Goal: Task Accomplishment & Management: Complete application form

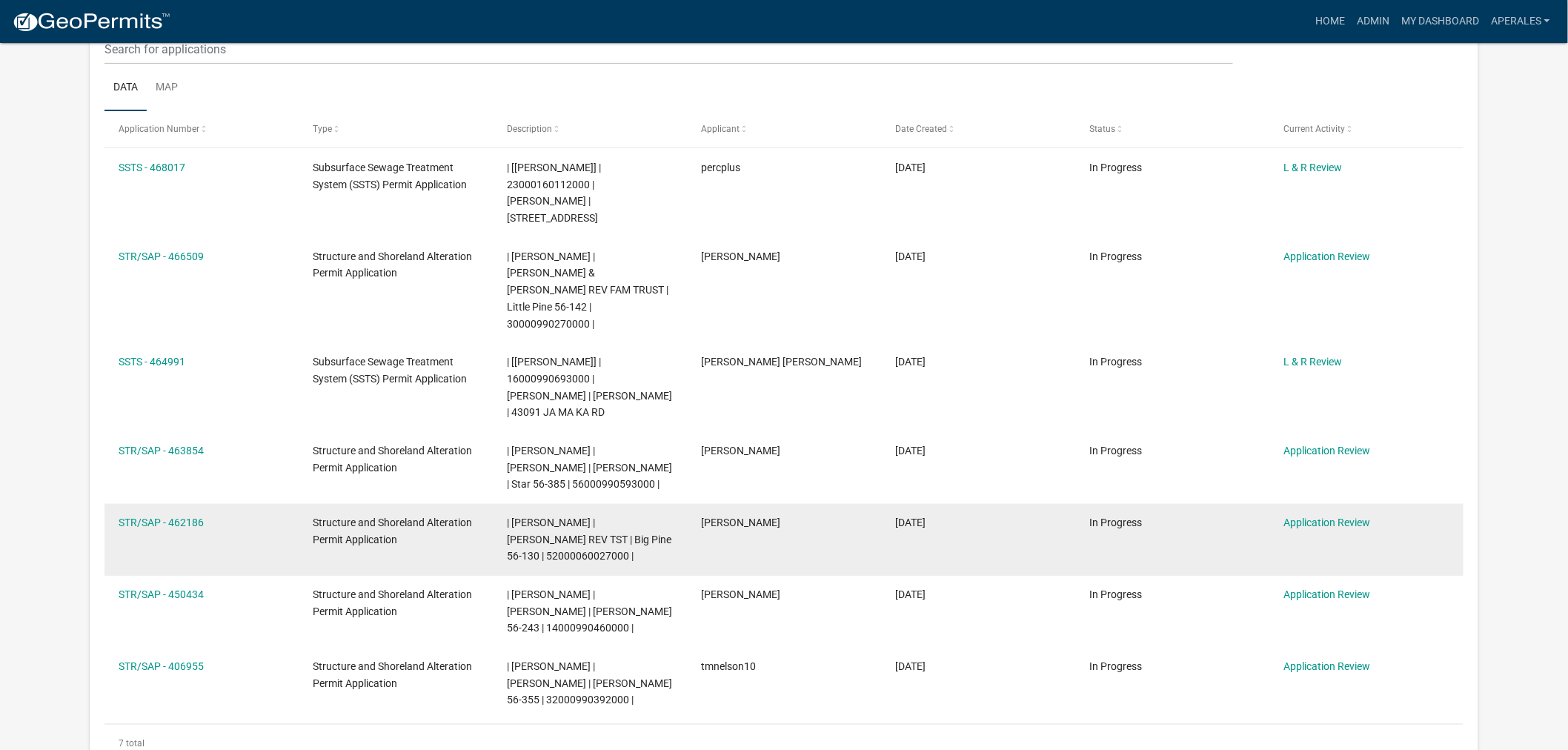
scroll to position [411, 0]
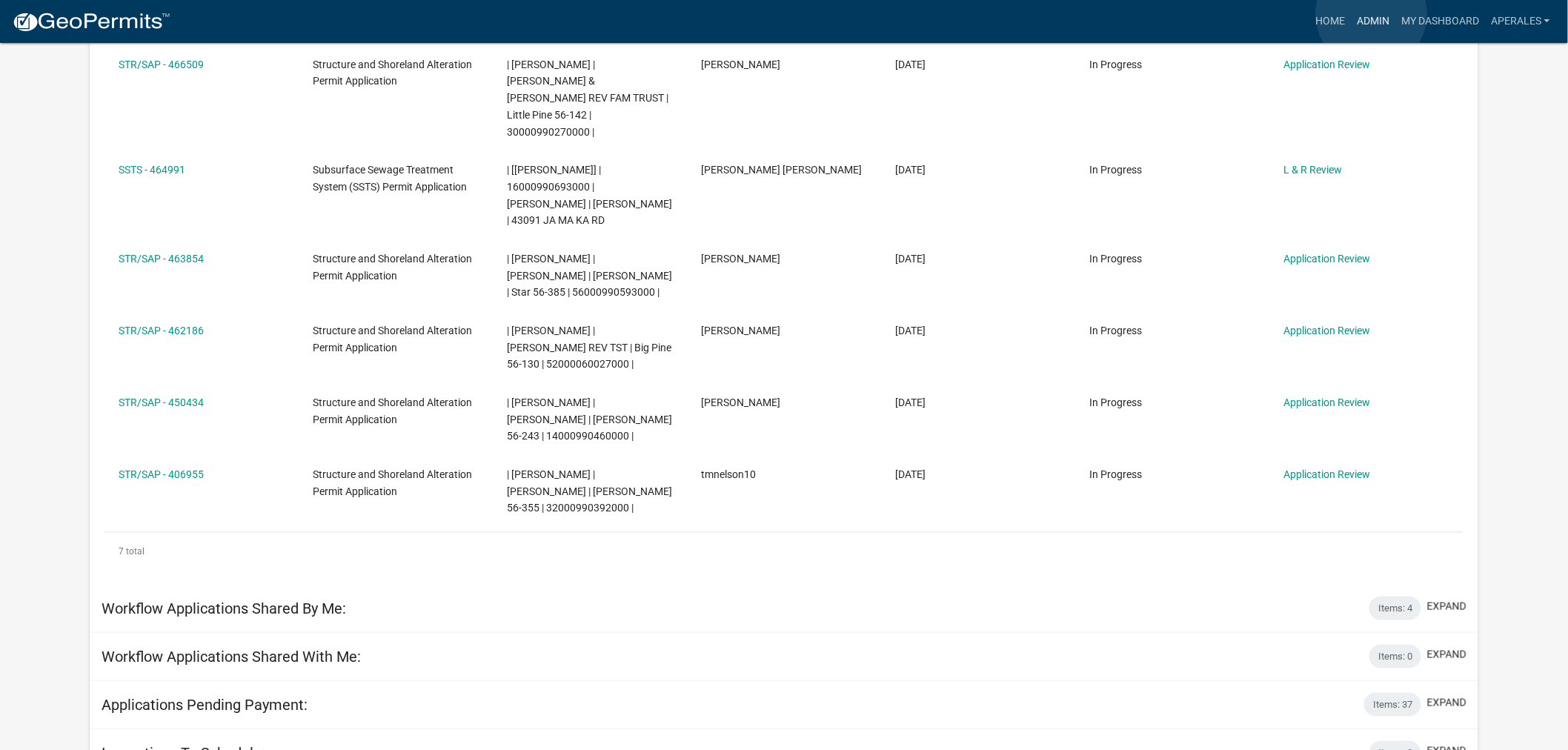
click at [1372, 15] on link "Admin" at bounding box center [1373, 21] width 45 height 28
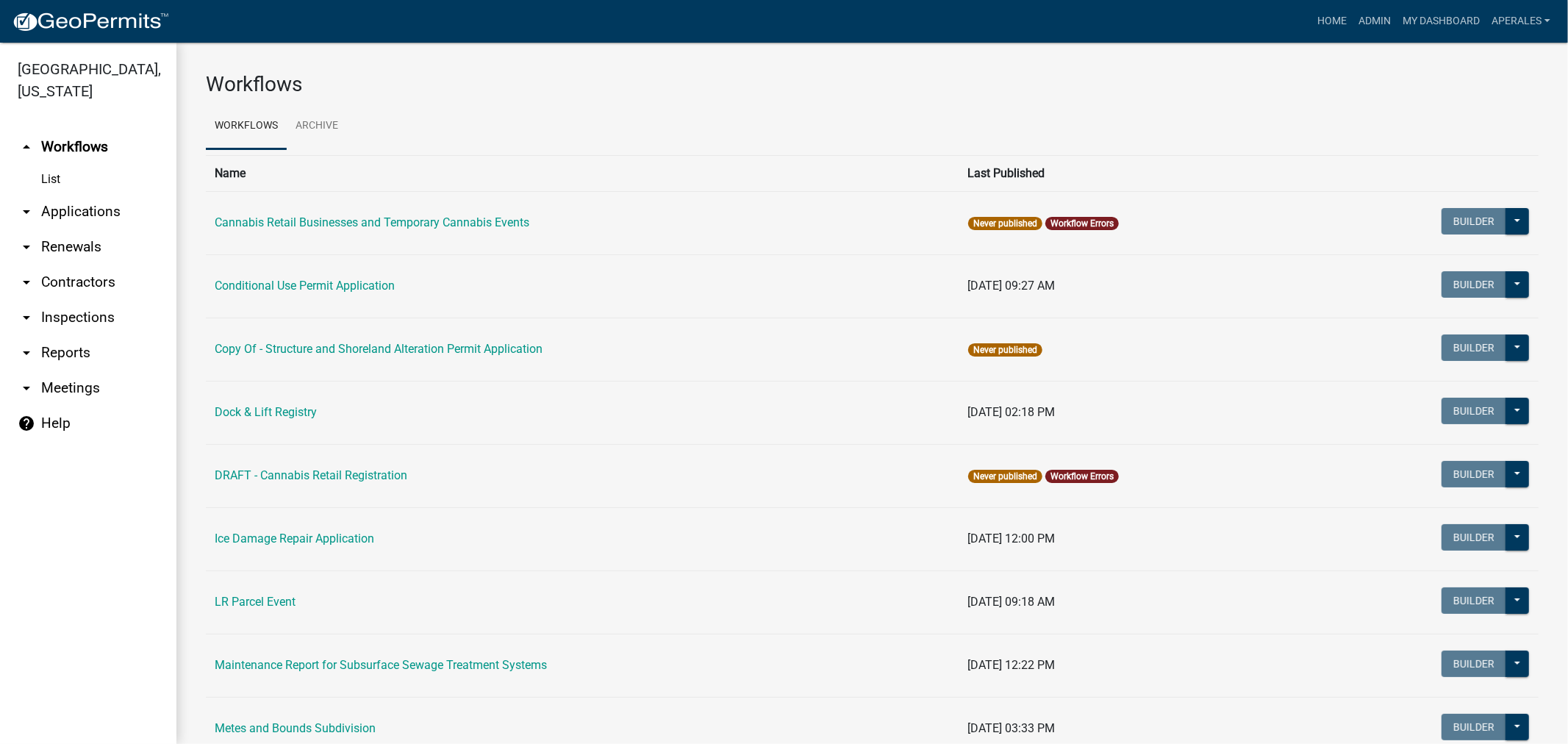
click at [77, 210] on link "arrow_drop_down Applications" at bounding box center [88, 212] width 177 height 35
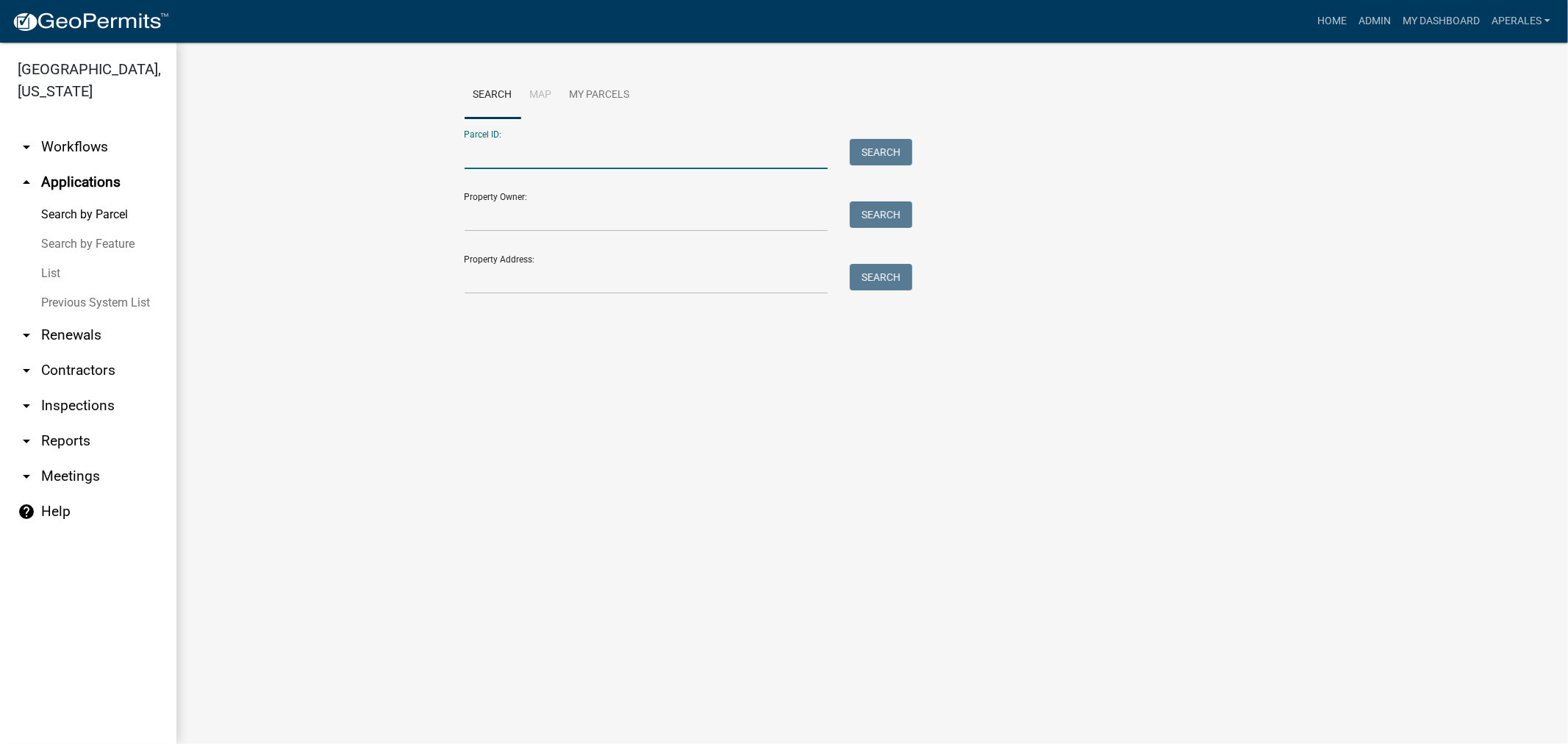
click at [522, 145] on input "Parcel ID:" at bounding box center [646, 154] width 364 height 30
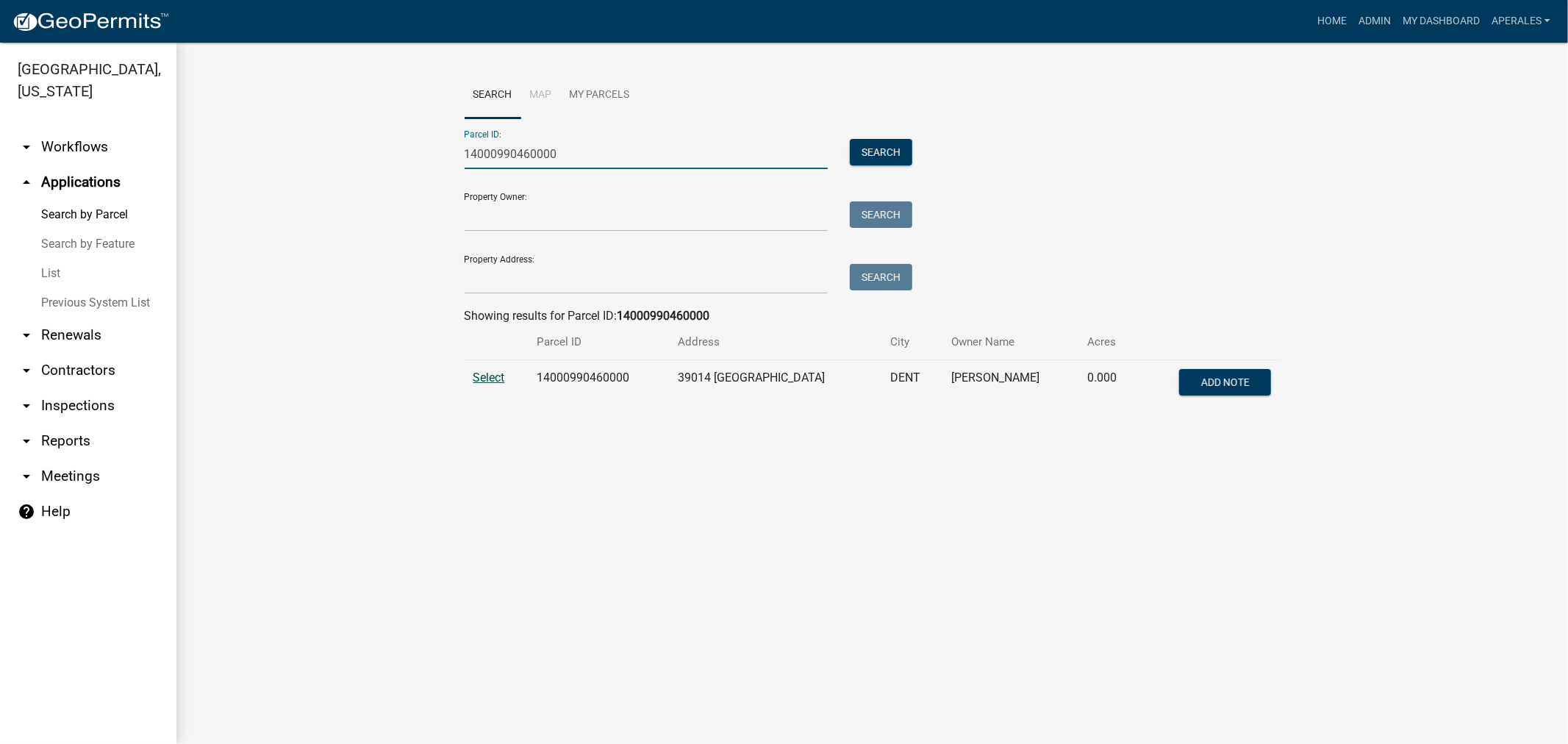
type input "14000990460000"
click at [479, 378] on span "Select" at bounding box center [489, 377] width 31 height 14
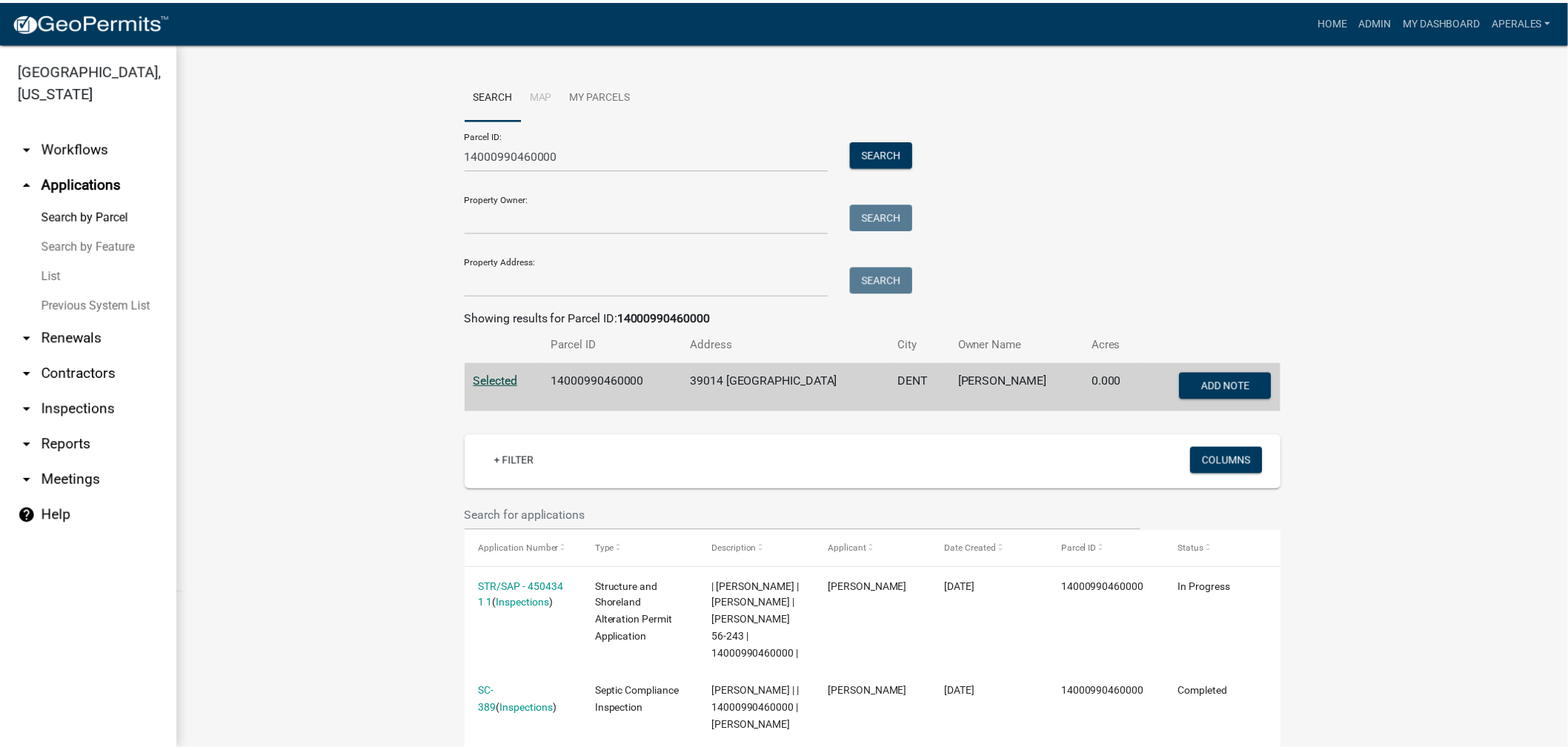
scroll to position [411, 0]
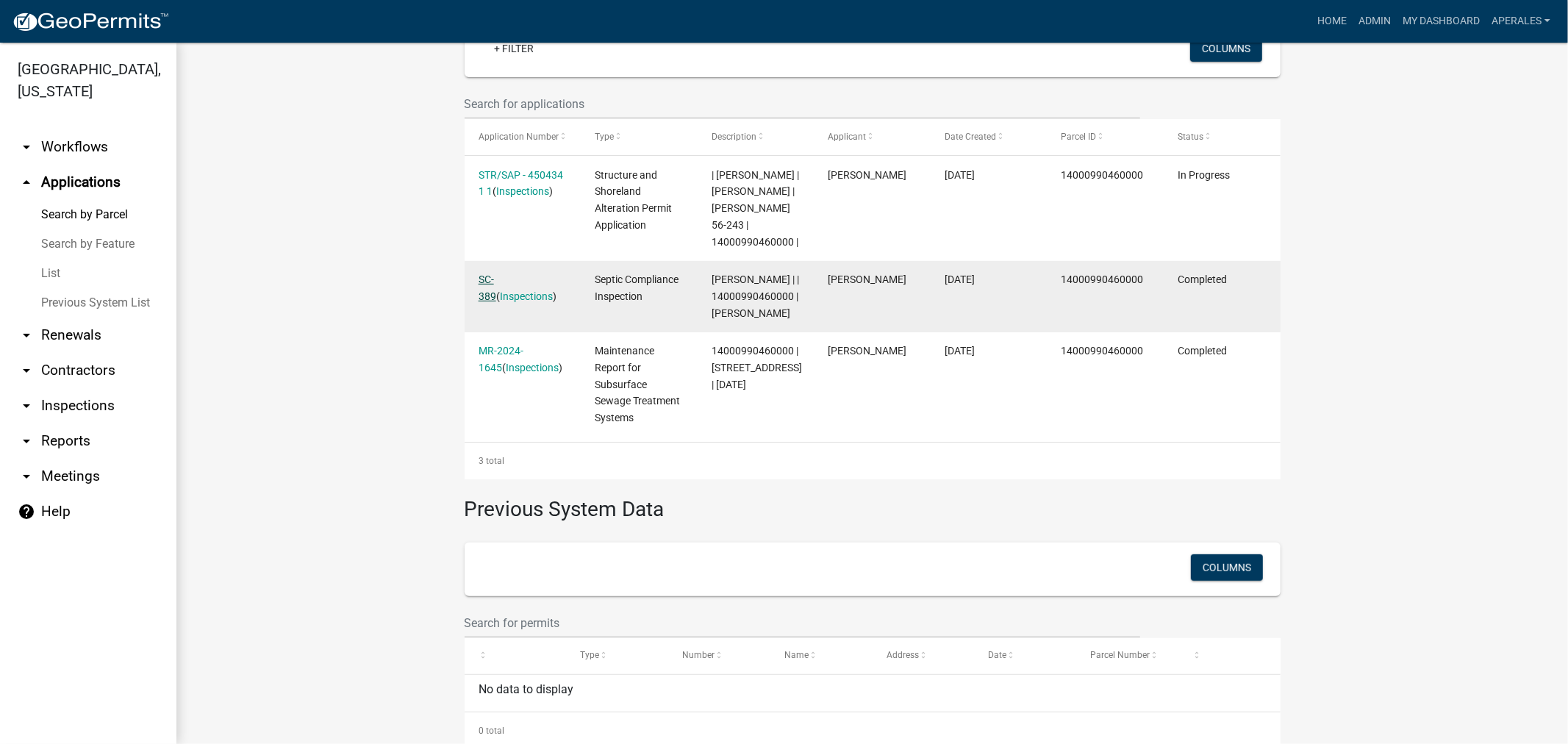
click at [480, 280] on link "SC-389" at bounding box center [487, 287] width 17 height 29
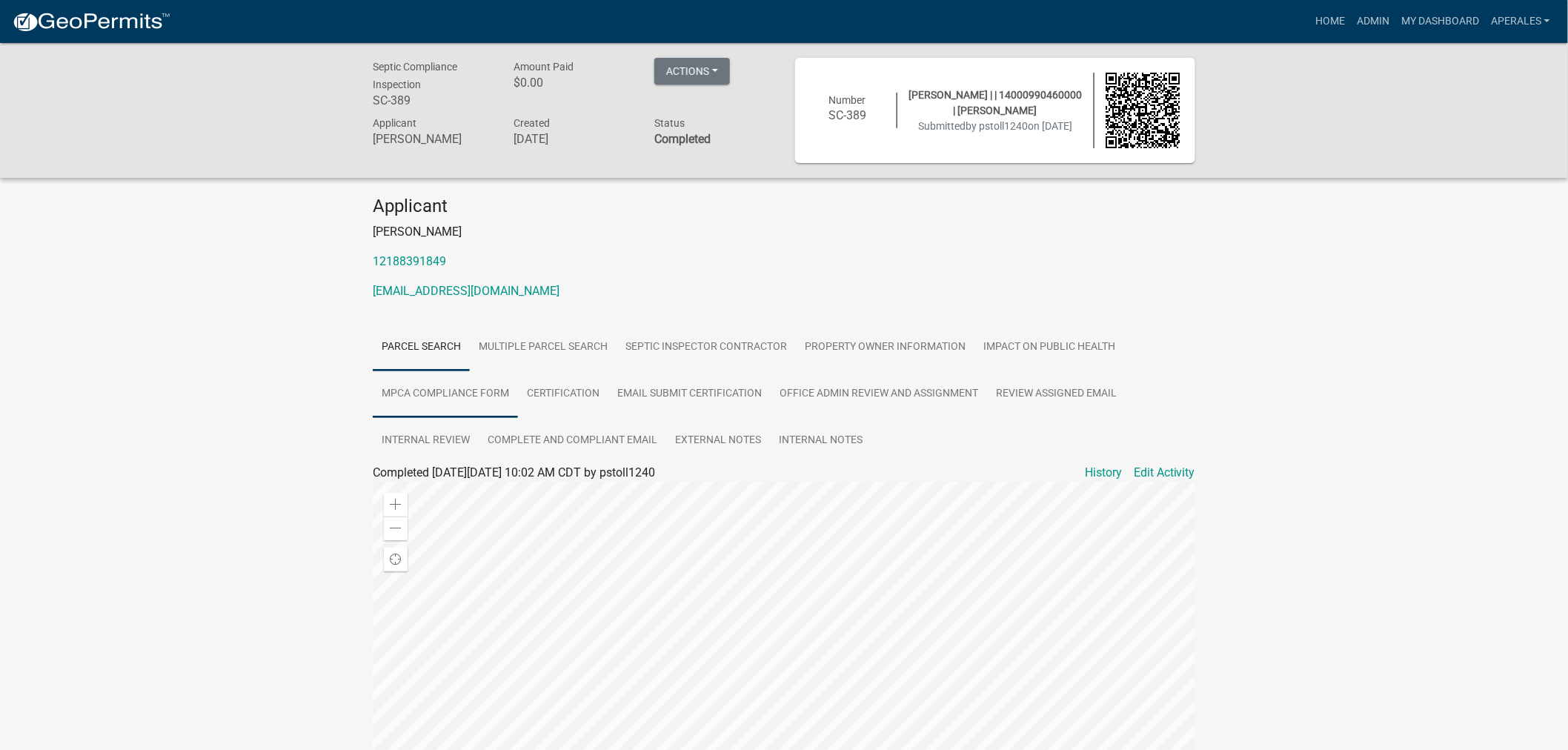
click at [428, 385] on link "MPCA Compliance Form" at bounding box center [446, 394] width 145 height 47
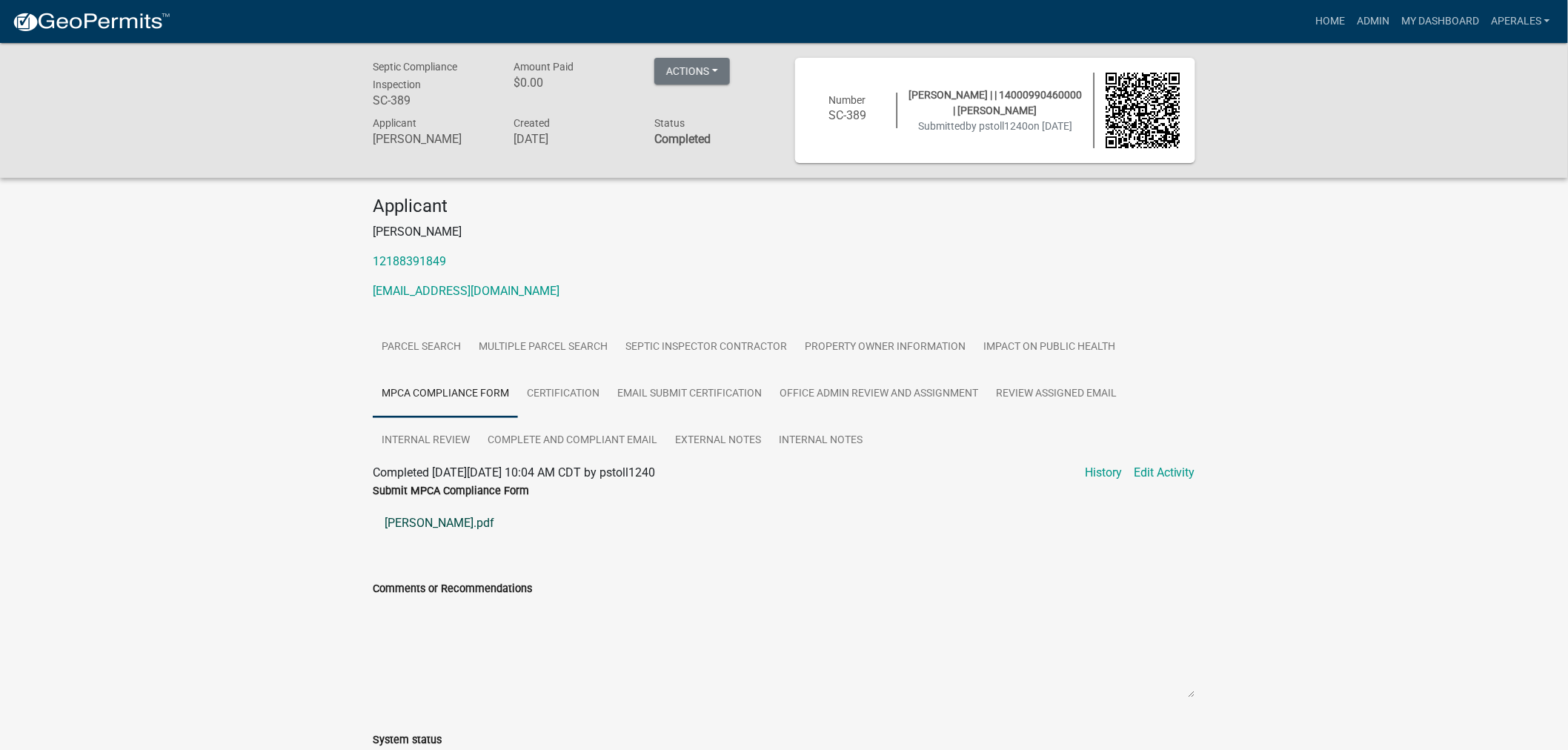
click at [448, 515] on link "[PERSON_NAME].pdf" at bounding box center [784, 523] width 823 height 35
click at [1386, 20] on link "Admin" at bounding box center [1373, 21] width 45 height 28
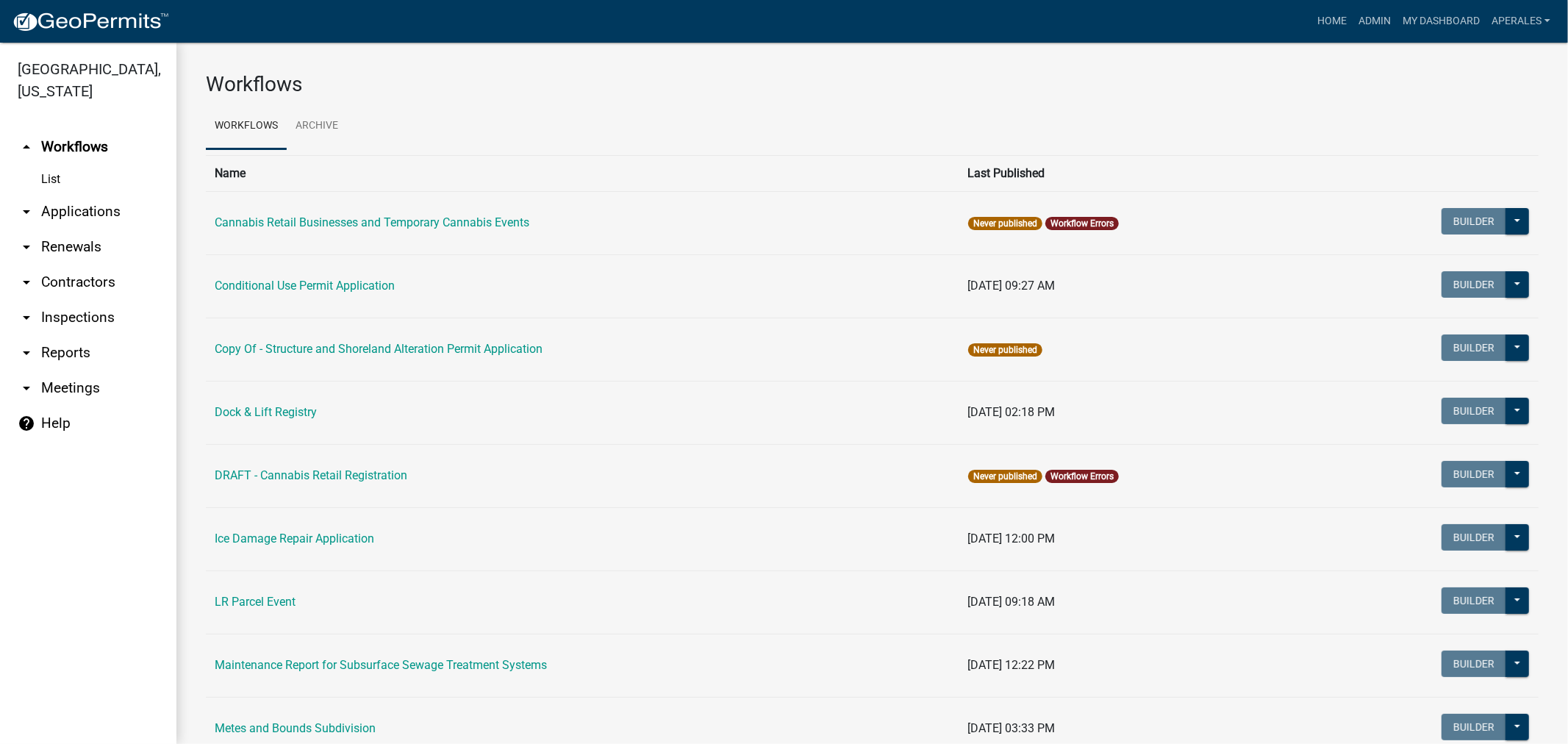
click at [93, 214] on link "arrow_drop_down Applications" at bounding box center [88, 212] width 177 height 35
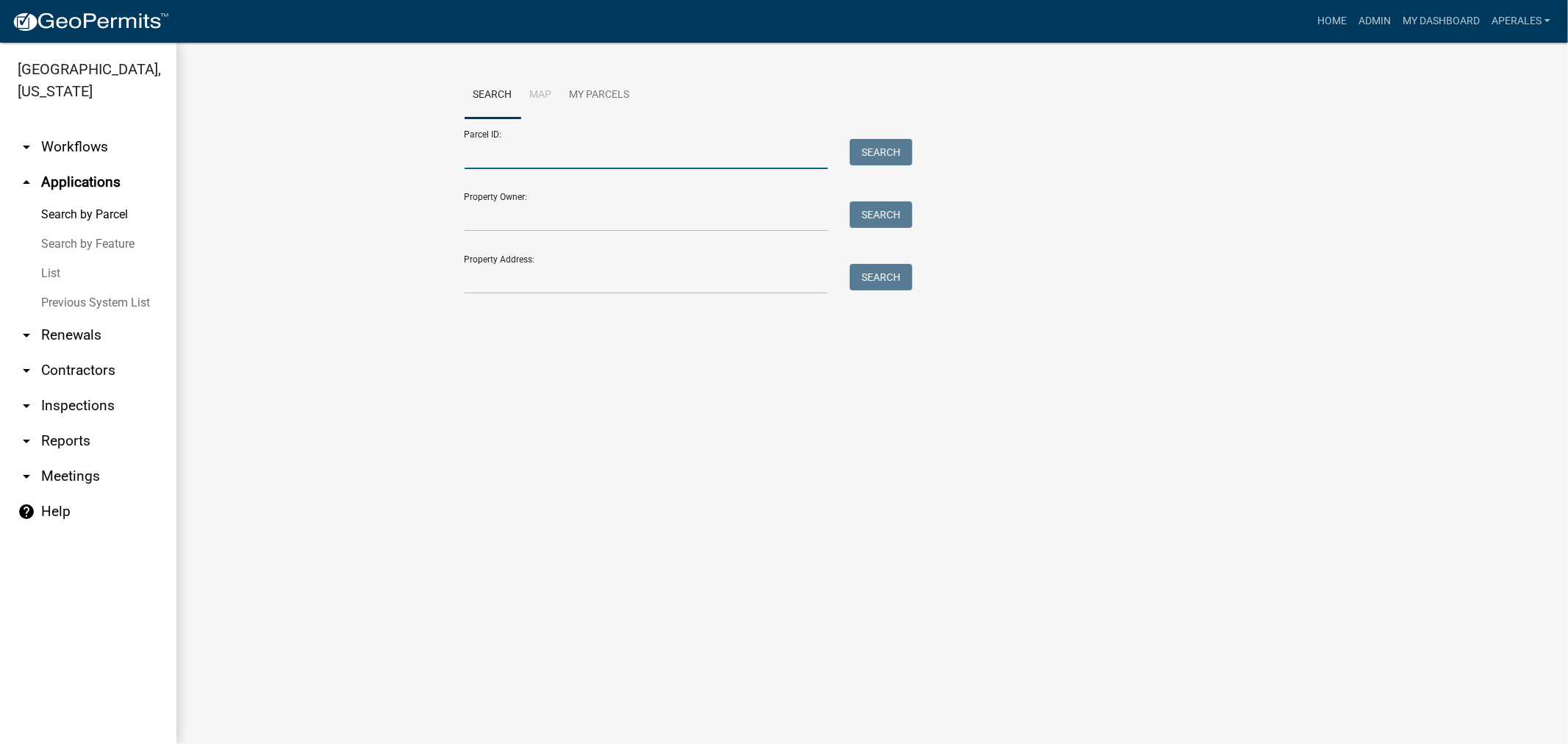
click at [640, 152] on input "Parcel ID:" at bounding box center [646, 154] width 364 height 30
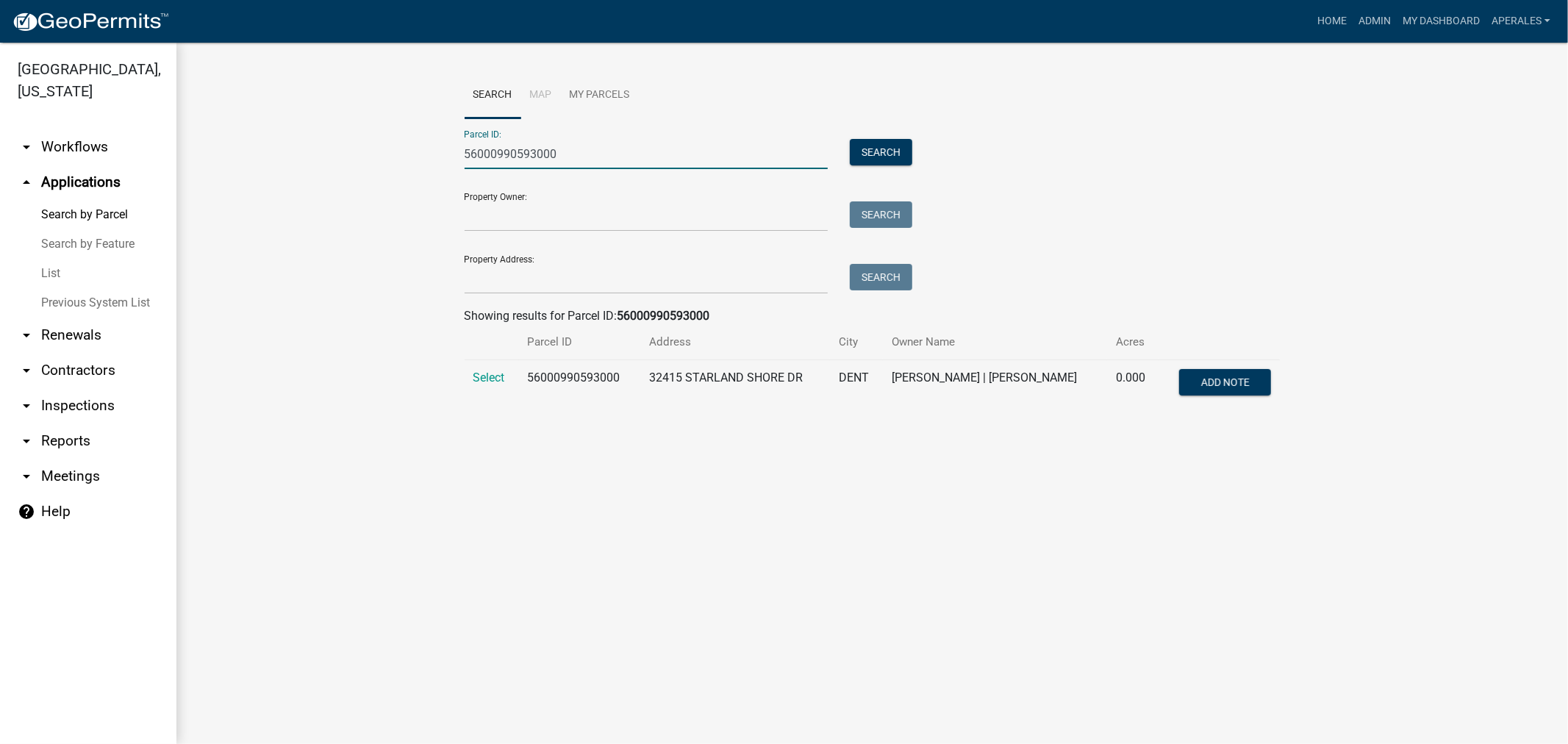
type input "56000990593000"
click at [454, 377] on div "Search Map My Parcels Parcel ID: 56000990593000 Search Property Owner: Search P…" at bounding box center [873, 246] width 838 height 348
click at [481, 378] on span "Select" at bounding box center [489, 377] width 31 height 14
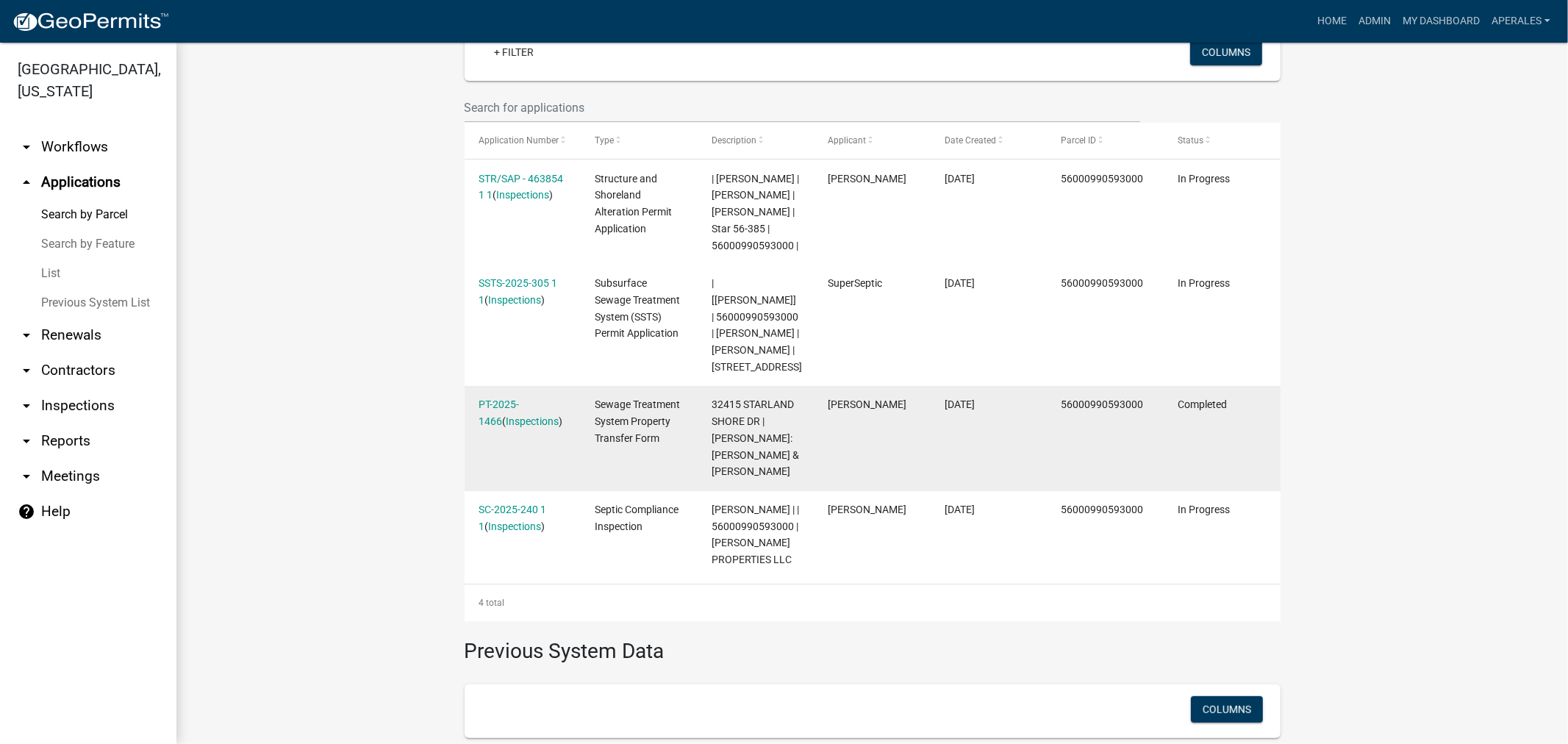
scroll to position [408, 0]
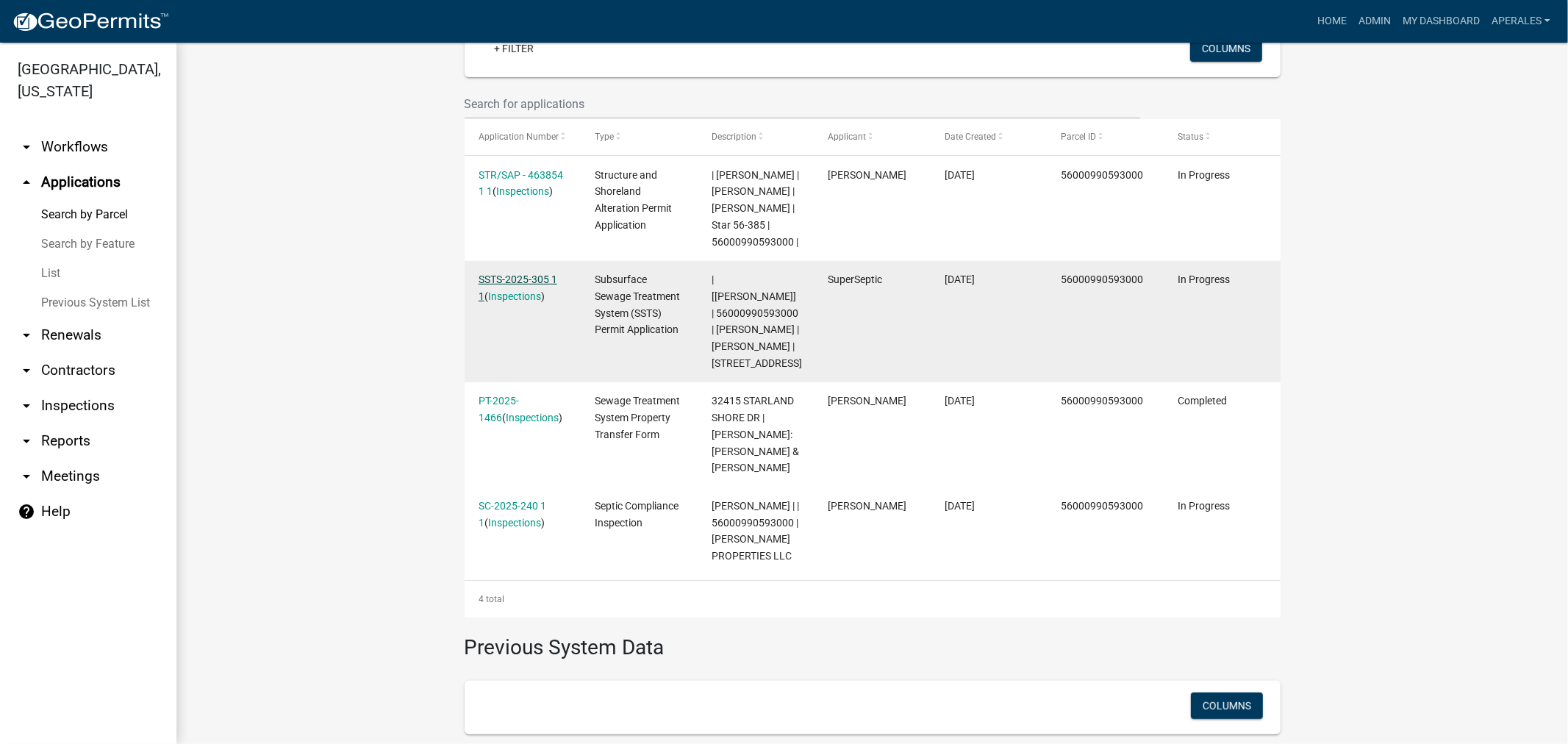
click at [534, 297] on link "SSTS-2025-305 1 1" at bounding box center [517, 287] width 78 height 29
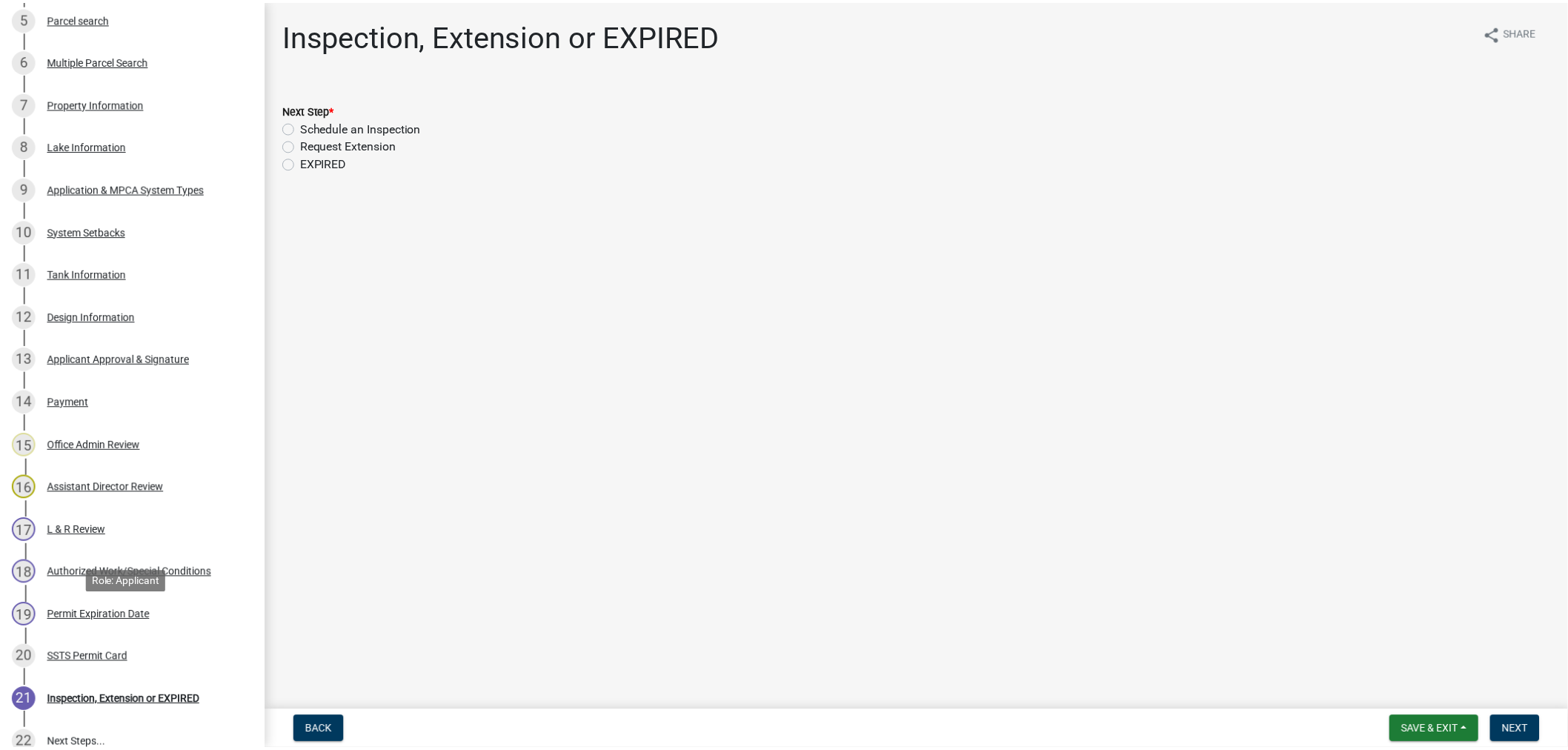
scroll to position [634, 0]
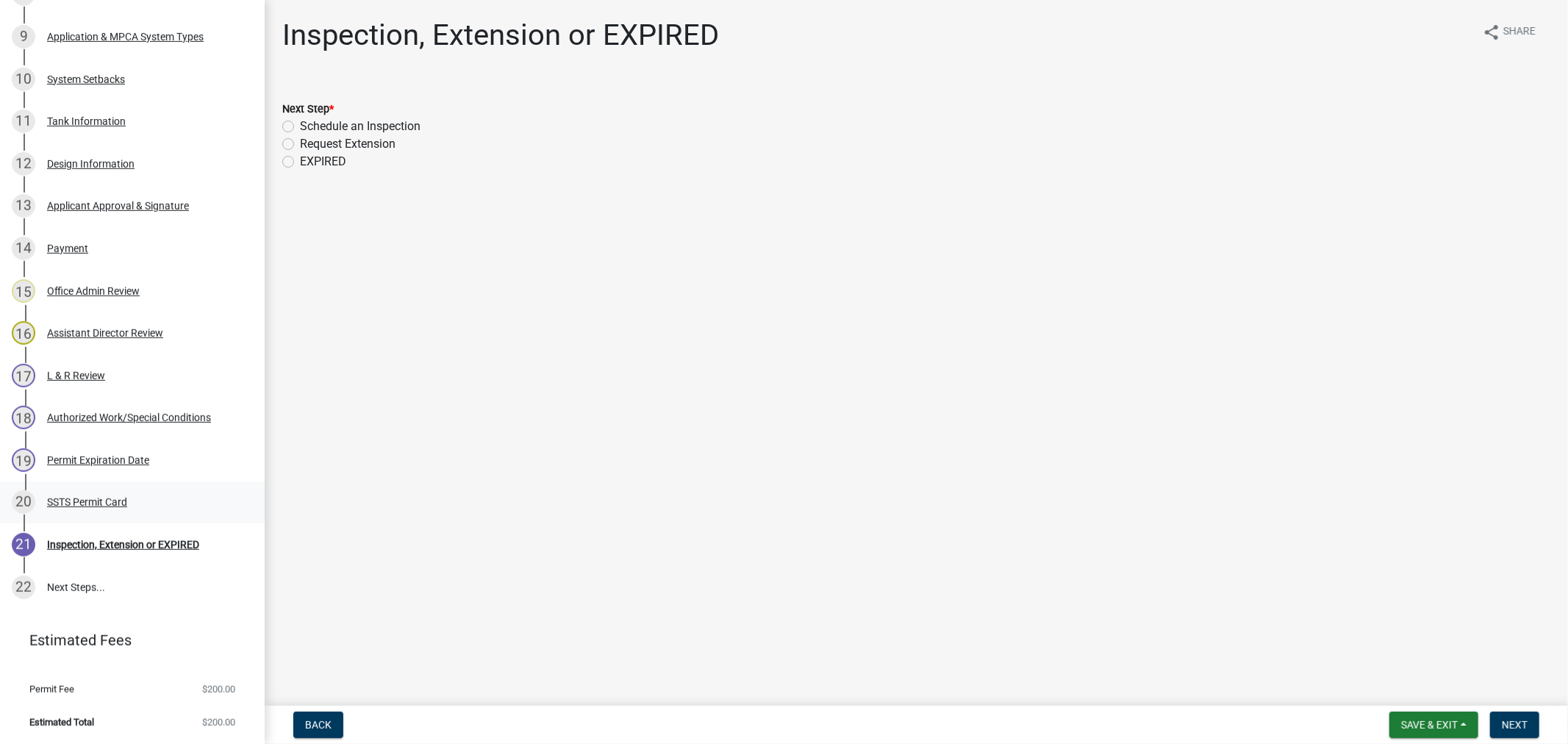
click at [86, 497] on div "SSTS Permit Card" at bounding box center [87, 502] width 80 height 10
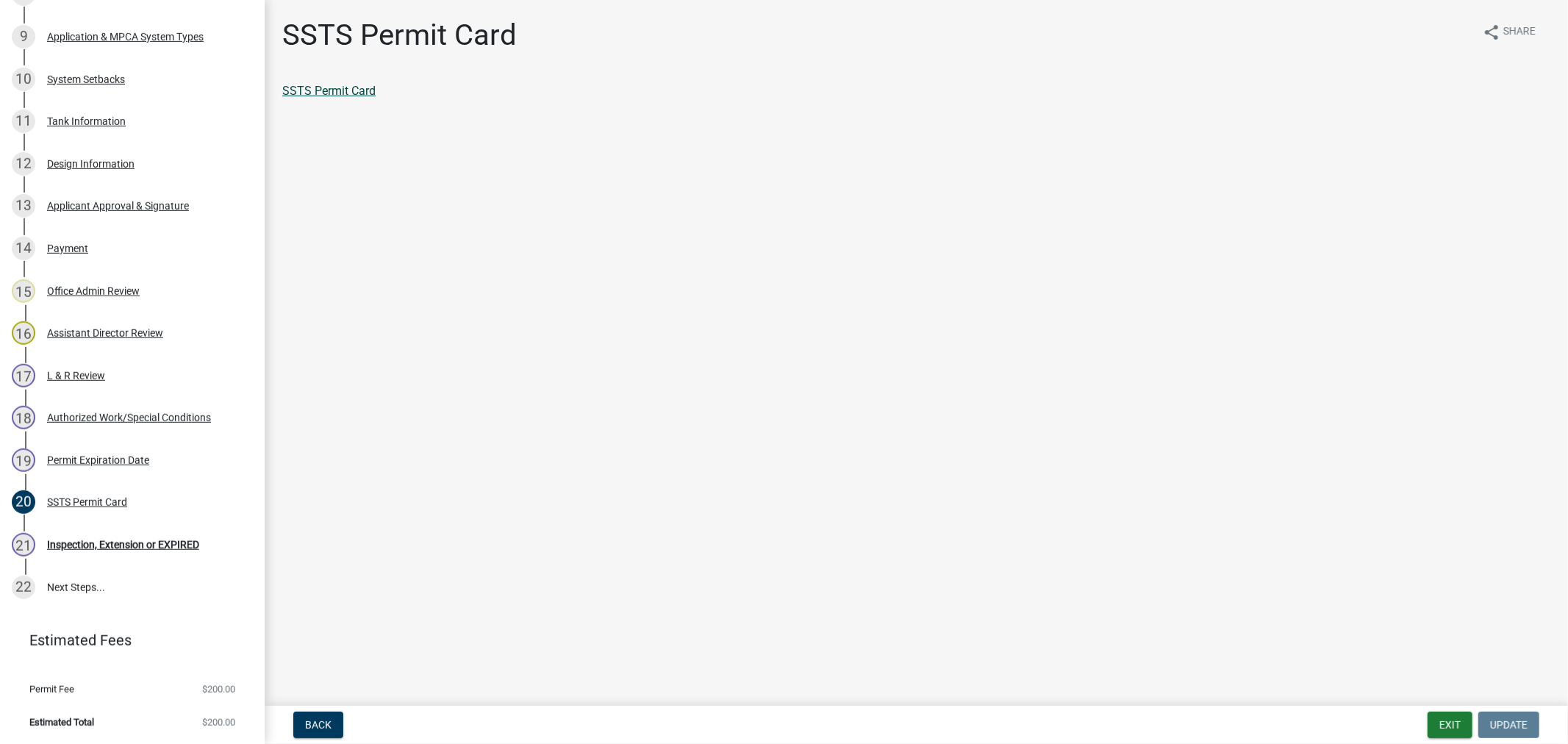
click at [367, 87] on link "SSTS Permit Card" at bounding box center [329, 90] width 93 height 14
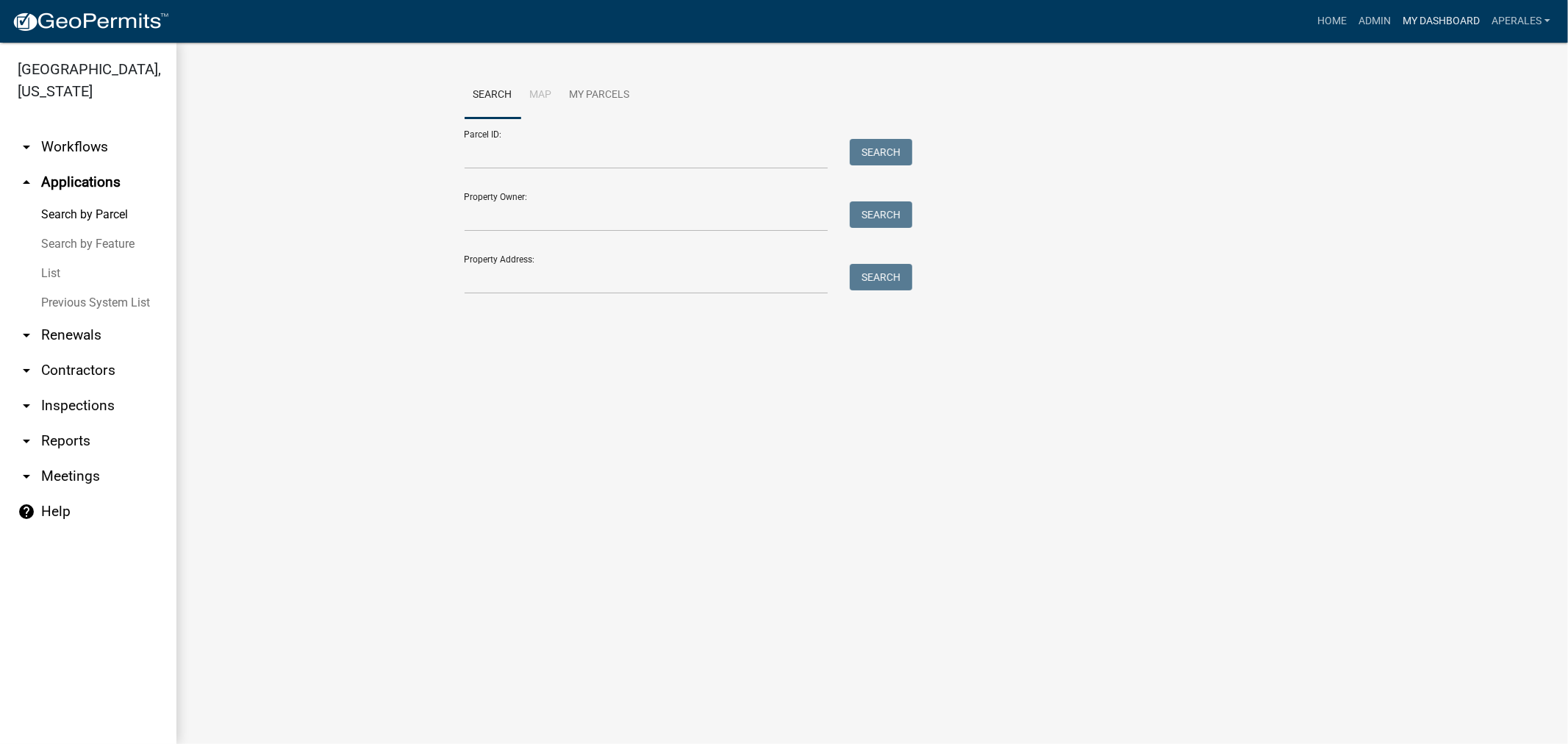
click at [1420, 20] on link "My Dashboard" at bounding box center [1441, 21] width 89 height 28
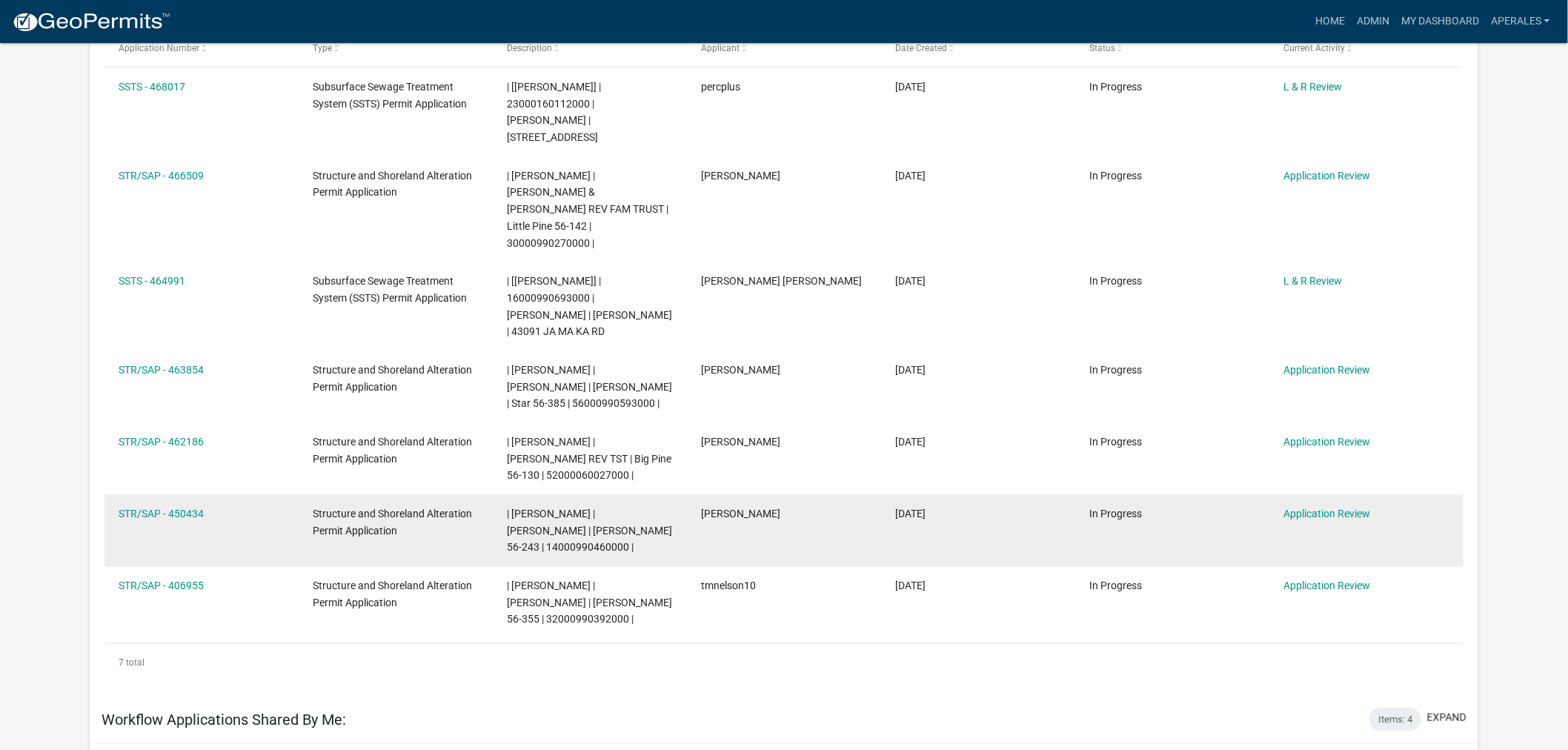
scroll to position [247, 0]
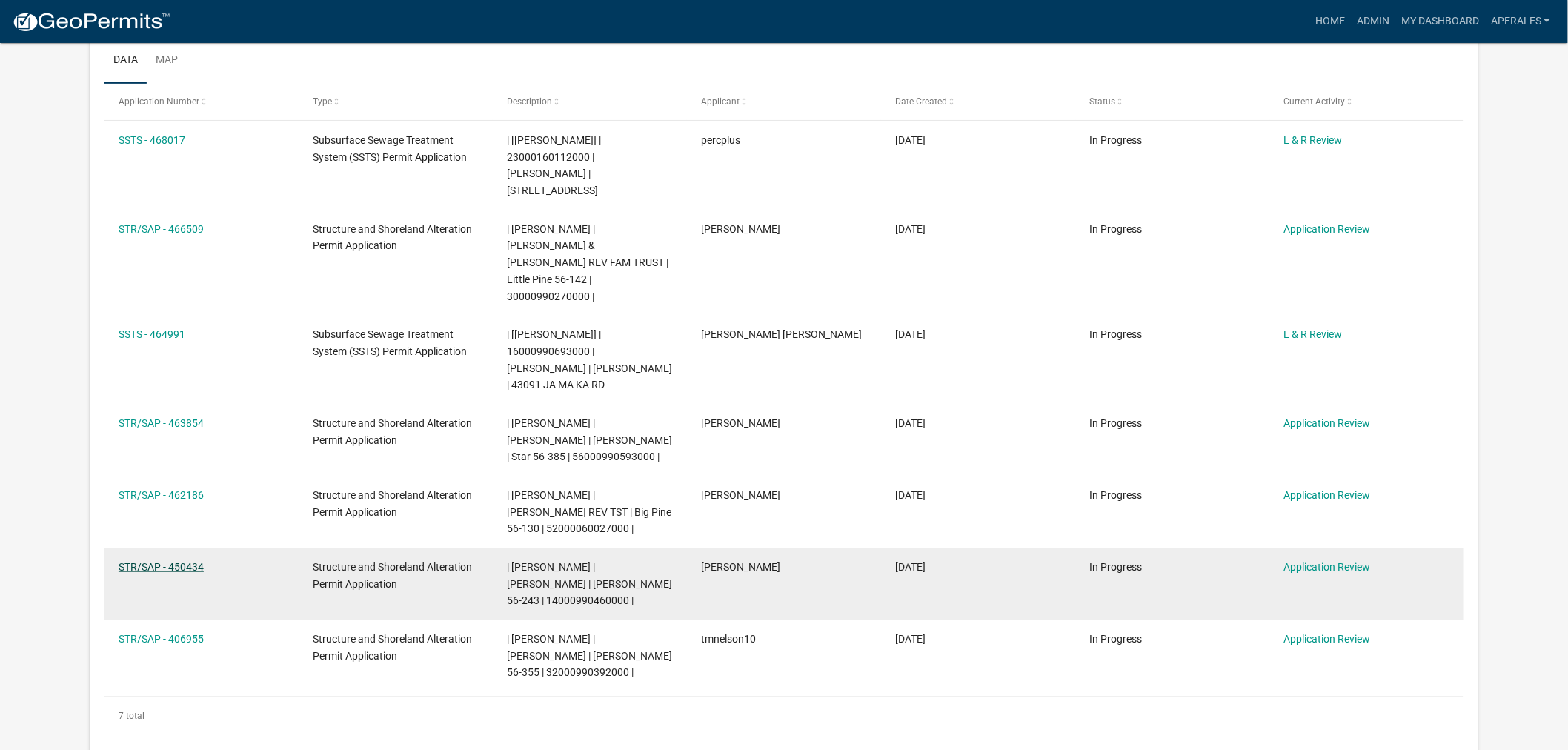
click at [178, 561] on link "STR/SAP - 450434" at bounding box center [162, 566] width 85 height 12
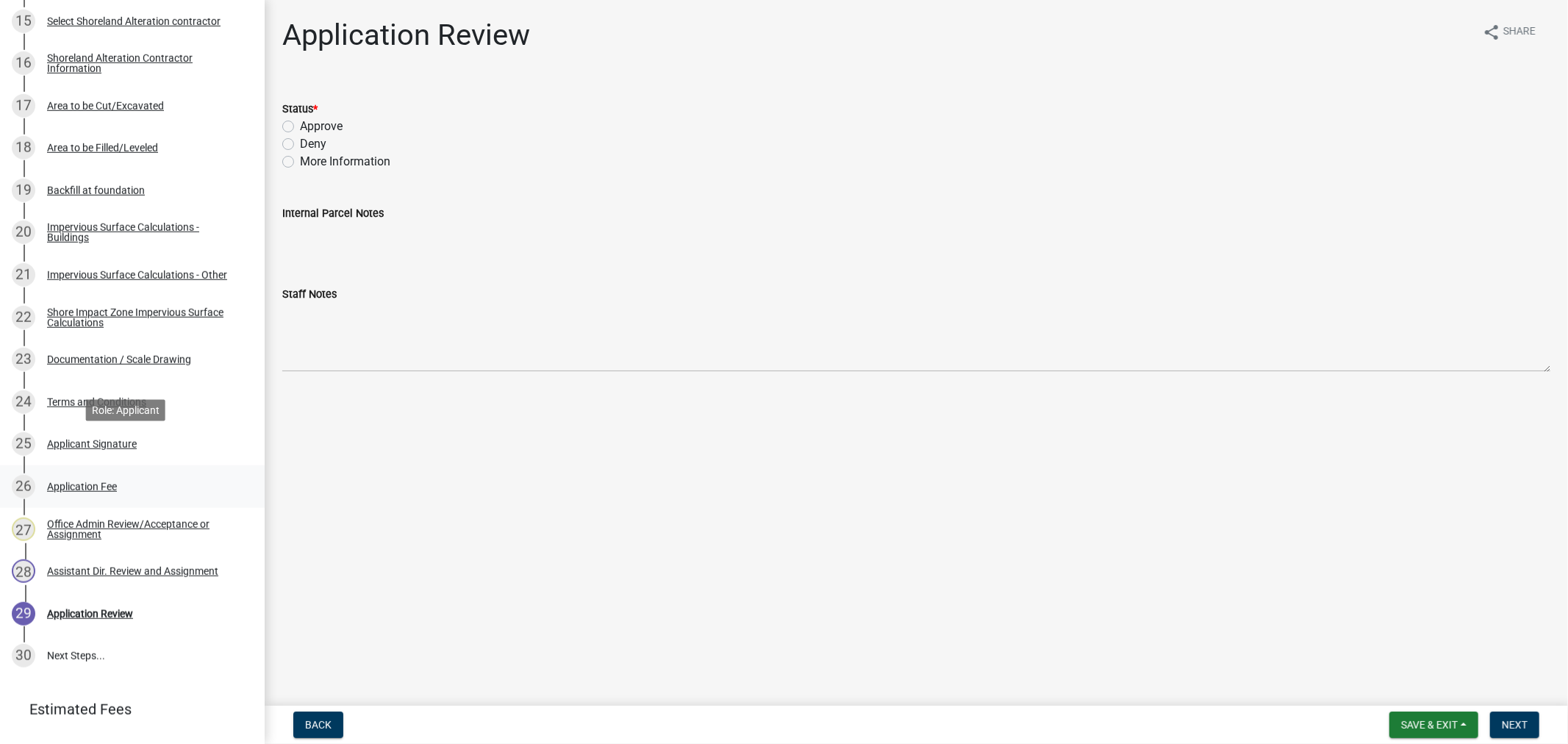
scroll to position [968, 0]
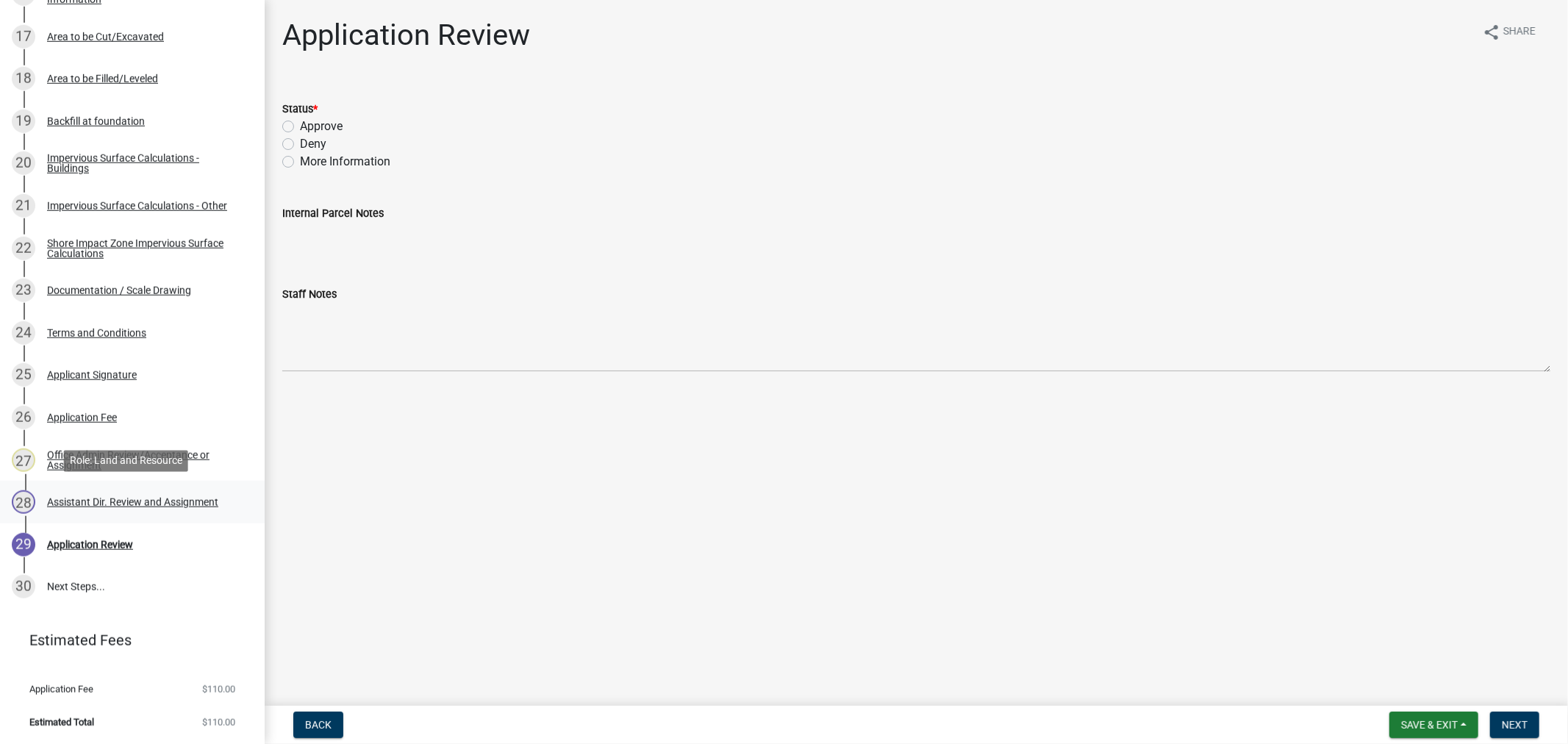
click at [135, 508] on div "28 Assistant Dir. Review and Assignment" at bounding box center [126, 502] width 229 height 24
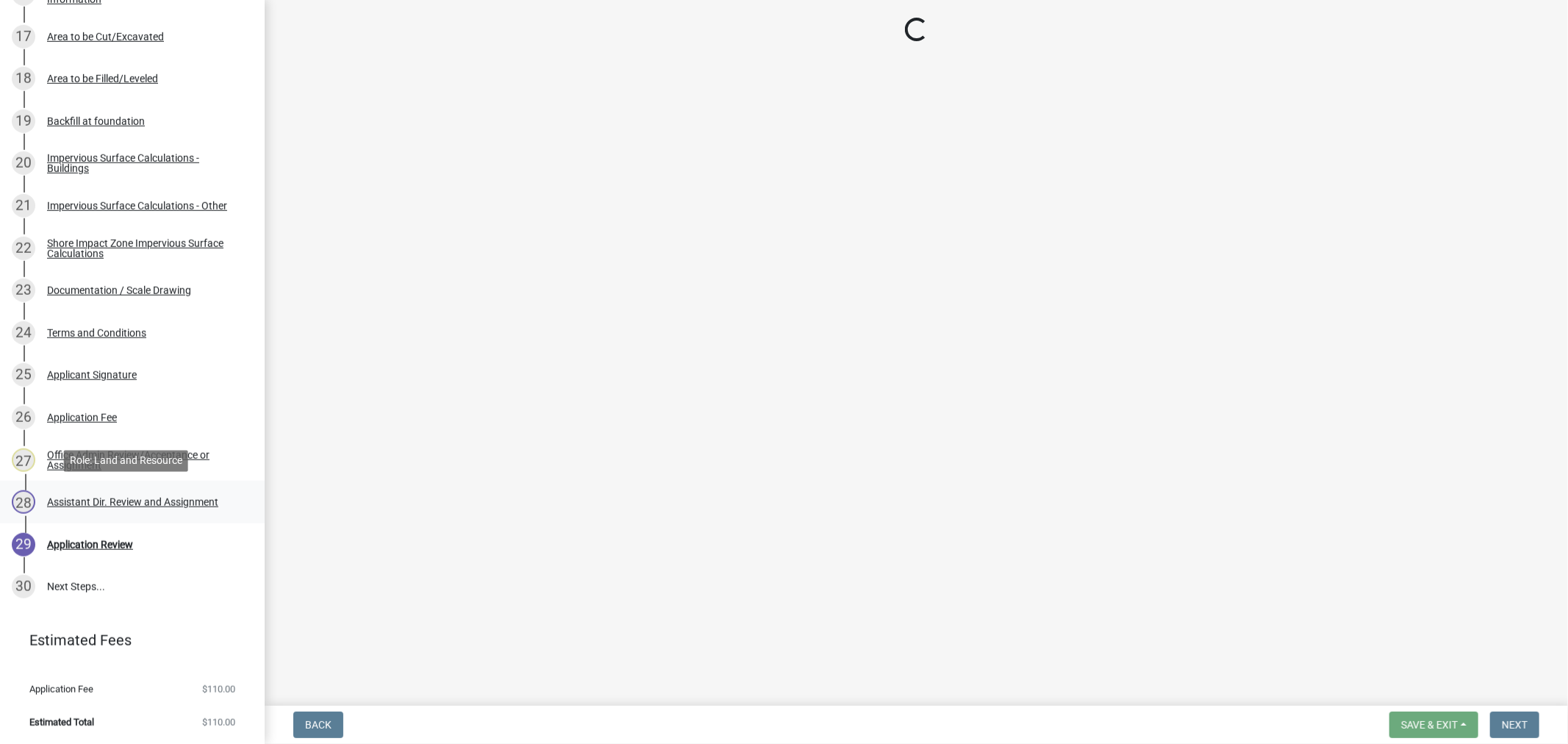
select select "fc504d62-a492-4196-a78d-ce00230c60b4"
select select "4ffc802c-a91c-4807-8d38-a10afb9862f8"
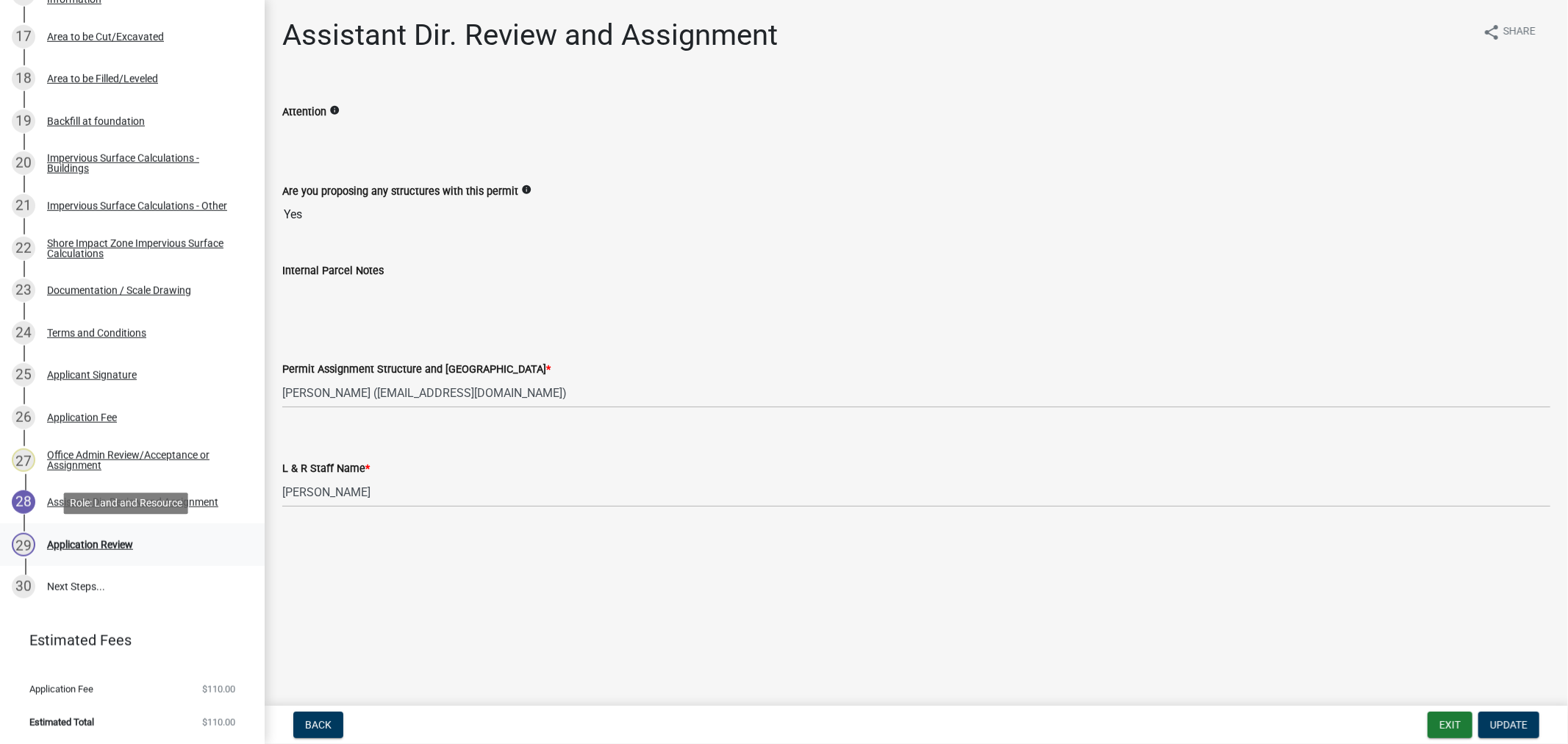
click at [64, 546] on div "Application Review" at bounding box center [89, 544] width 86 height 10
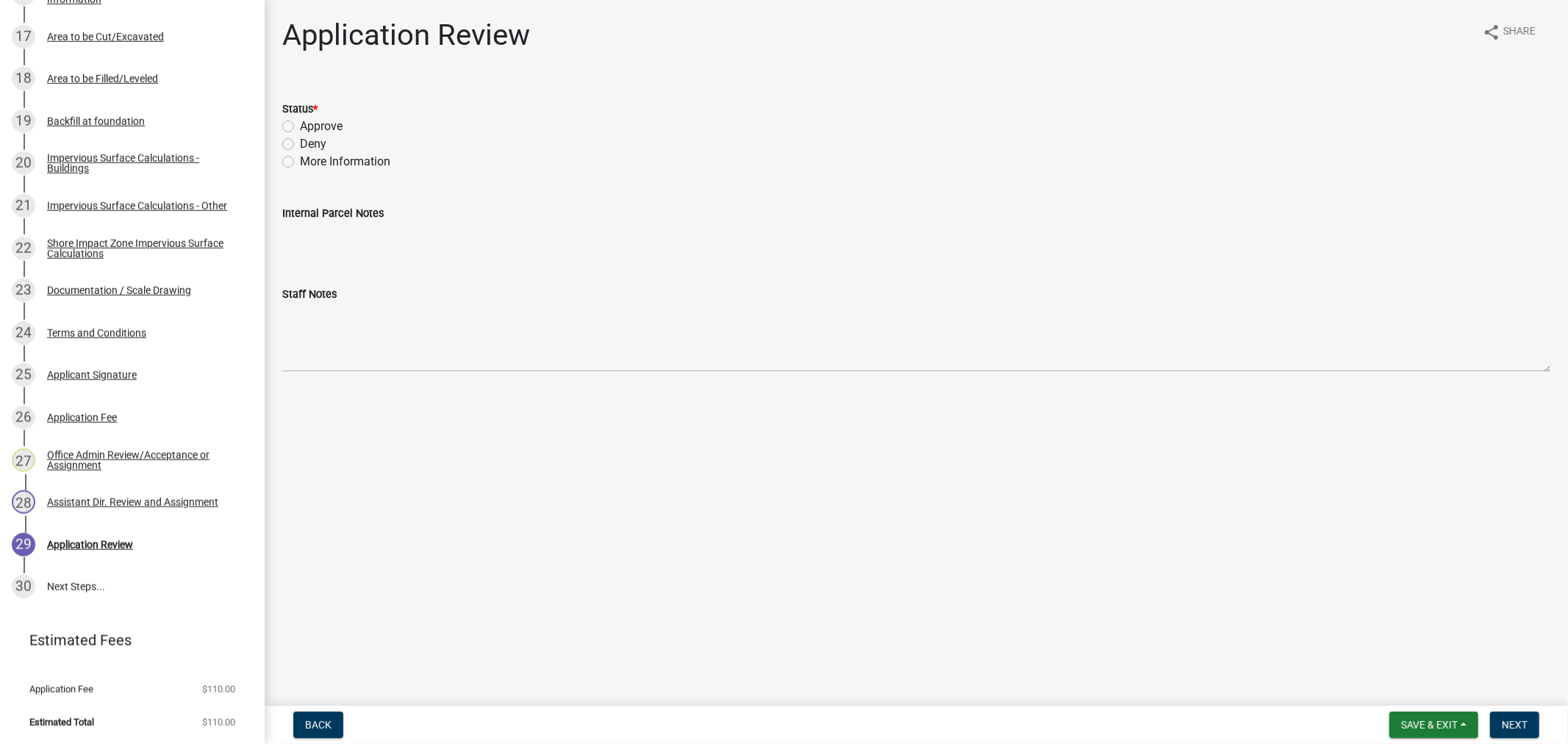
click at [300, 162] on label "More Information" at bounding box center [345, 161] width 90 height 17
click at [300, 162] on input "More Information" at bounding box center [305, 157] width 9 height 9
radio input "true"
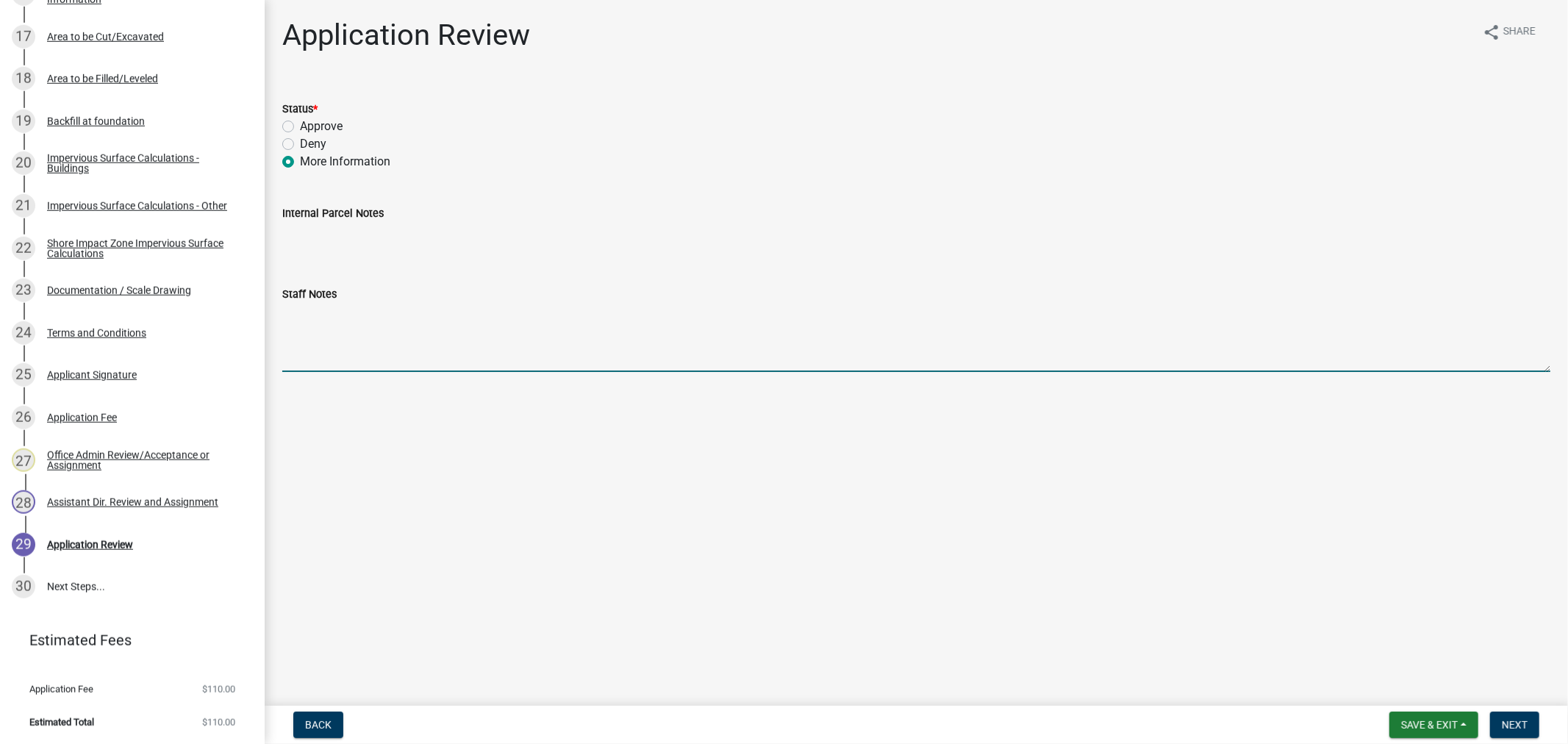
click at [391, 335] on textarea "Staff Notes" at bounding box center [916, 337] width 1268 height 69
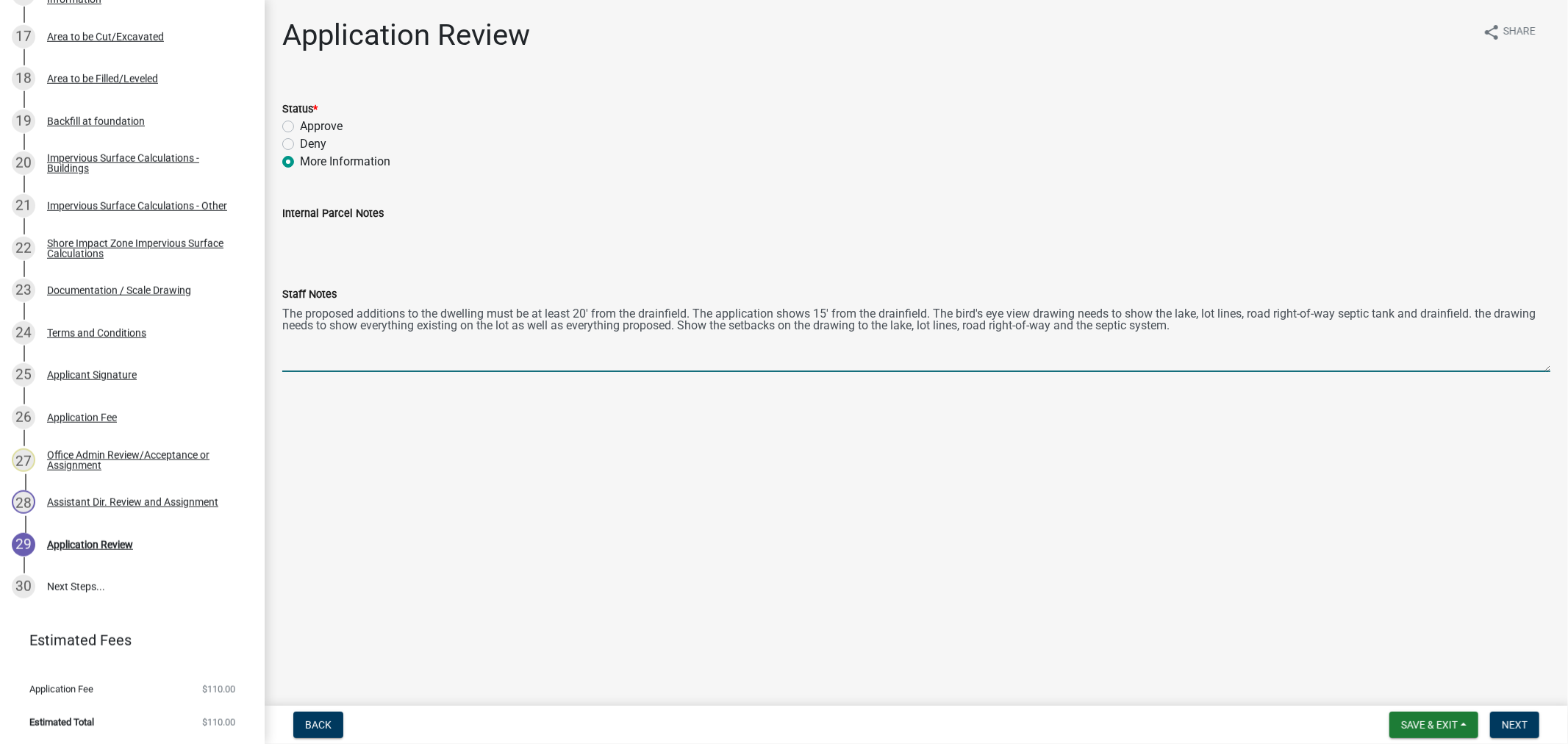
click at [1339, 312] on textarea "The proposed additions to the dwelling must be at least 20' from the drainfield…" at bounding box center [916, 337] width 1268 height 69
click at [1193, 326] on textarea "The proposed additions to the dwelling must be at least 20' from the drainfield…" at bounding box center [916, 337] width 1268 height 69
click at [1175, 311] on textarea "The proposed additions to the dwelling must be at least 20' from the drainfield…" at bounding box center [916, 337] width 1268 height 69
drag, startPoint x: 1412, startPoint y: 326, endPoint x: 915, endPoint y: 386, distance: 500.6
click at [915, 386] on div "Application Review share Share Status * Approve Deny More Information Internal …" at bounding box center [916, 207] width 1290 height 379
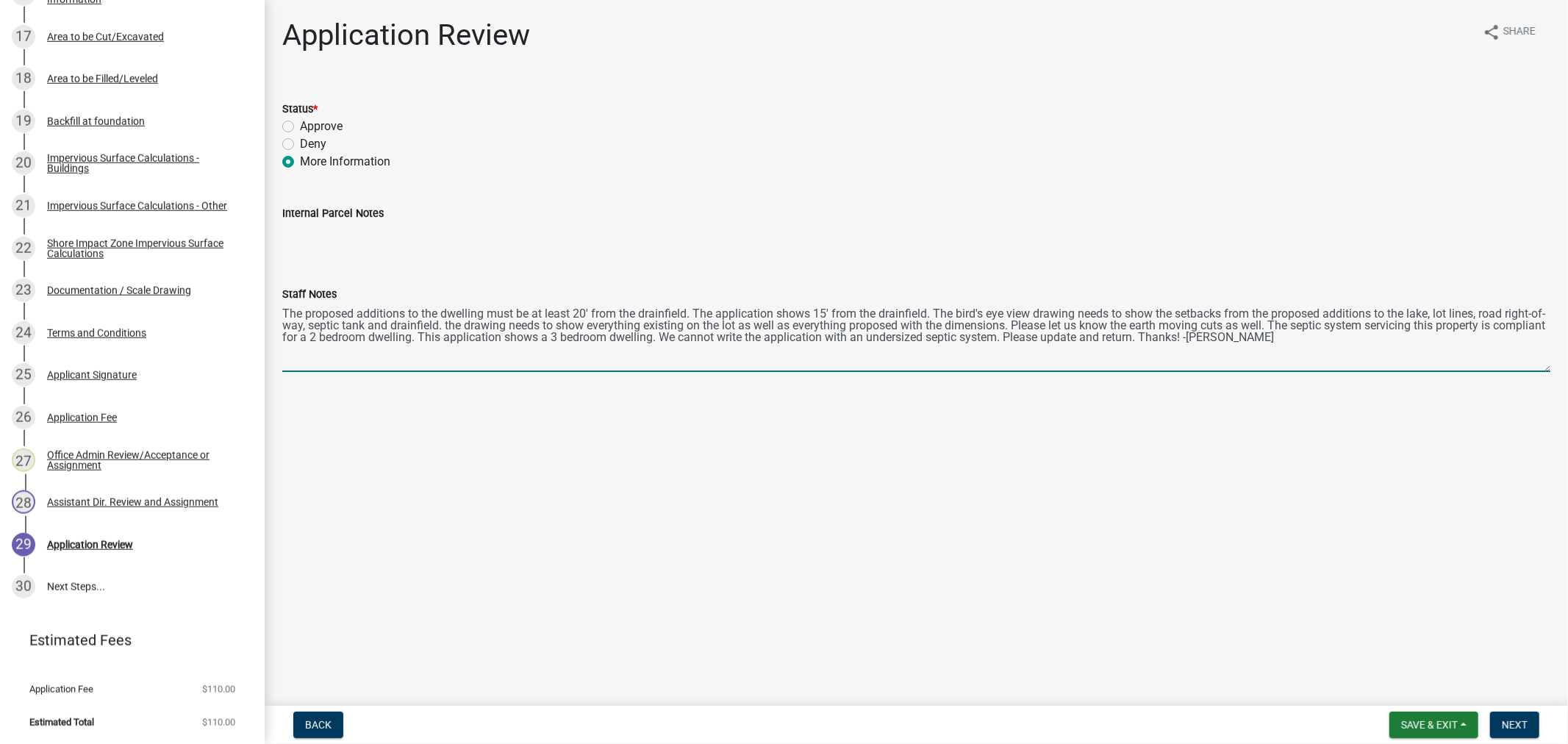
click at [283, 317] on textarea "The proposed additions to the dwelling must be at least 20' from the drainfield…" at bounding box center [916, 337] width 1268 height 69
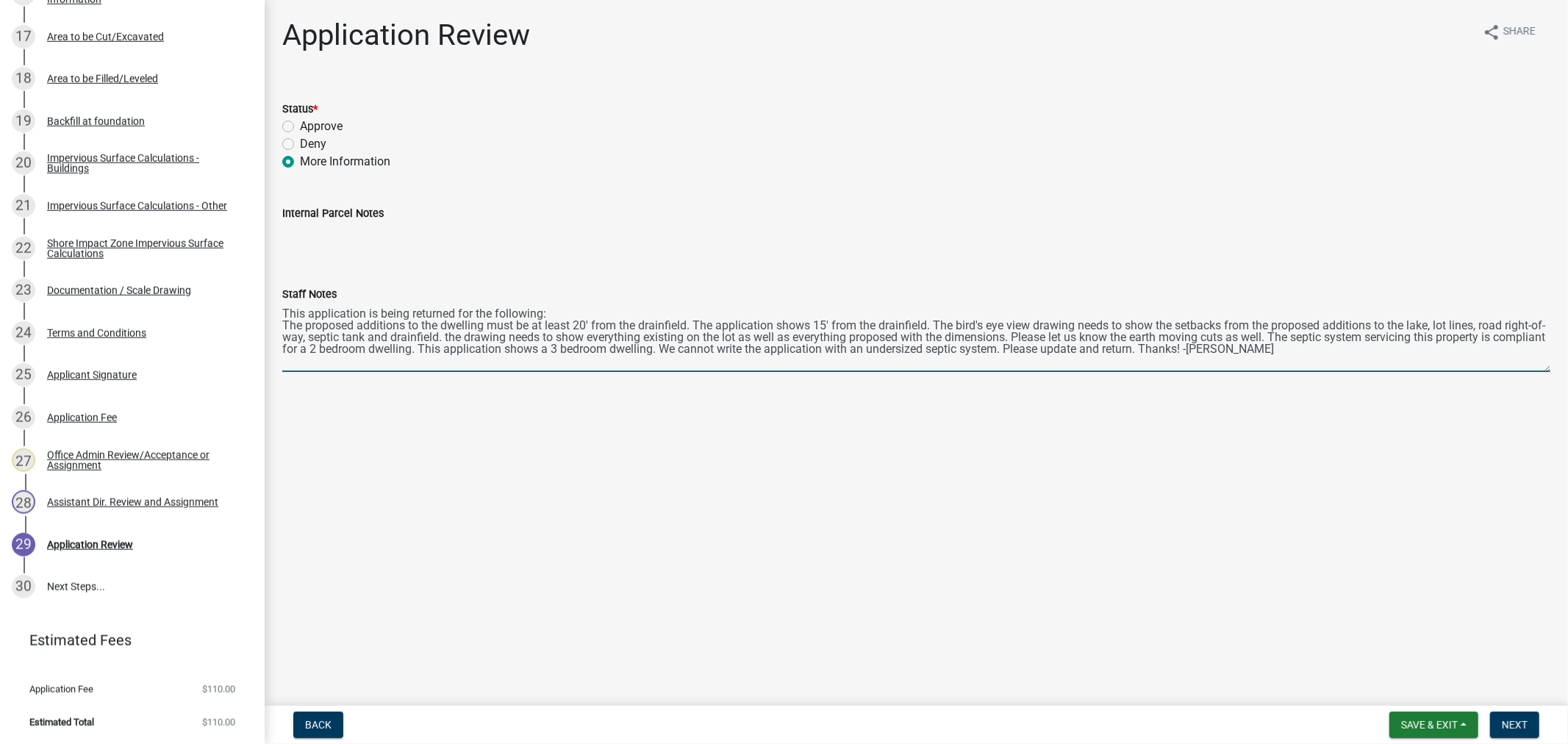
drag, startPoint x: 1327, startPoint y: 356, endPoint x: 270, endPoint y: 311, distance: 1058.0
click at [270, 311] on div "Application Review share Share Status * Approve Deny More Information Internal …" at bounding box center [915, 207] width 1303 height 379
type textarea "This application is being returned for the following: The proposed additions to…"
click at [1507, 719] on span "Next" at bounding box center [1515, 725] width 26 height 12
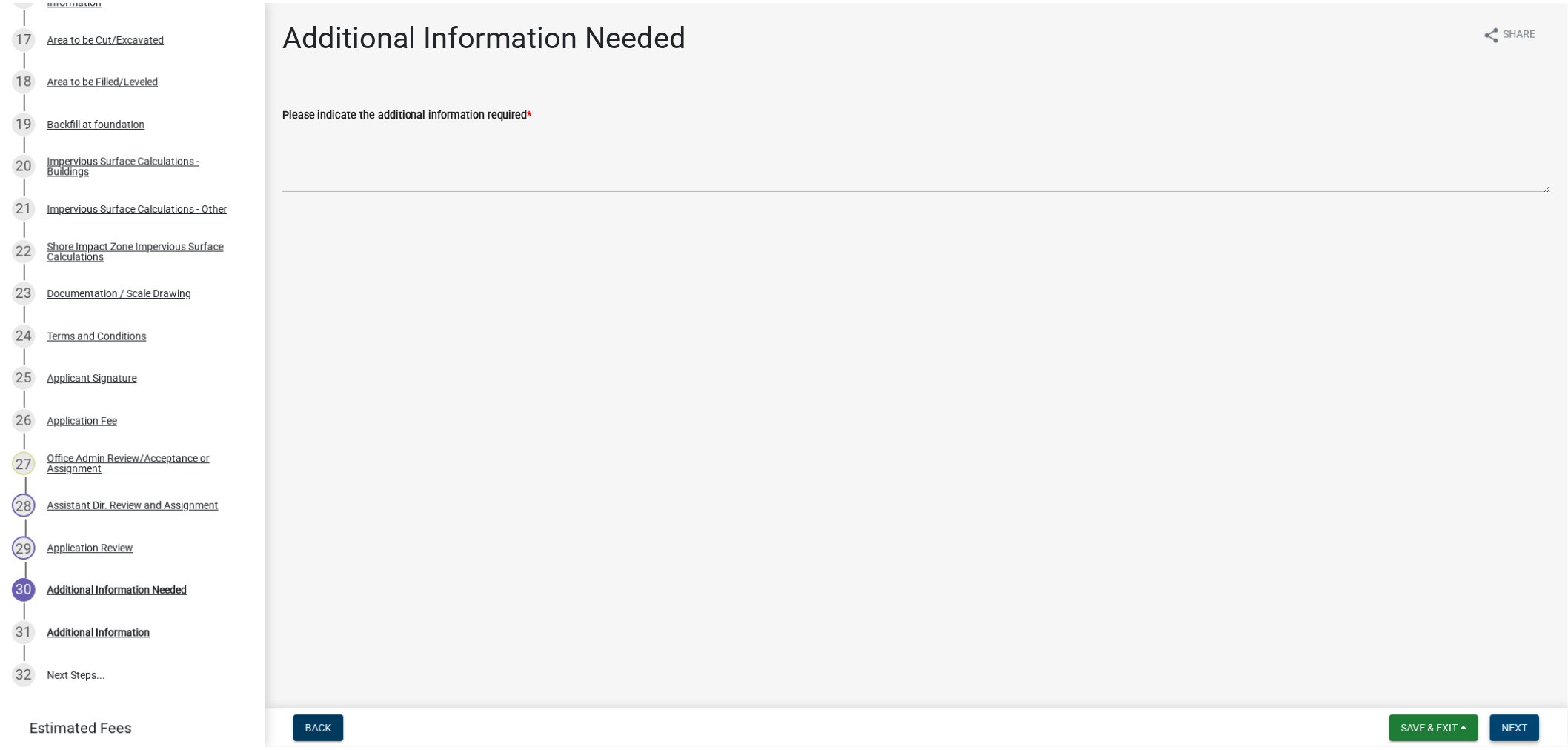
scroll to position [1060, 0]
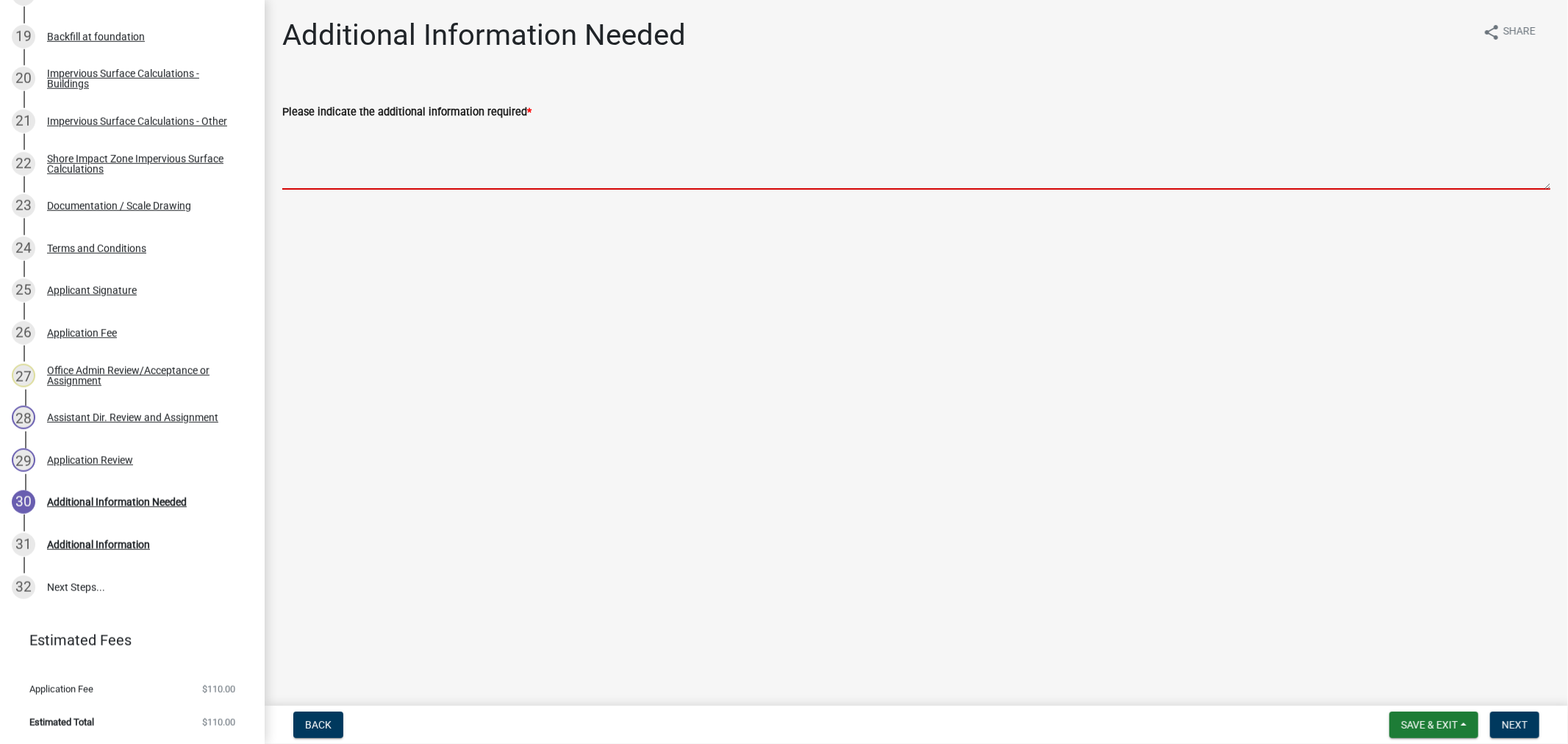
click at [549, 163] on textarea "Please indicate the additional information required *" at bounding box center [916, 155] width 1268 height 69
paste textarea "This application is being returned for the following: The proposed additions to…"
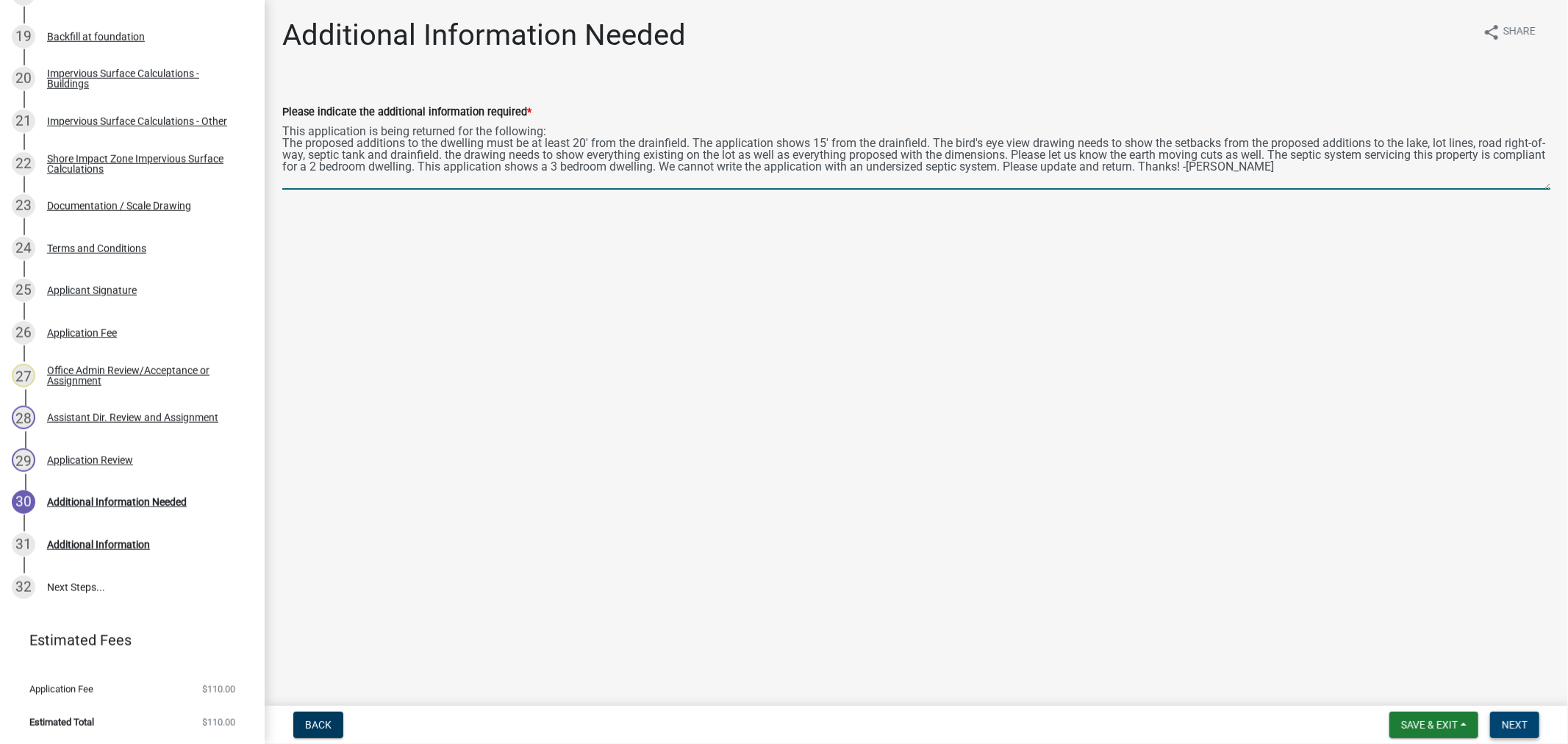
type textarea "This application is being returned for the following: The proposed additions to…"
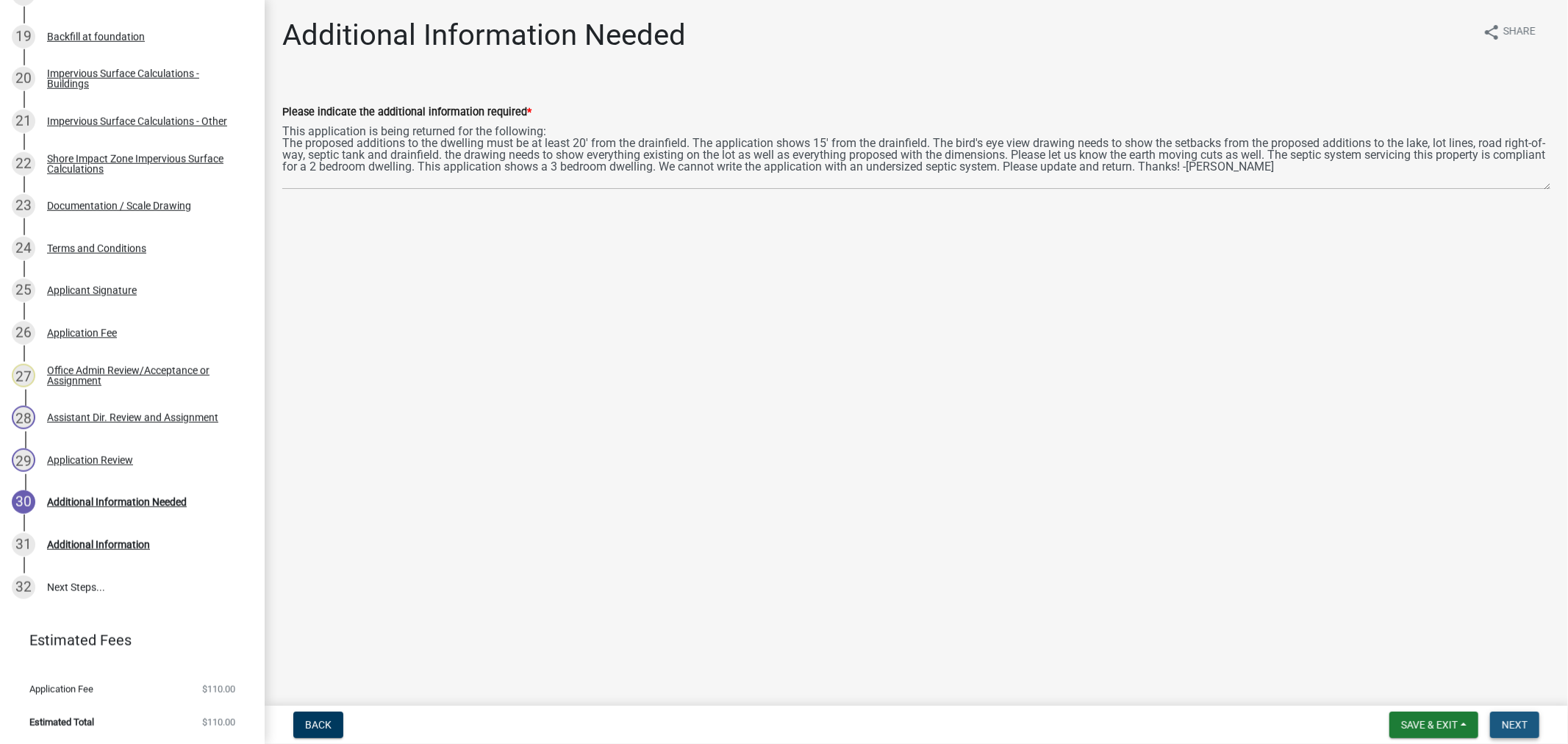
click at [1509, 723] on span "Next" at bounding box center [1515, 725] width 26 height 12
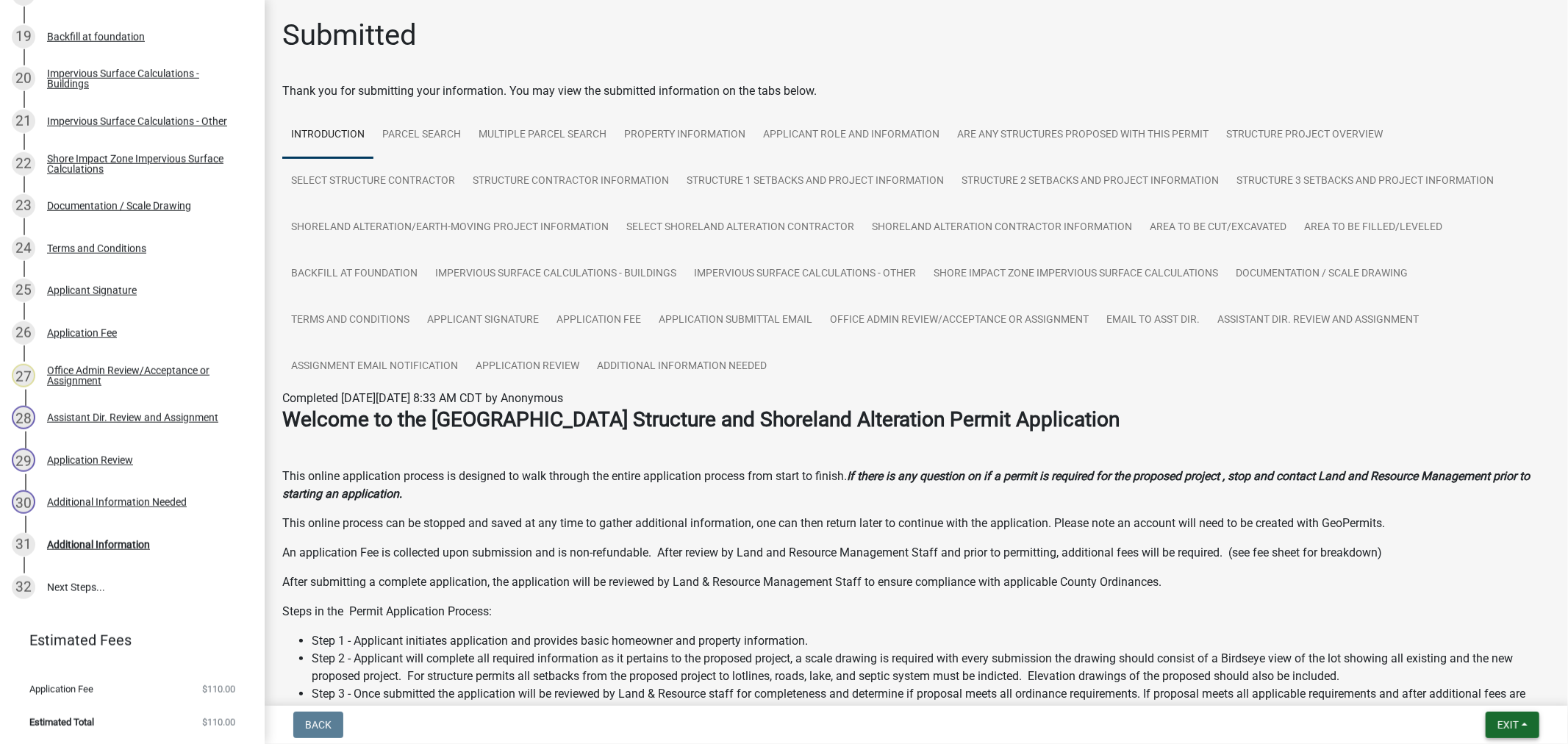
click at [1493, 731] on button "Exit" at bounding box center [1512, 725] width 53 height 27
click at [1487, 698] on button "Save & Exit" at bounding box center [1481, 686] width 118 height 35
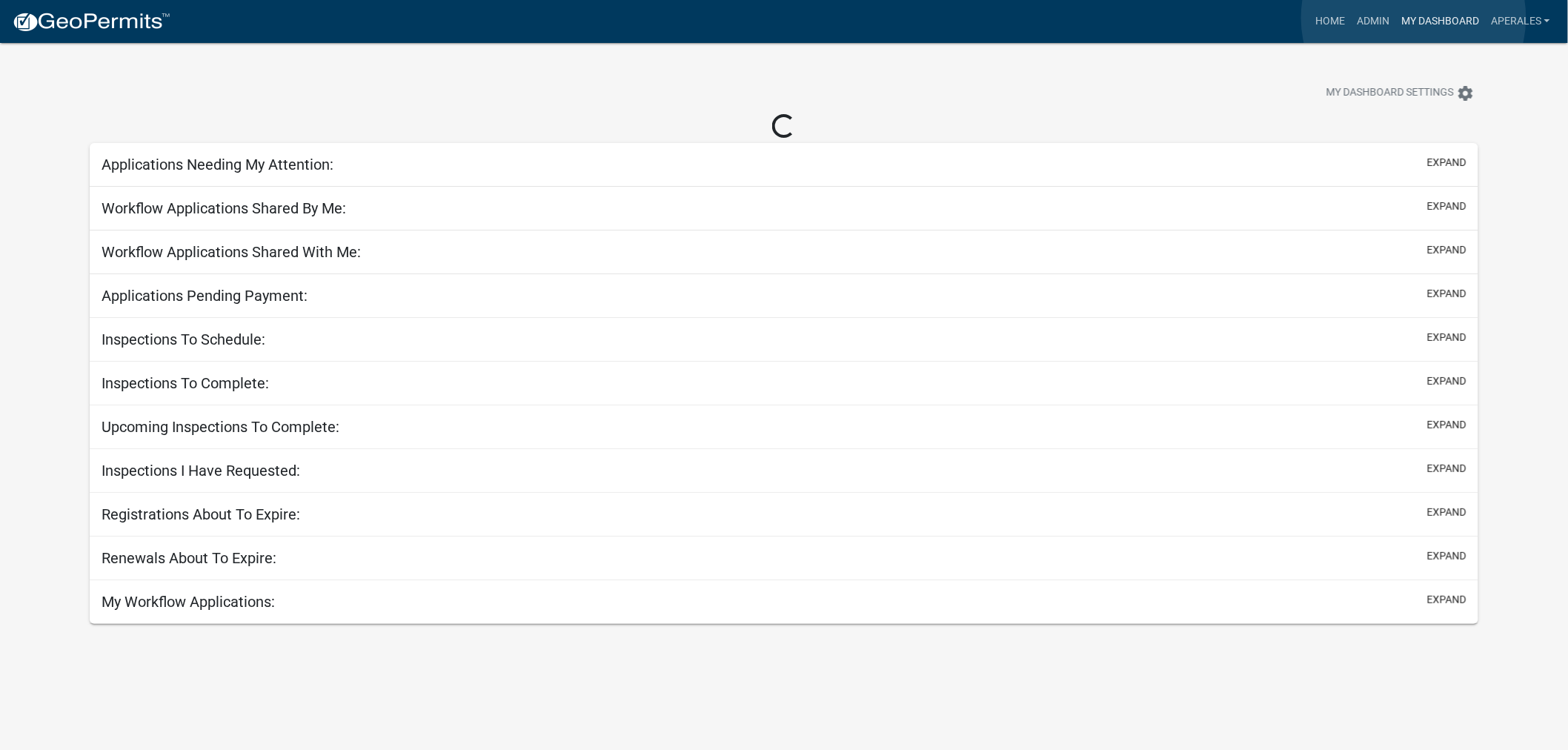
click at [1414, 18] on link "My Dashboard" at bounding box center [1440, 21] width 90 height 28
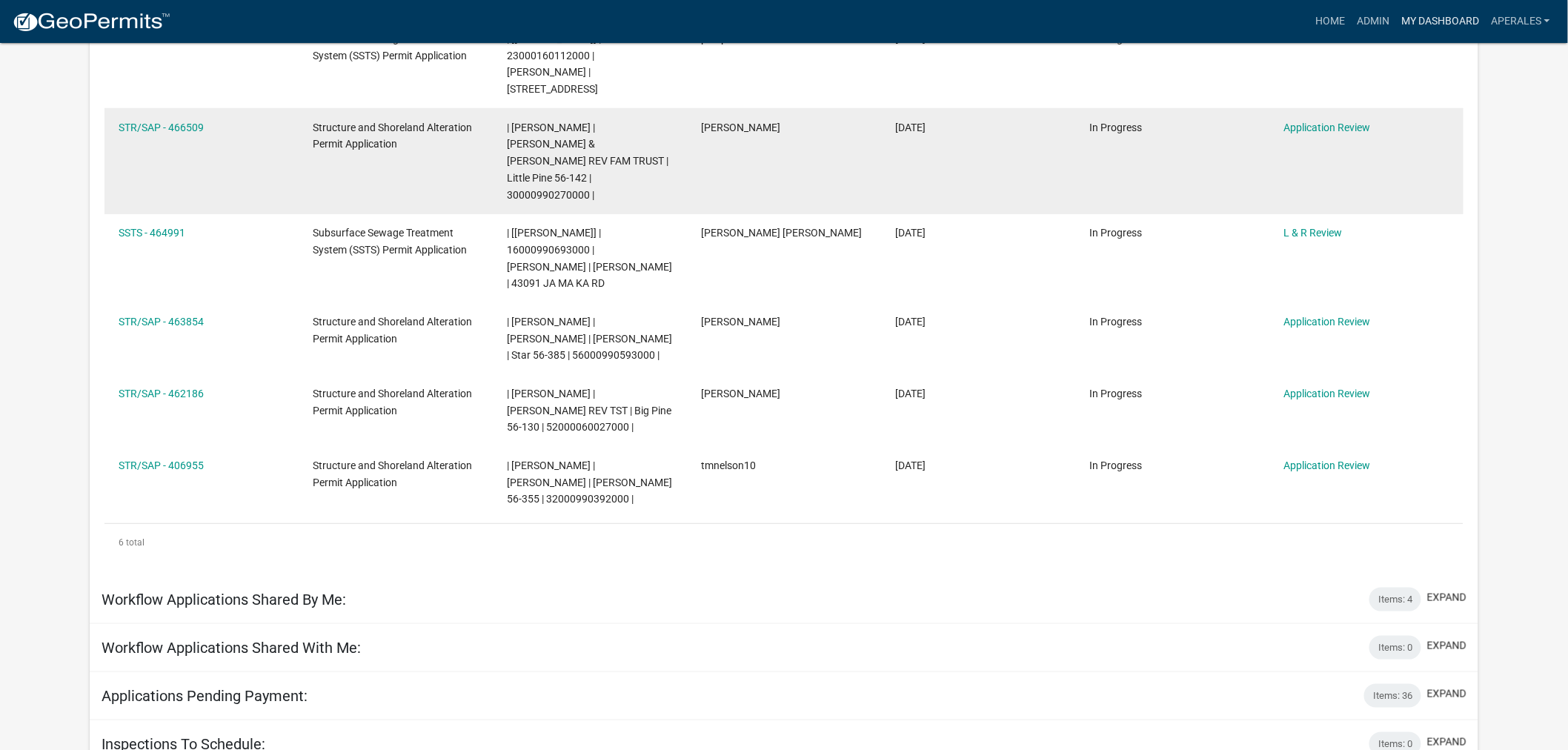
scroll to position [310, 0]
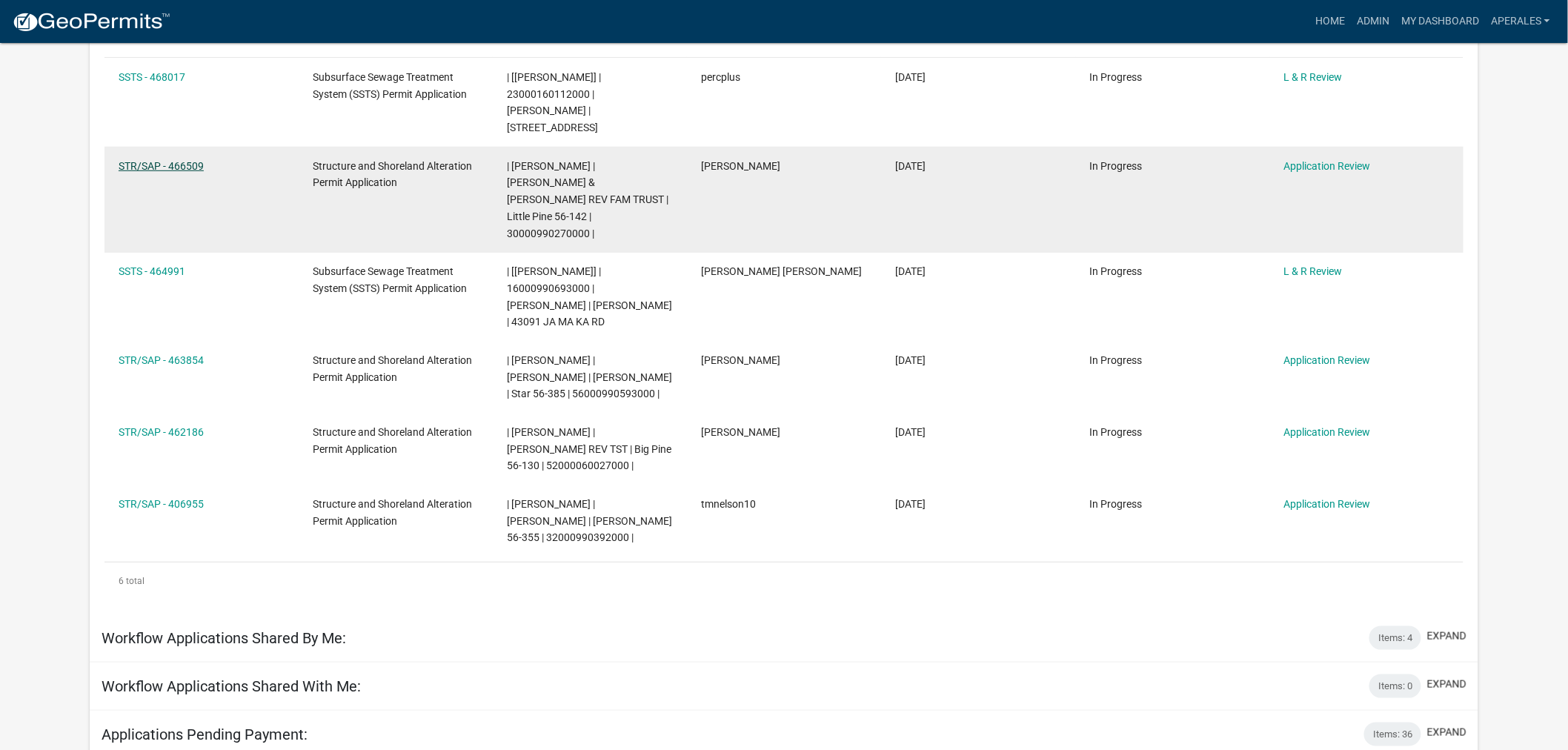
click at [171, 160] on link "STR/SAP - 466509" at bounding box center [162, 165] width 85 height 12
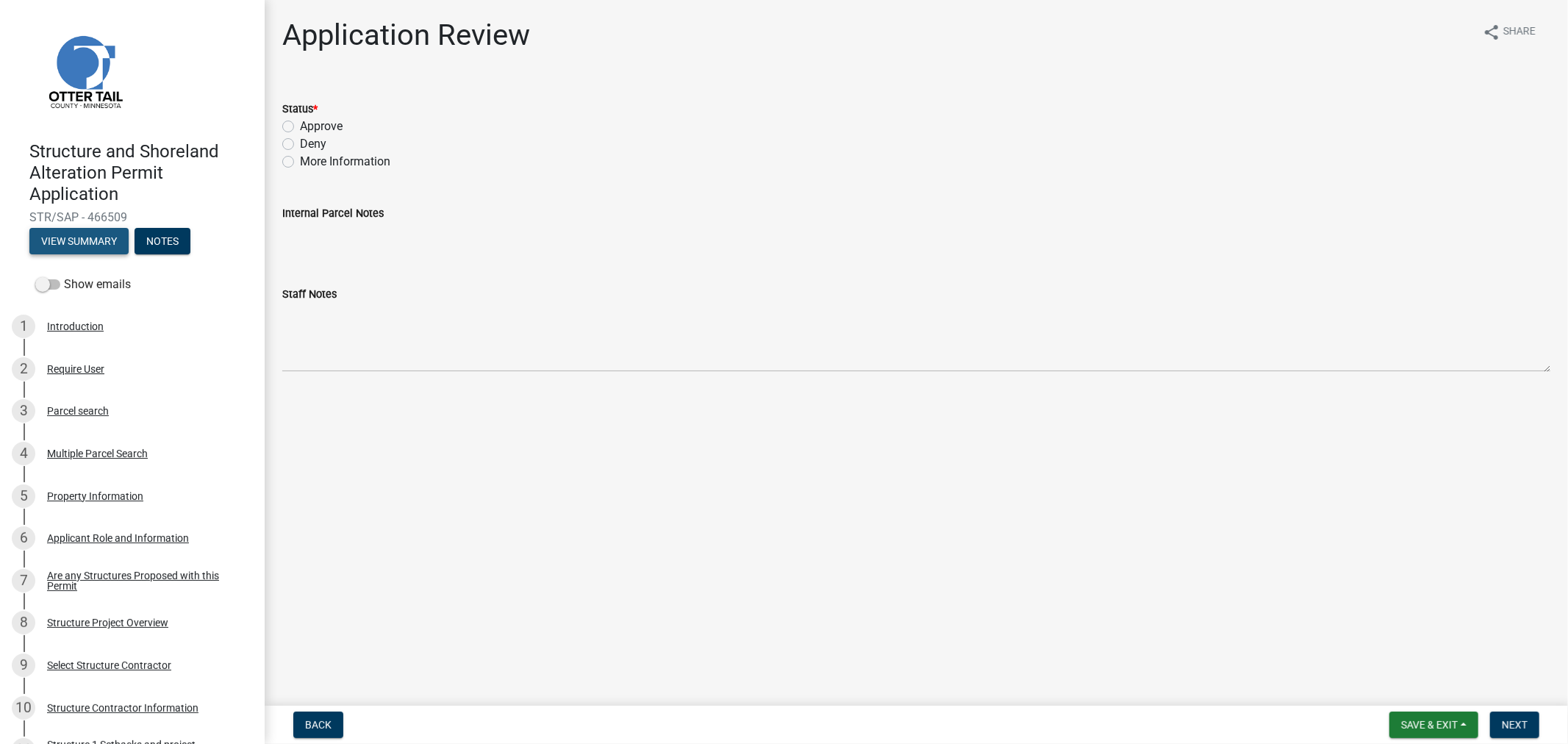
click at [64, 243] on button "View Summary" at bounding box center [79, 240] width 99 height 27
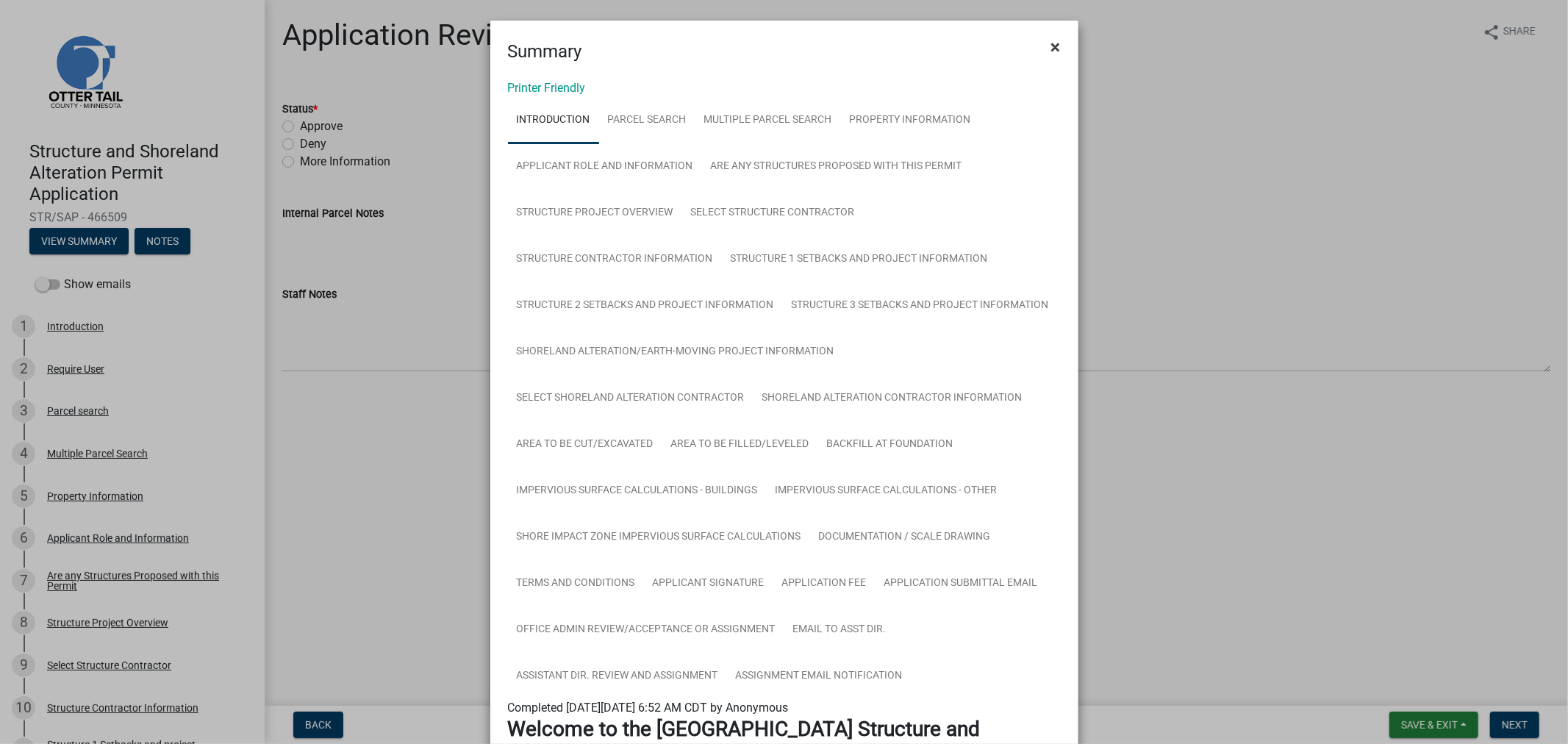
drag, startPoint x: 1045, startPoint y: 45, endPoint x: 1000, endPoint y: 17, distance: 53.0
click at [1051, 45] on span "×" at bounding box center [1056, 47] width 9 height 20
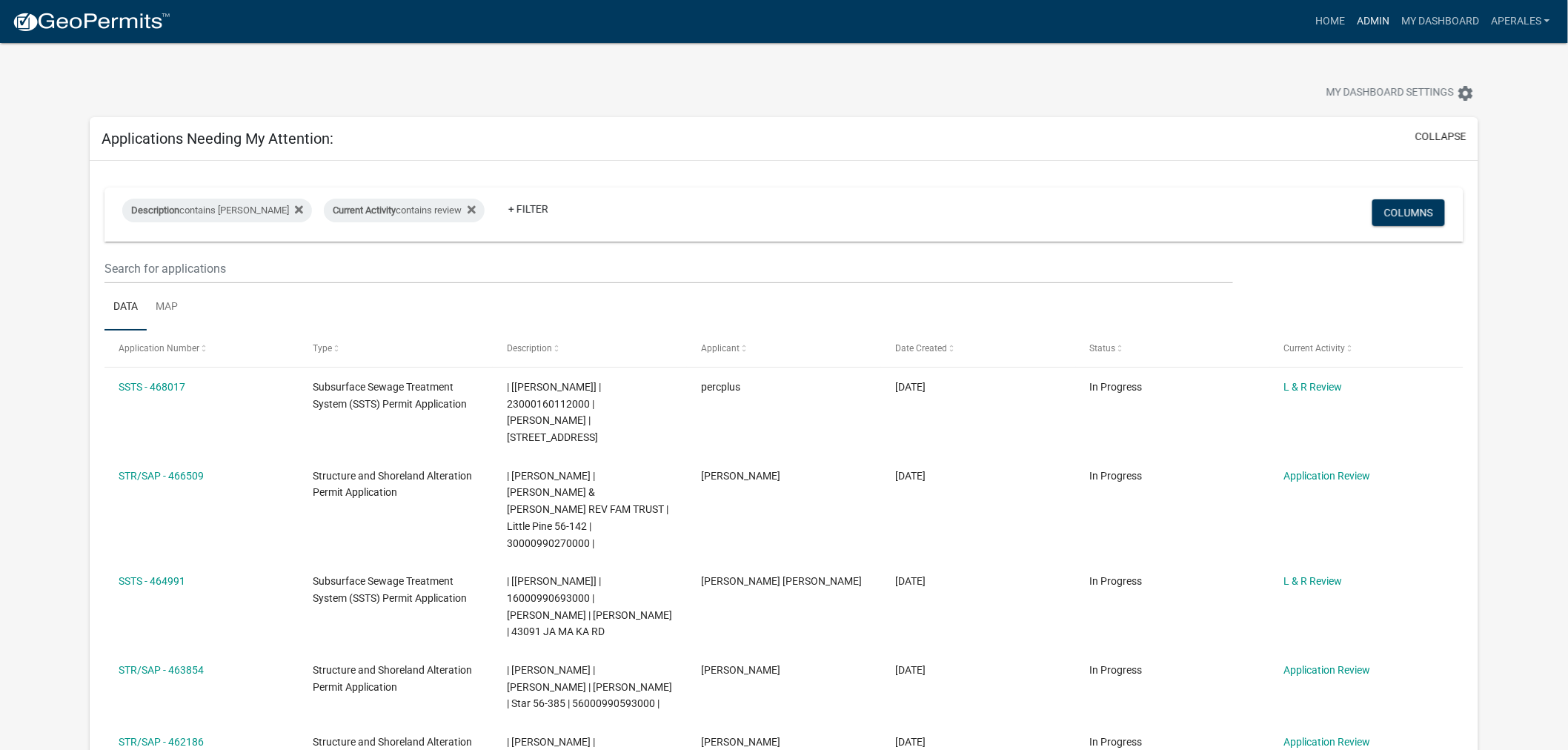
click at [1372, 17] on link "Admin" at bounding box center [1373, 21] width 45 height 28
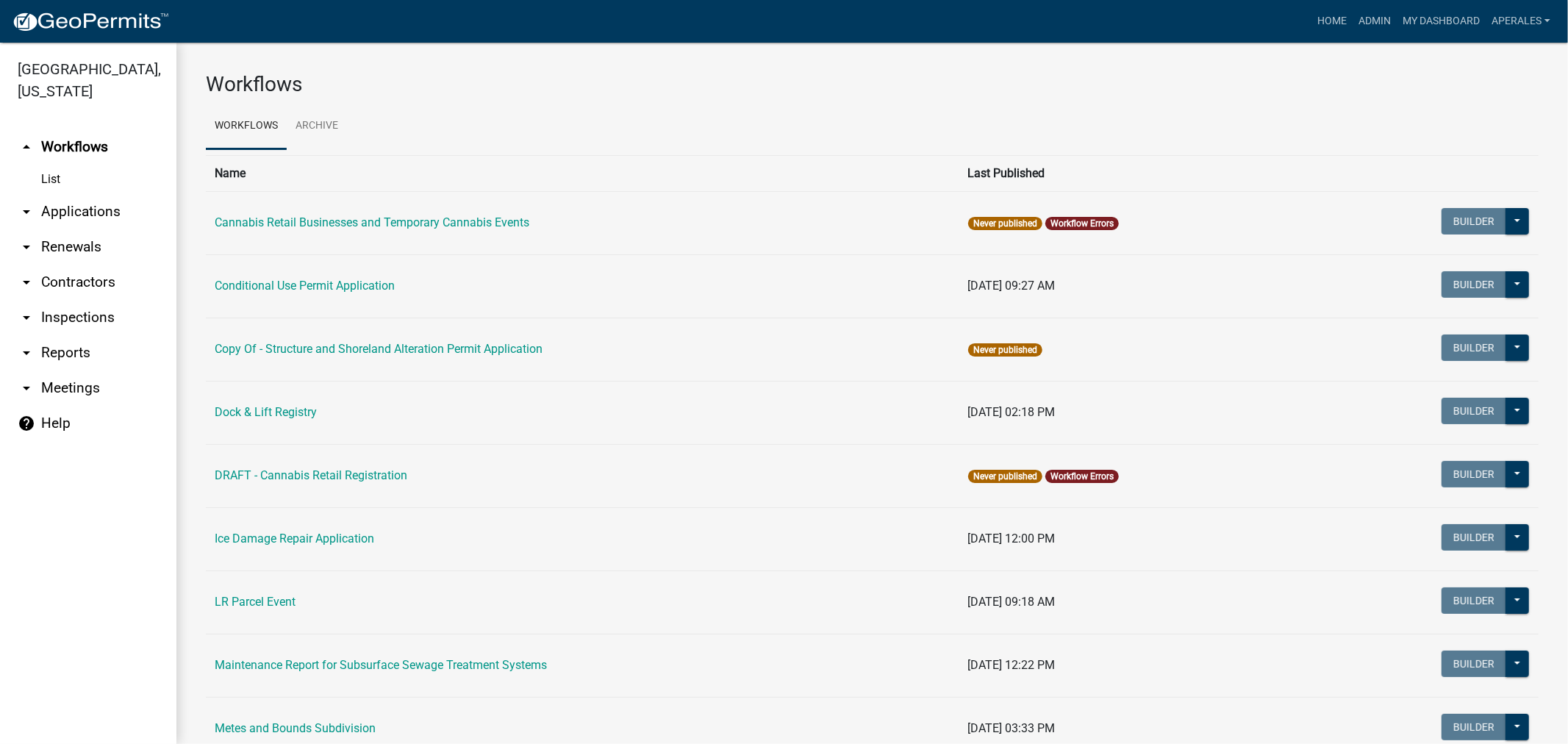
click at [111, 214] on link "arrow_drop_down Applications" at bounding box center [88, 212] width 177 height 35
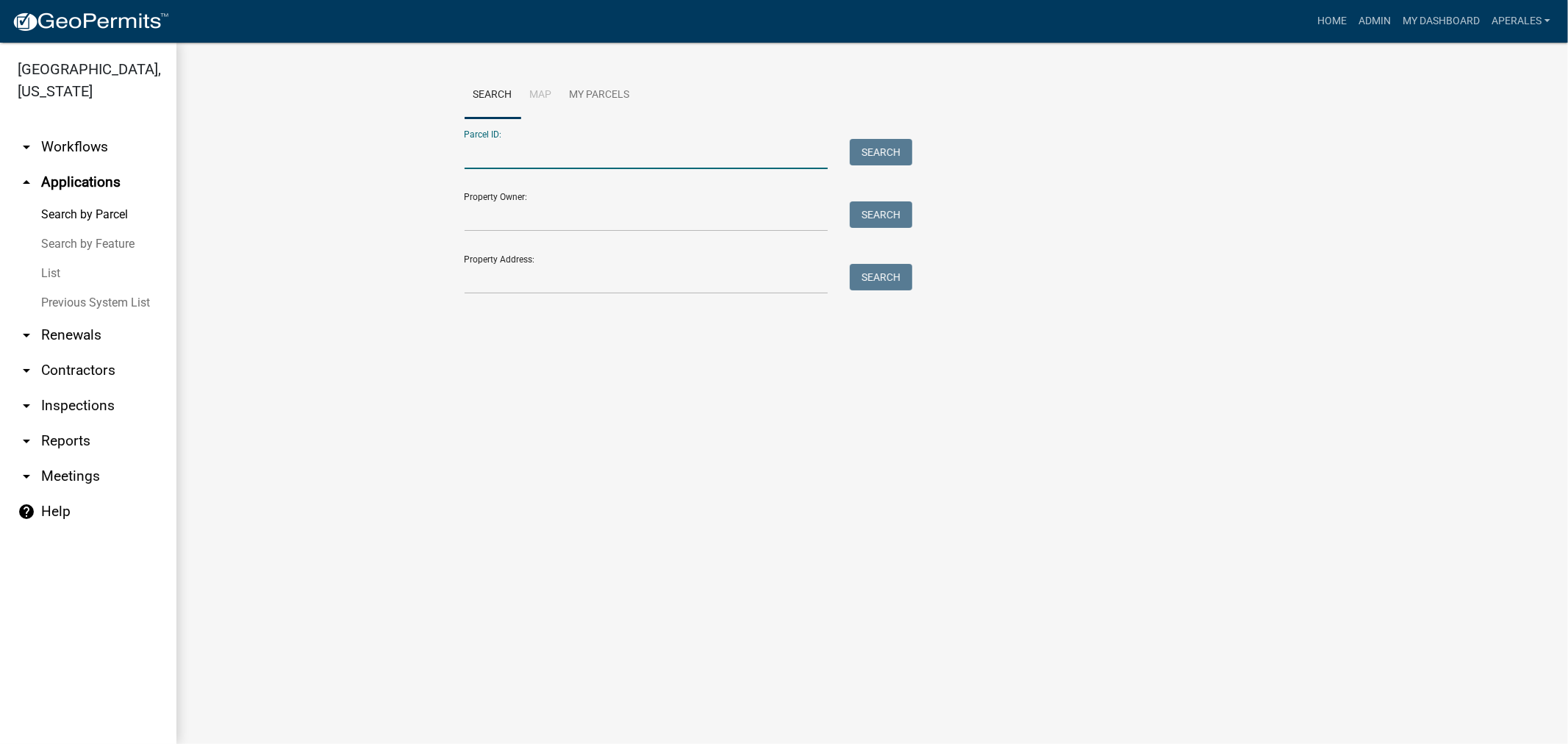
click at [512, 157] on input "Parcel ID:" at bounding box center [646, 154] width 364 height 30
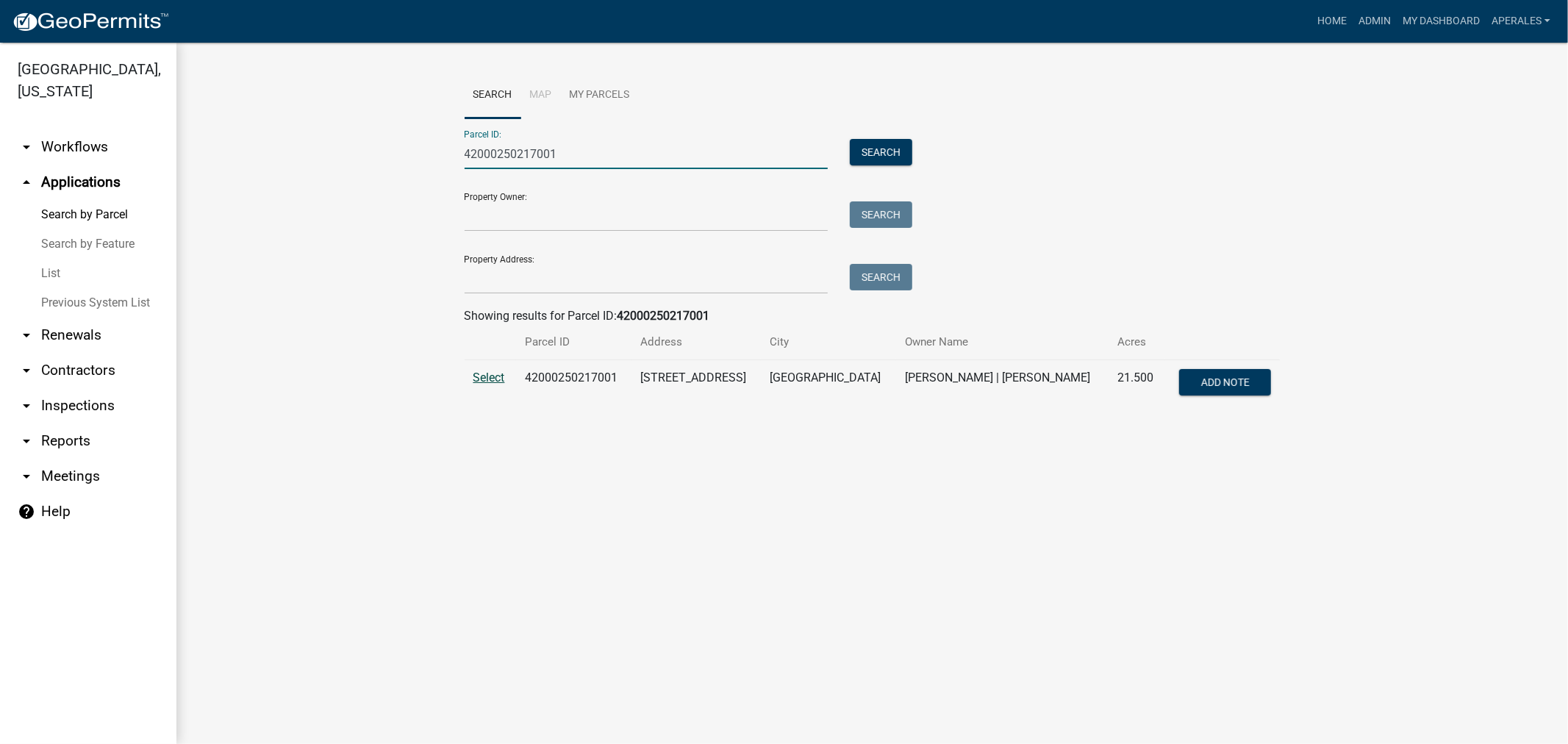
type input "42000250217001"
click at [486, 378] on span "Select" at bounding box center [489, 377] width 31 height 14
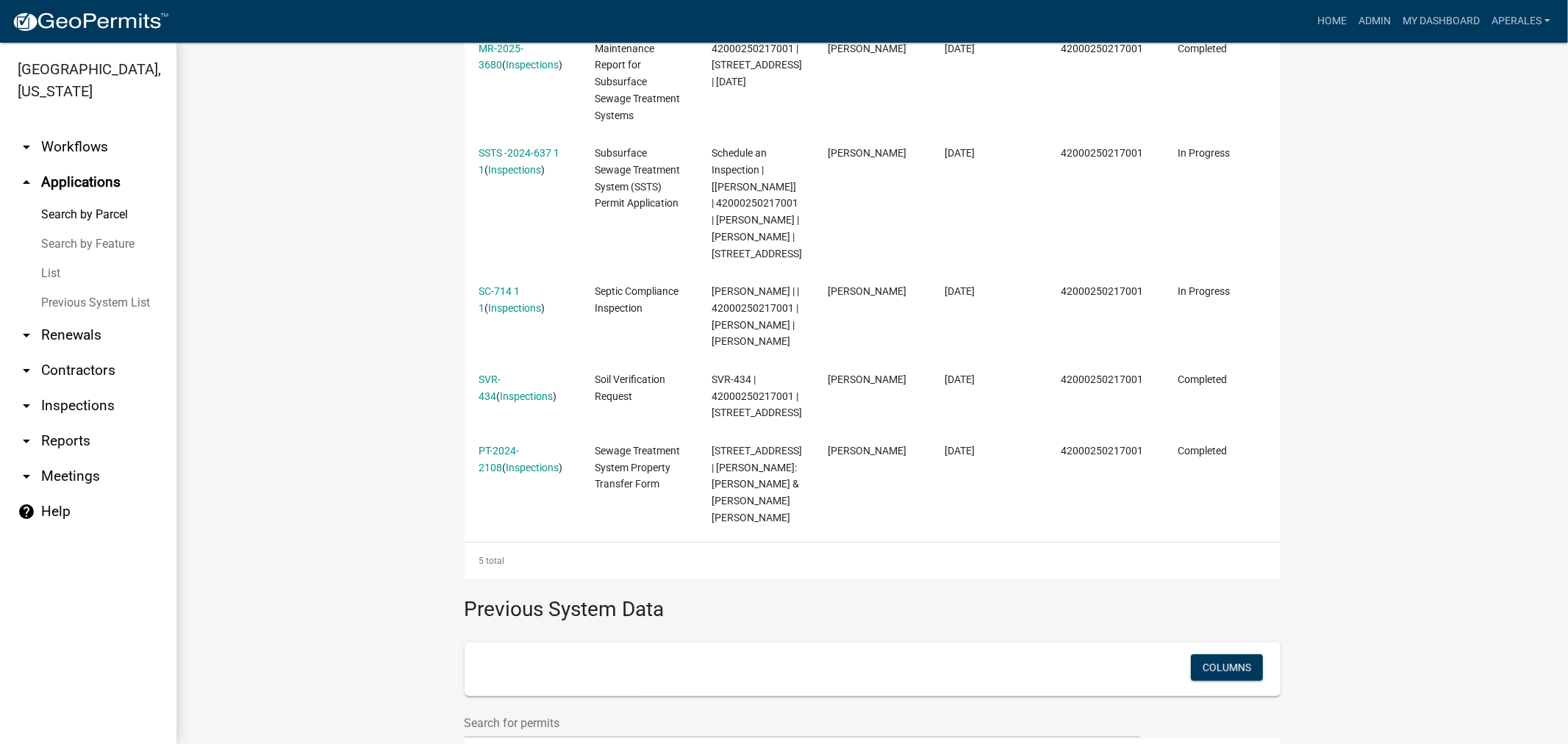
scroll to position [571, 0]
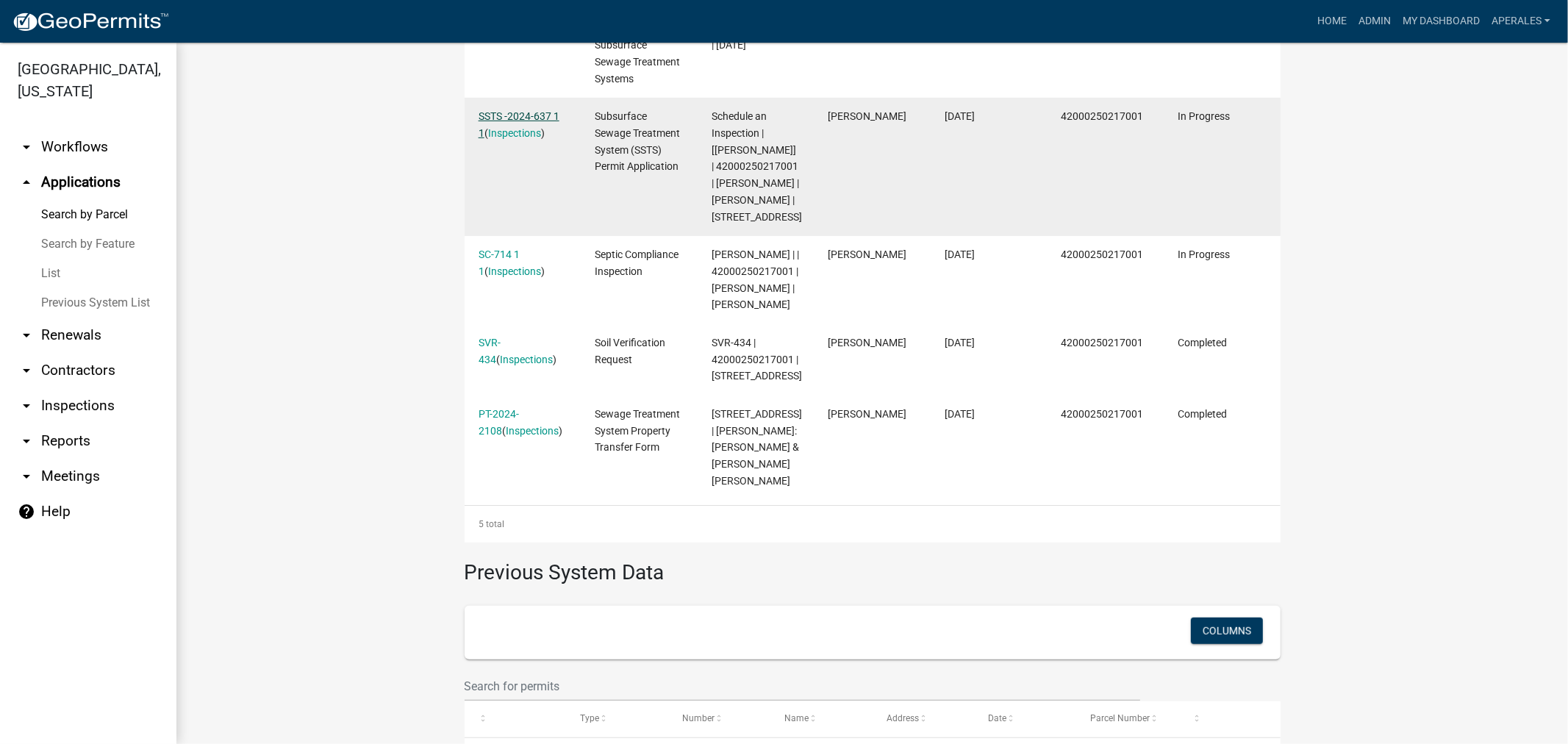
click at [534, 123] on link "SSTS -2024-637 1 1" at bounding box center [519, 124] width 81 height 29
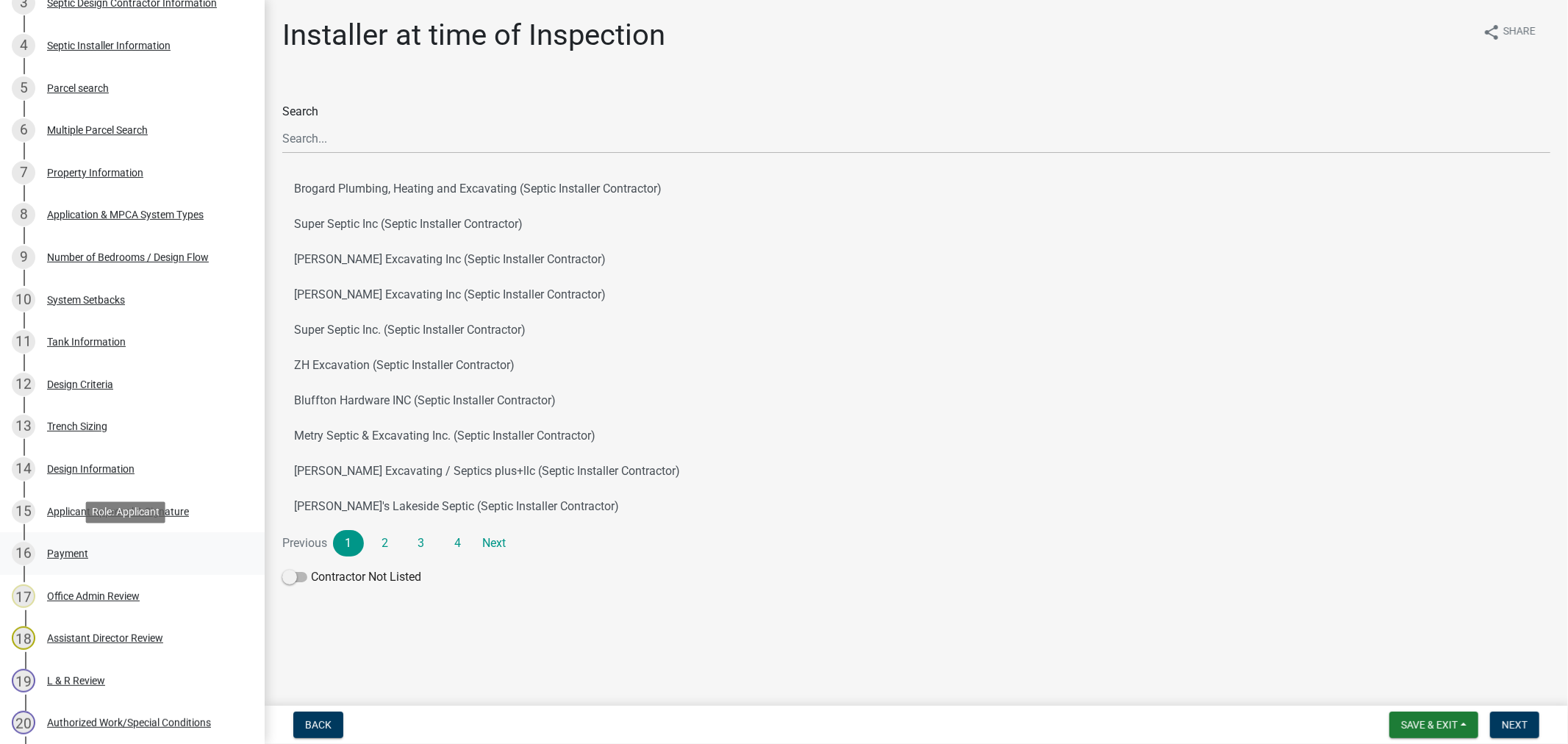
scroll to position [883, 0]
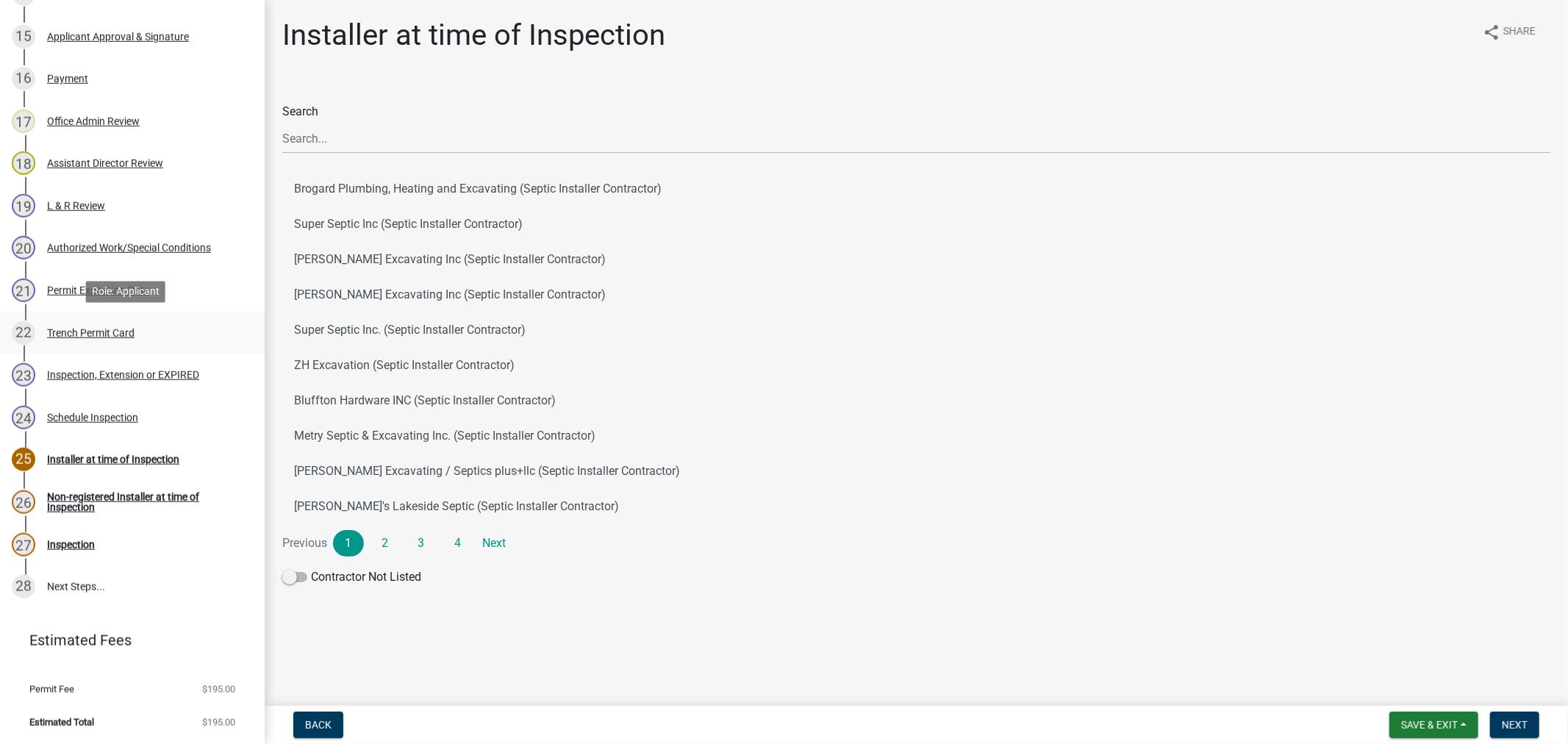
click at [89, 342] on div "22 Trench Permit Card" at bounding box center [126, 333] width 229 height 24
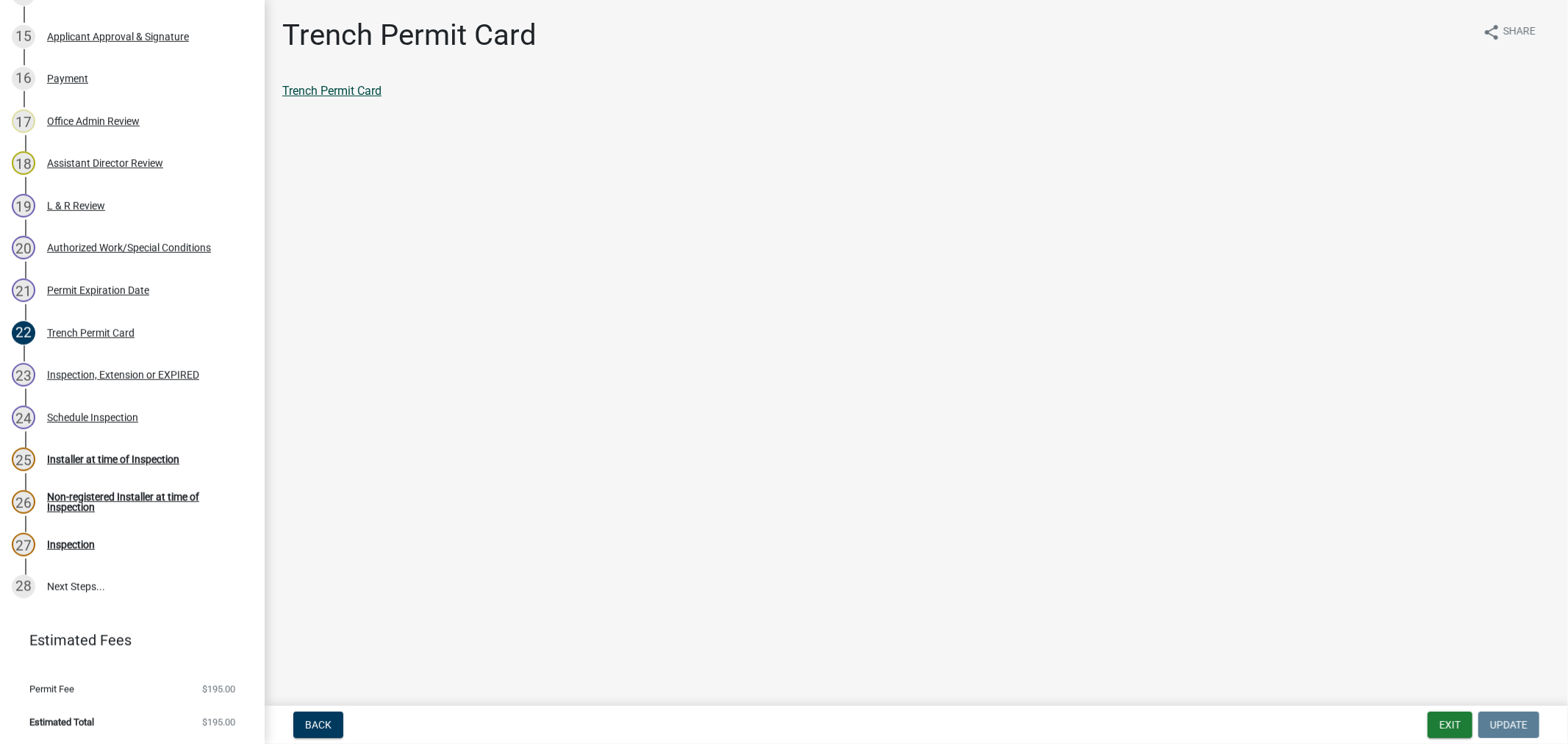
click at [363, 90] on link "Trench Permit Card" at bounding box center [332, 90] width 99 height 14
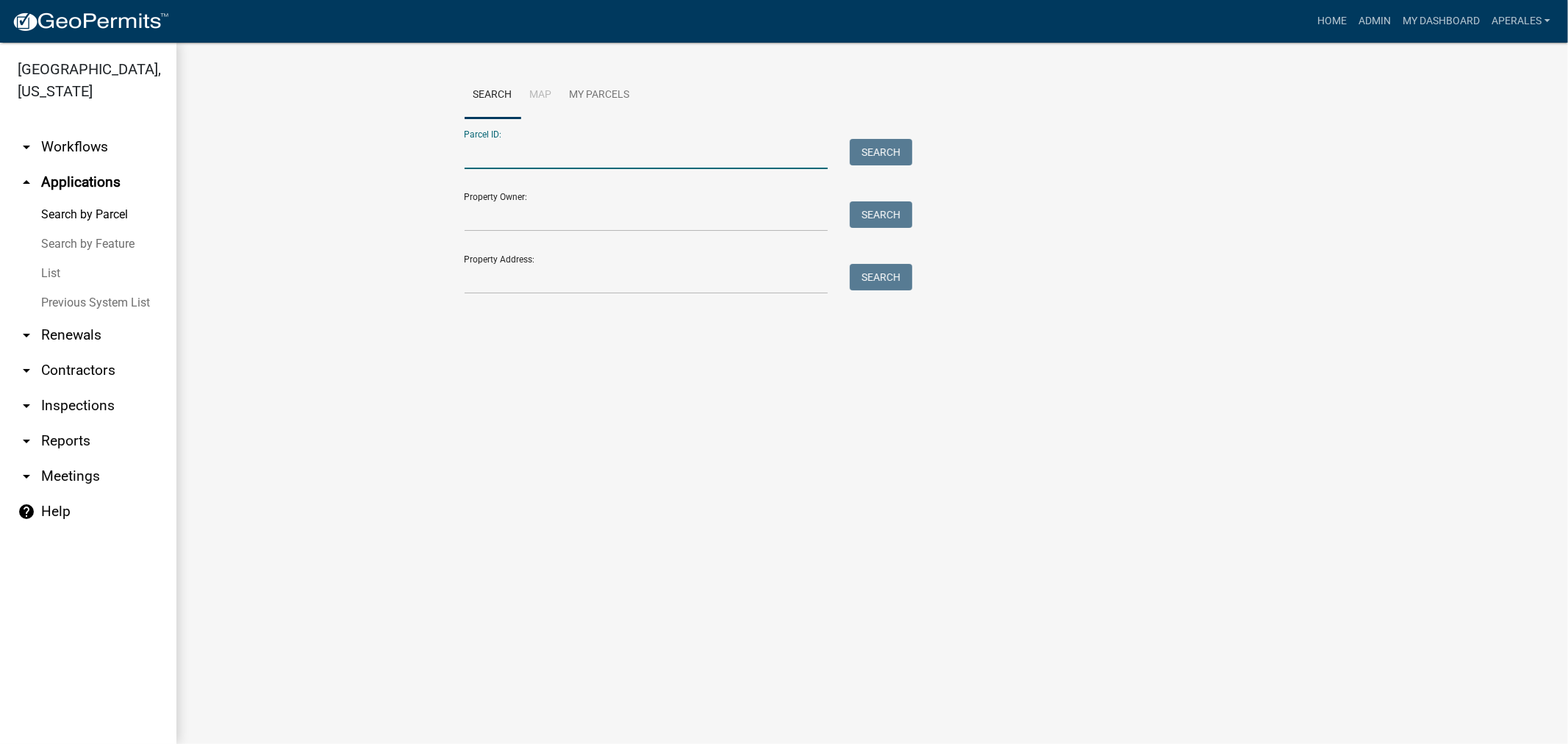
click at [559, 164] on input "Parcel ID:" at bounding box center [646, 154] width 364 height 30
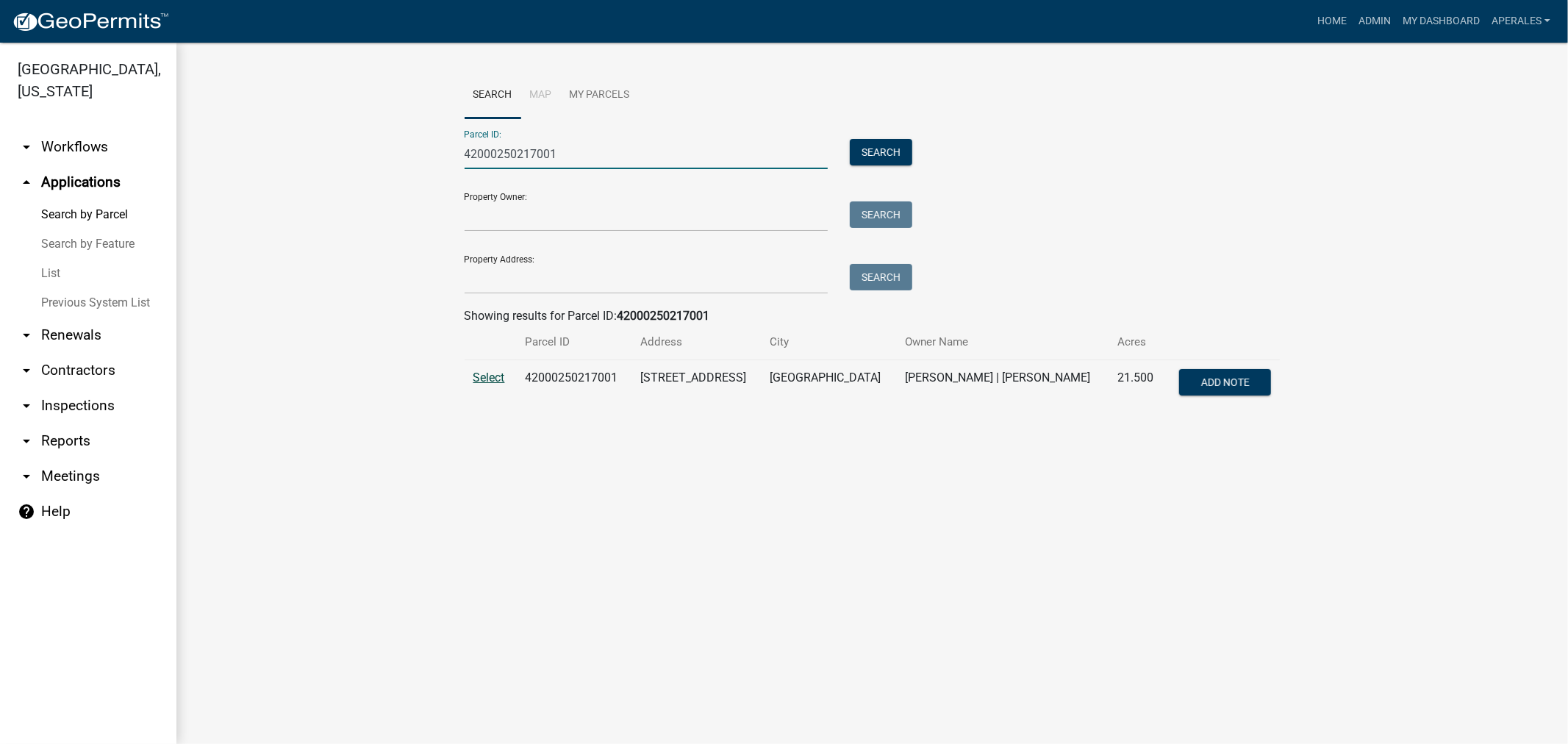
type input "42000250217001"
click at [476, 378] on span "Select" at bounding box center [489, 377] width 31 height 14
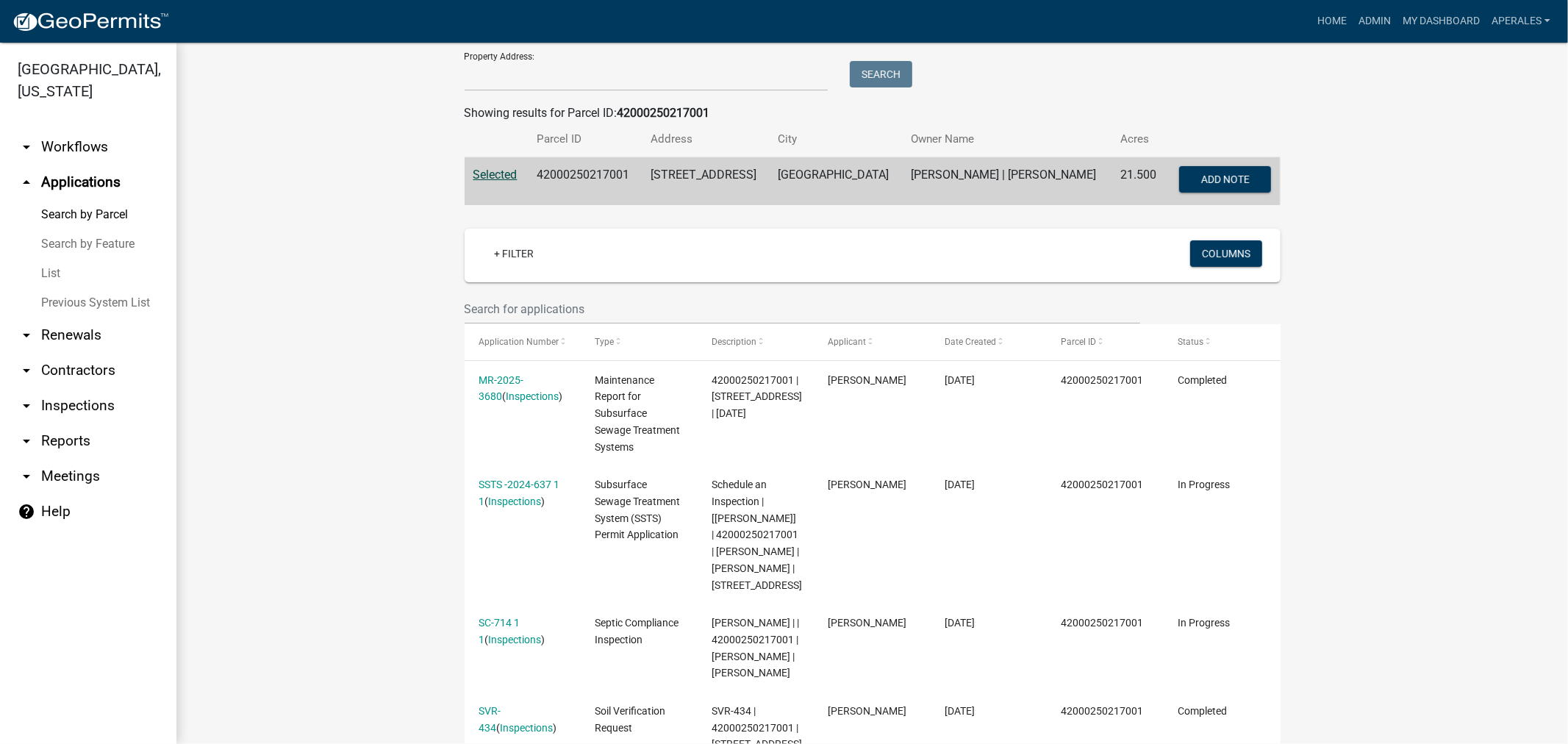
scroll to position [326, 0]
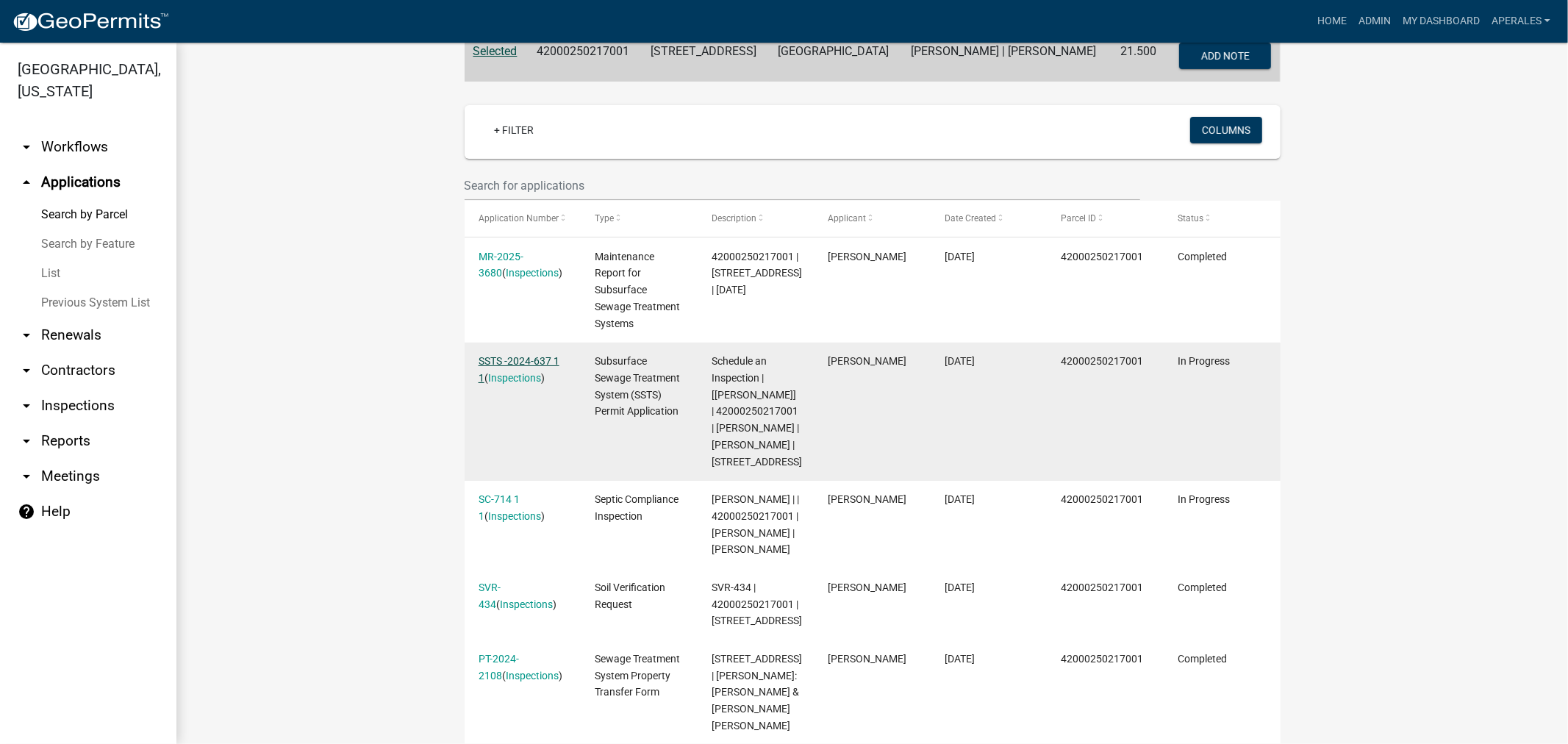
click at [511, 363] on link "SSTS -2024-637 1 1" at bounding box center [519, 369] width 81 height 29
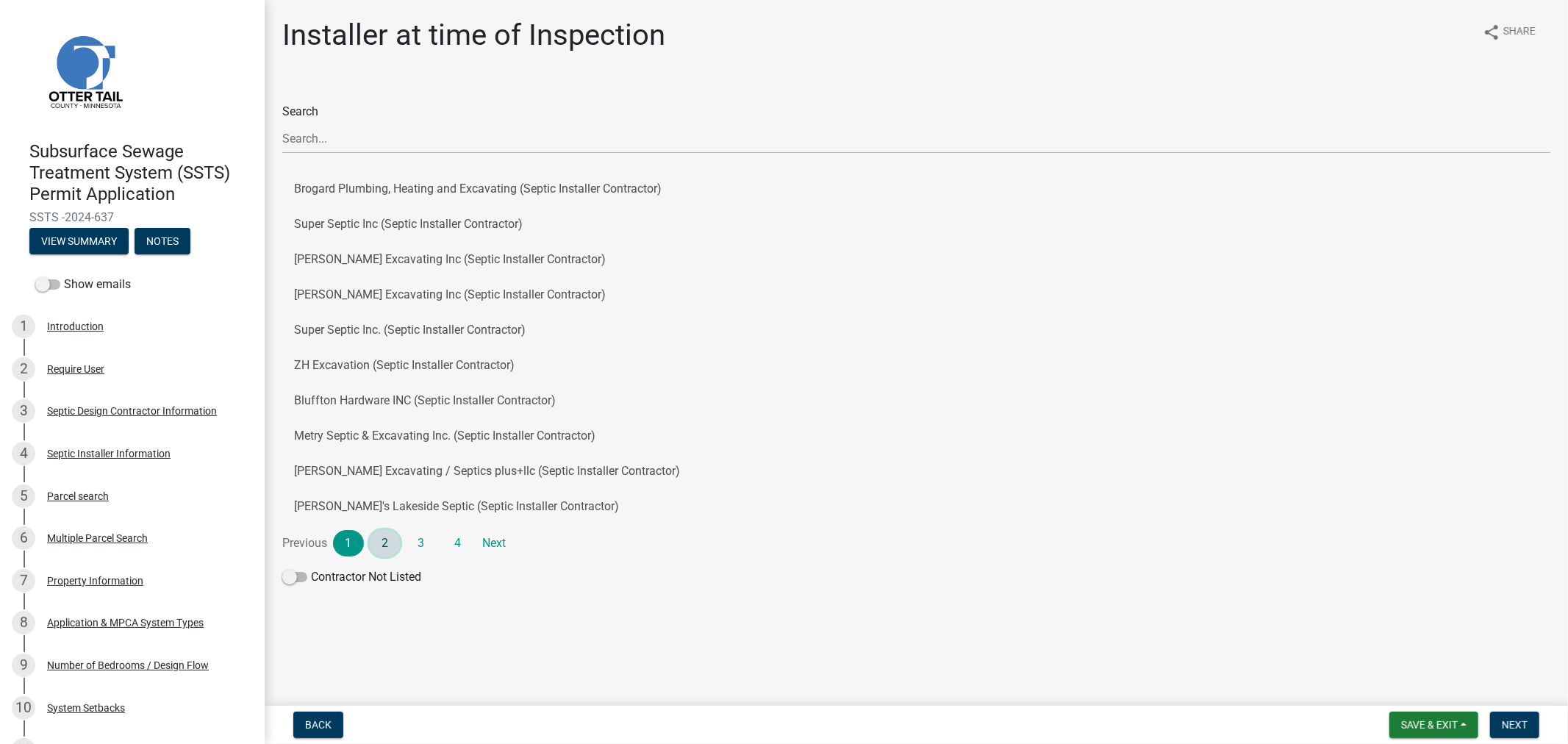
click at [387, 541] on link "2" at bounding box center [386, 543] width 31 height 27
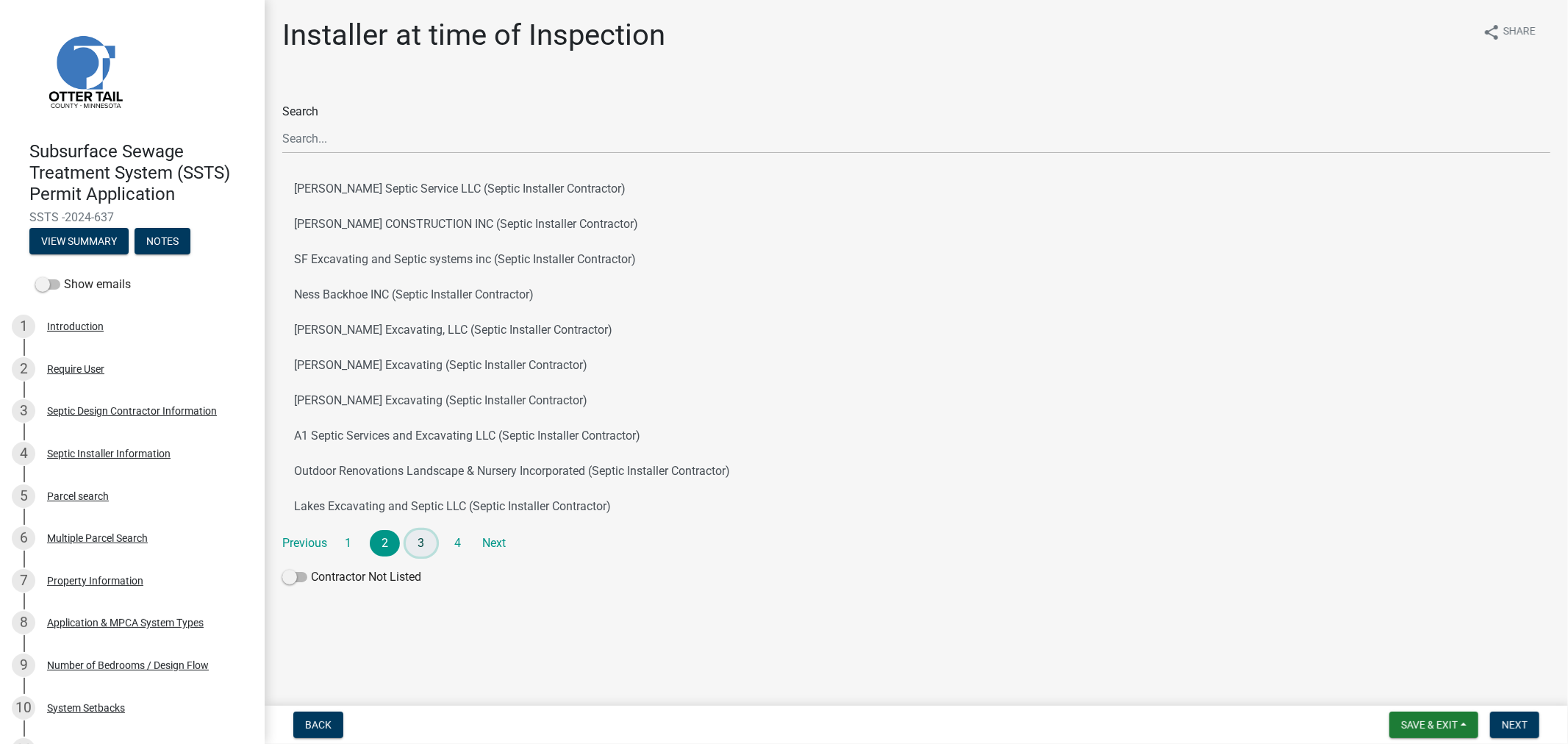
click at [415, 544] on link "3" at bounding box center [422, 543] width 31 height 27
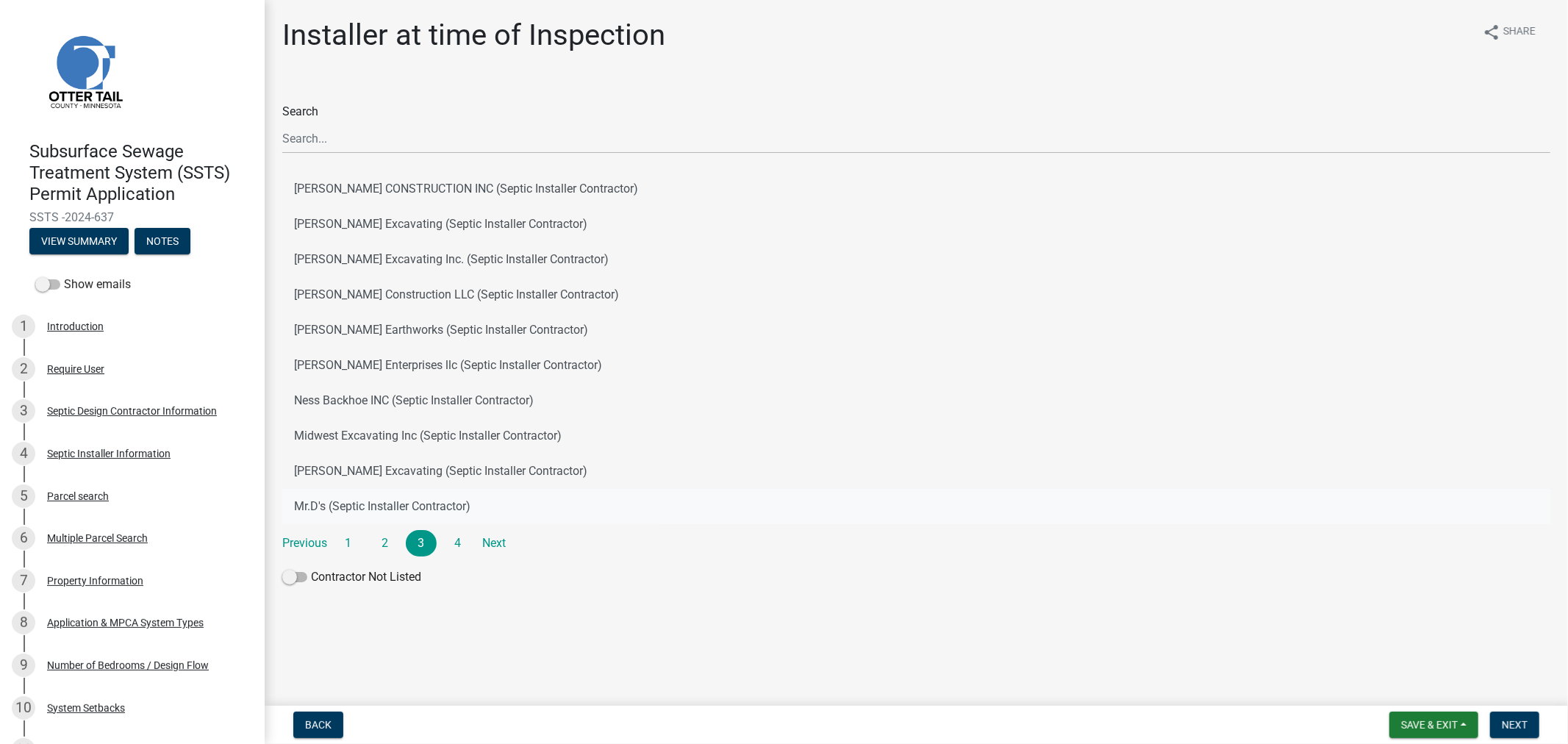
click at [392, 505] on button "Mr.D's (Septic Installer Contractor)" at bounding box center [916, 506] width 1268 height 35
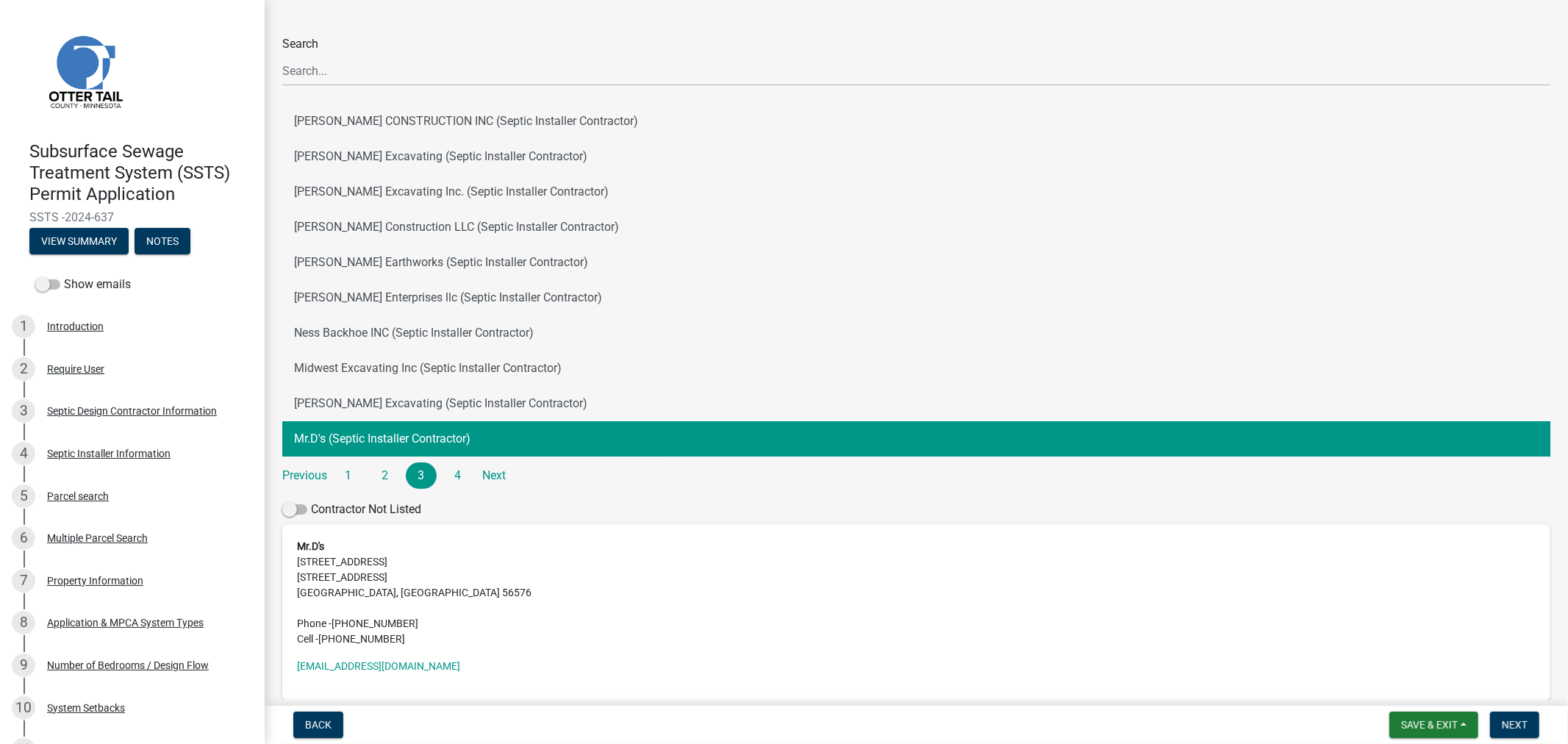
scroll to position [136, 0]
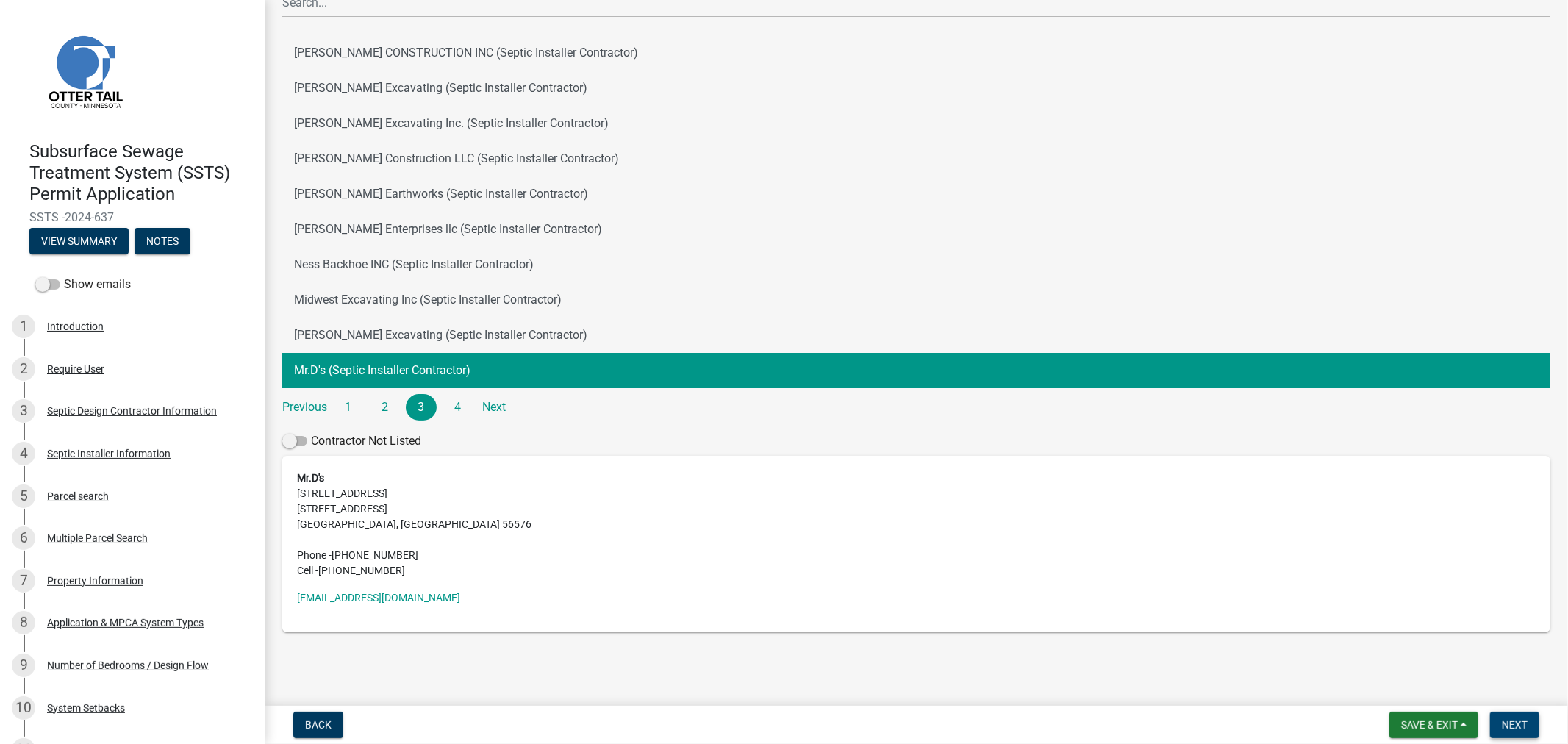
click at [1498, 719] on button "Next" at bounding box center [1514, 725] width 49 height 27
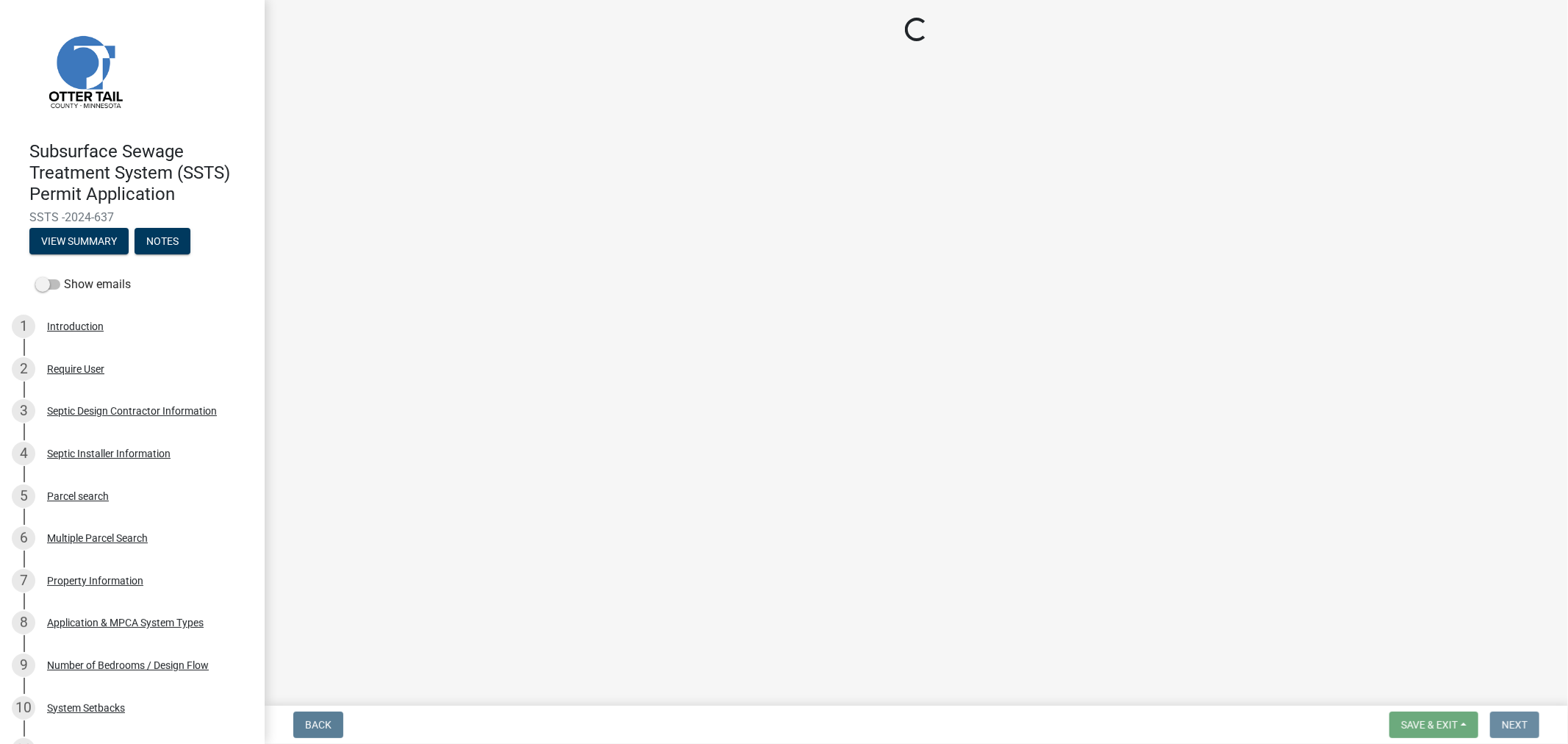
scroll to position [0, 0]
select select "710d5f49-2663-4e73-9718-d0c4e189f5ed"
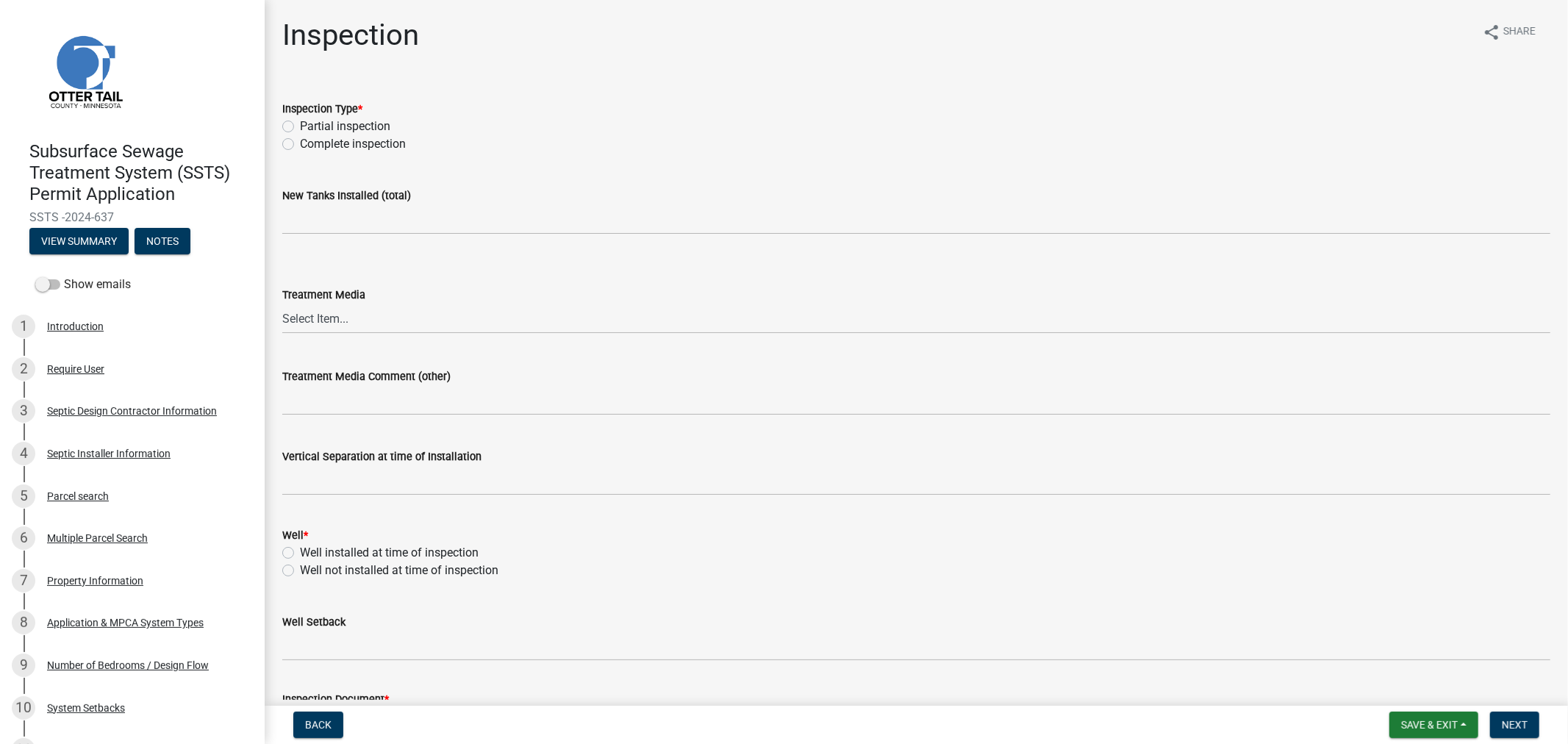
click at [300, 144] on label "Complete inspection" at bounding box center [353, 144] width 106 height 17
click at [300, 144] on input "Complete inspection" at bounding box center [305, 140] width 9 height 9
radio input "true"
click at [309, 199] on label "New Tanks Installed (total)" at bounding box center [347, 196] width 129 height 10
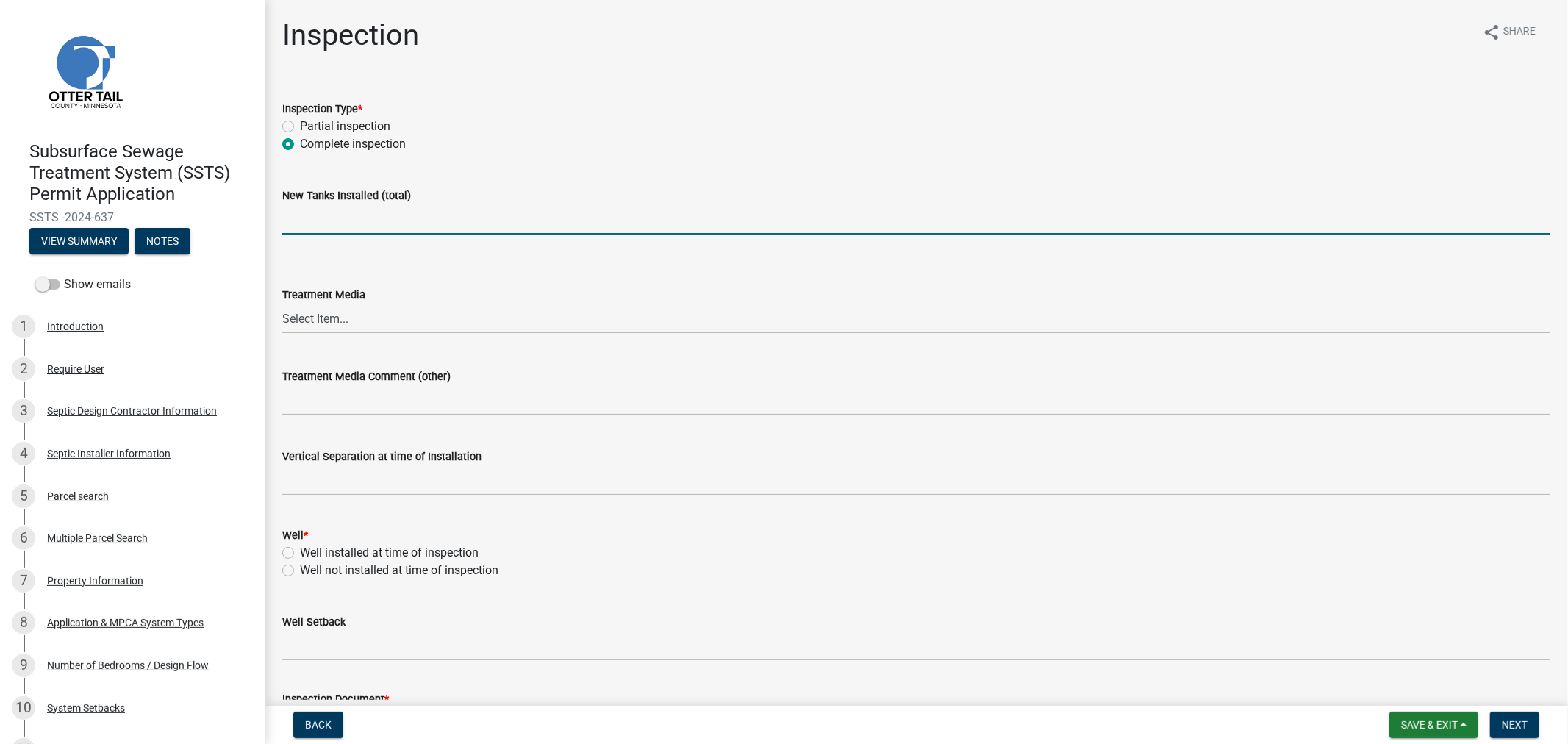
click at [316, 218] on input "text" at bounding box center [916, 219] width 1268 height 30
type input "2"
click at [301, 306] on select "Select Item... Rock [PERSON_NAME] EZ Flow Other (list in comments)" at bounding box center [916, 319] width 1268 height 30
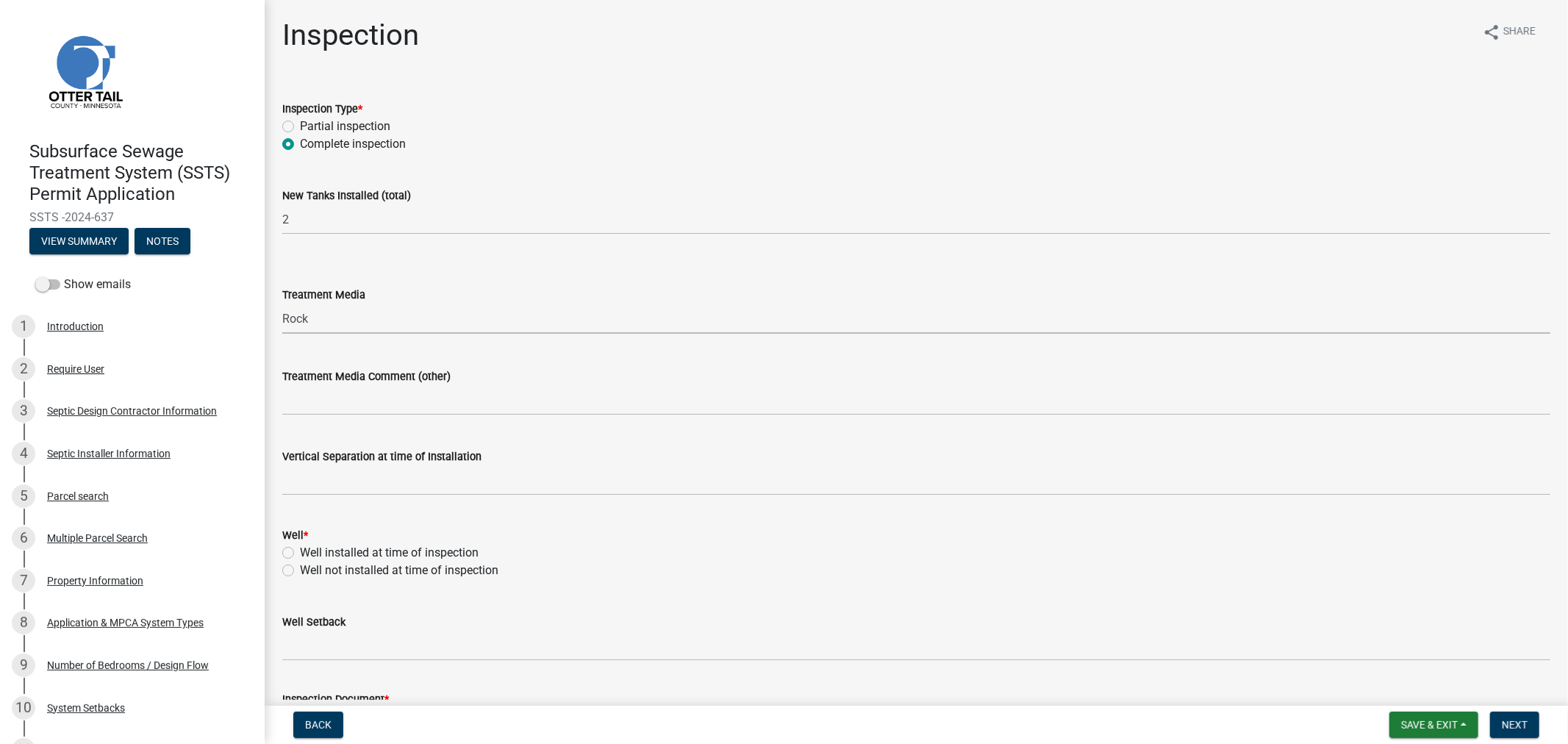
click at [283, 304] on select "Select Item... Rock [PERSON_NAME] EZ Flow Other (list in comments)" at bounding box center [916, 319] width 1268 height 30
select select "8a155d5a-92a1-476f-b9b2-c394ff7fdae5"
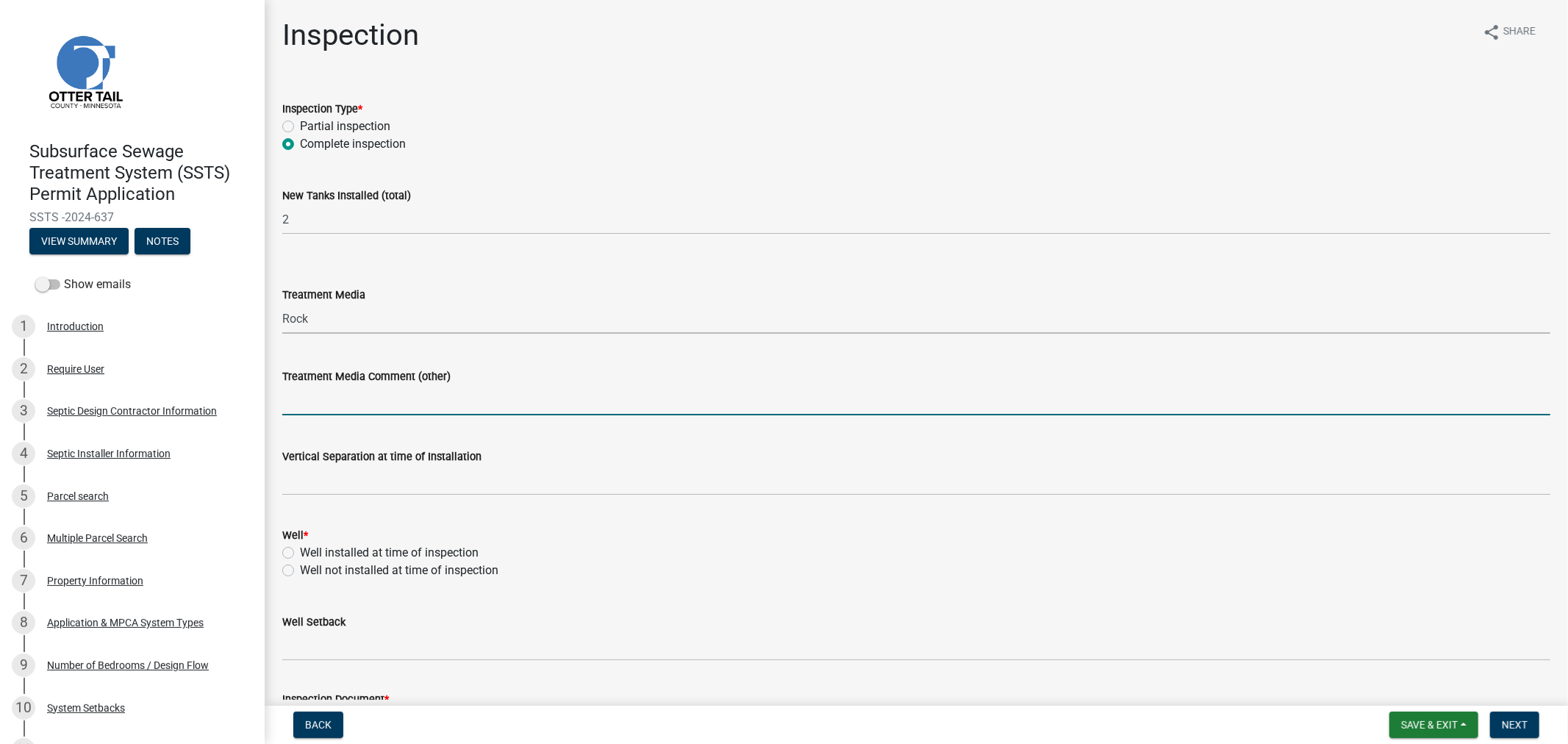
click at [333, 405] on input "Treatment Media Comment (other)" at bounding box center [916, 400] width 1268 height 30
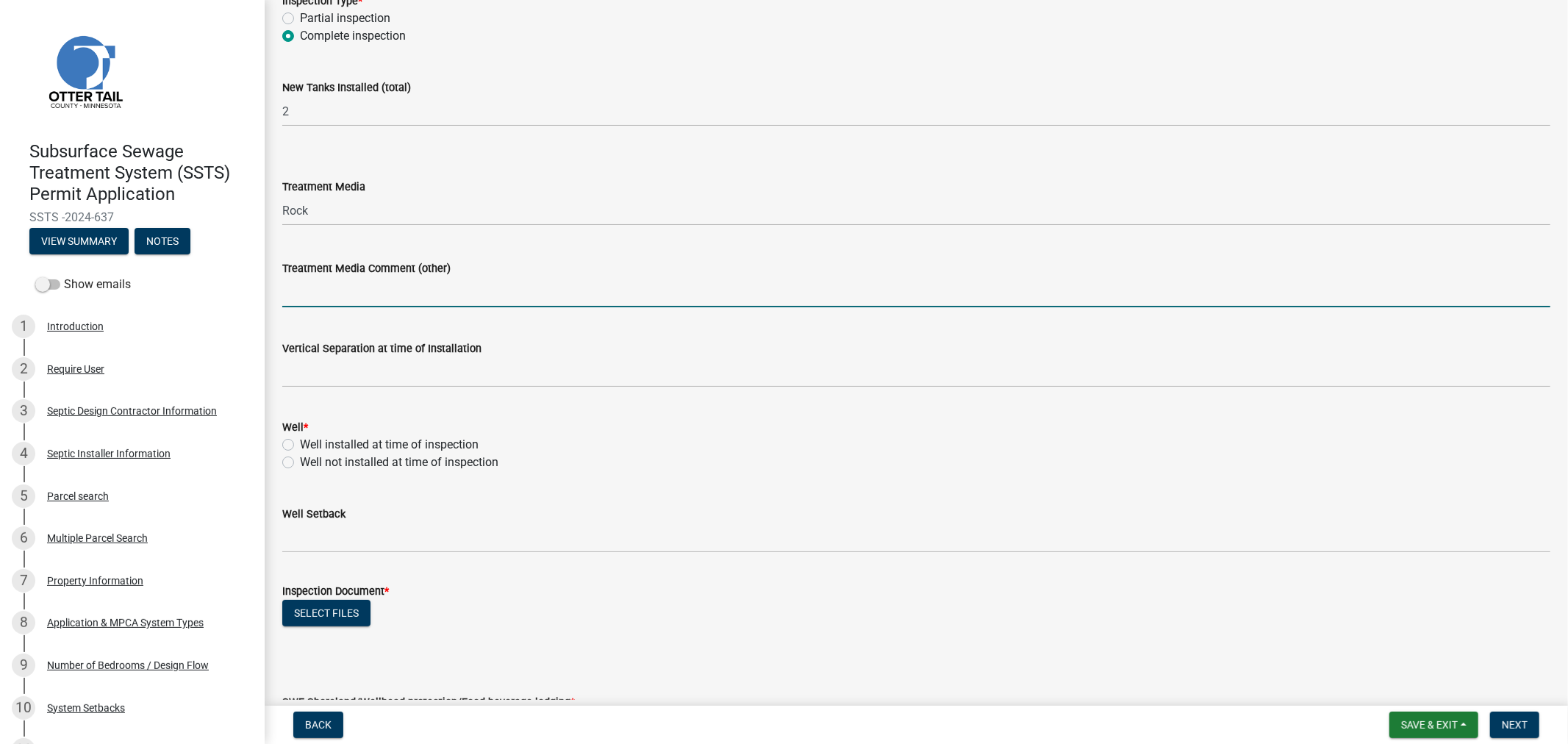
scroll to position [163, 0]
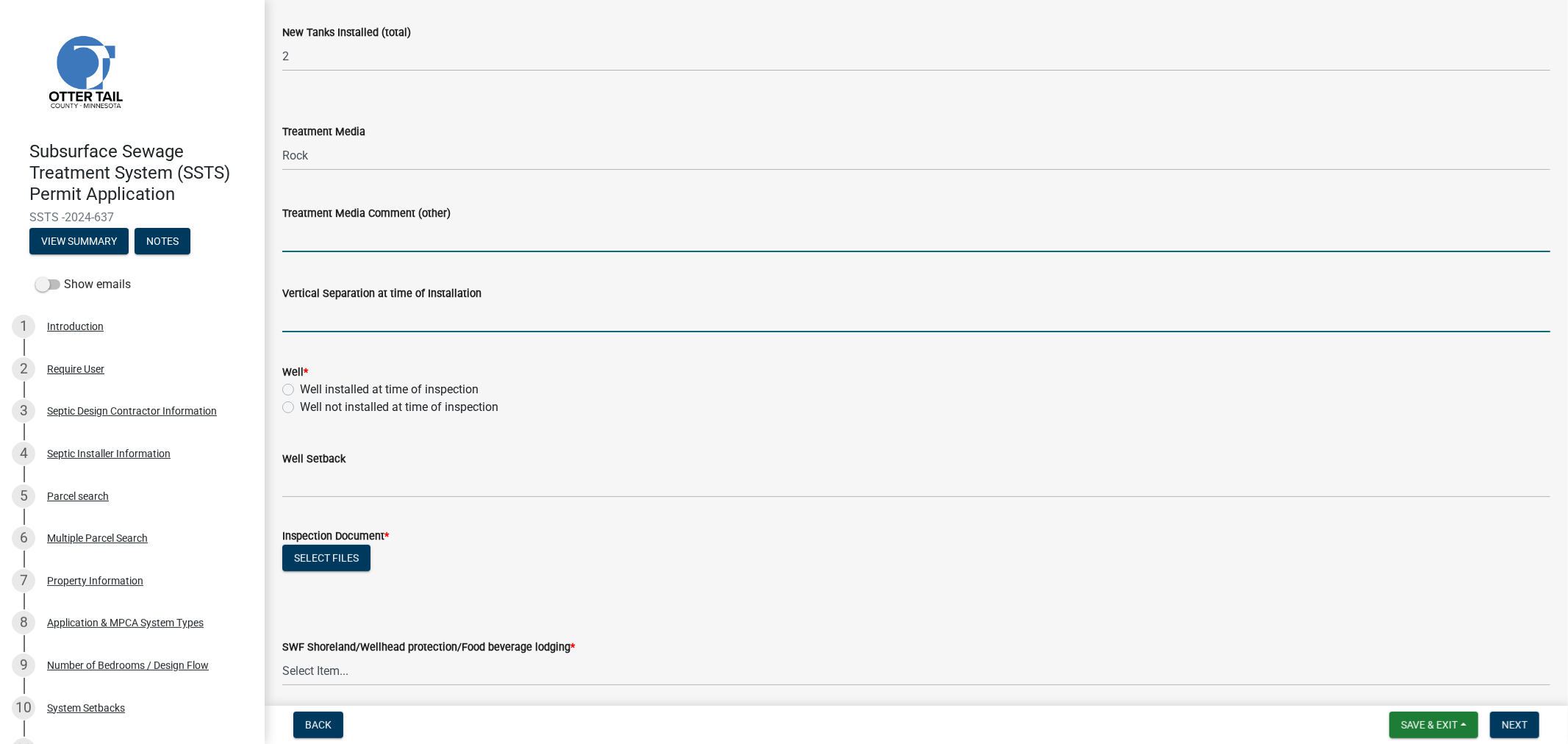
click at [326, 331] on input "text" at bounding box center [916, 317] width 1268 height 30
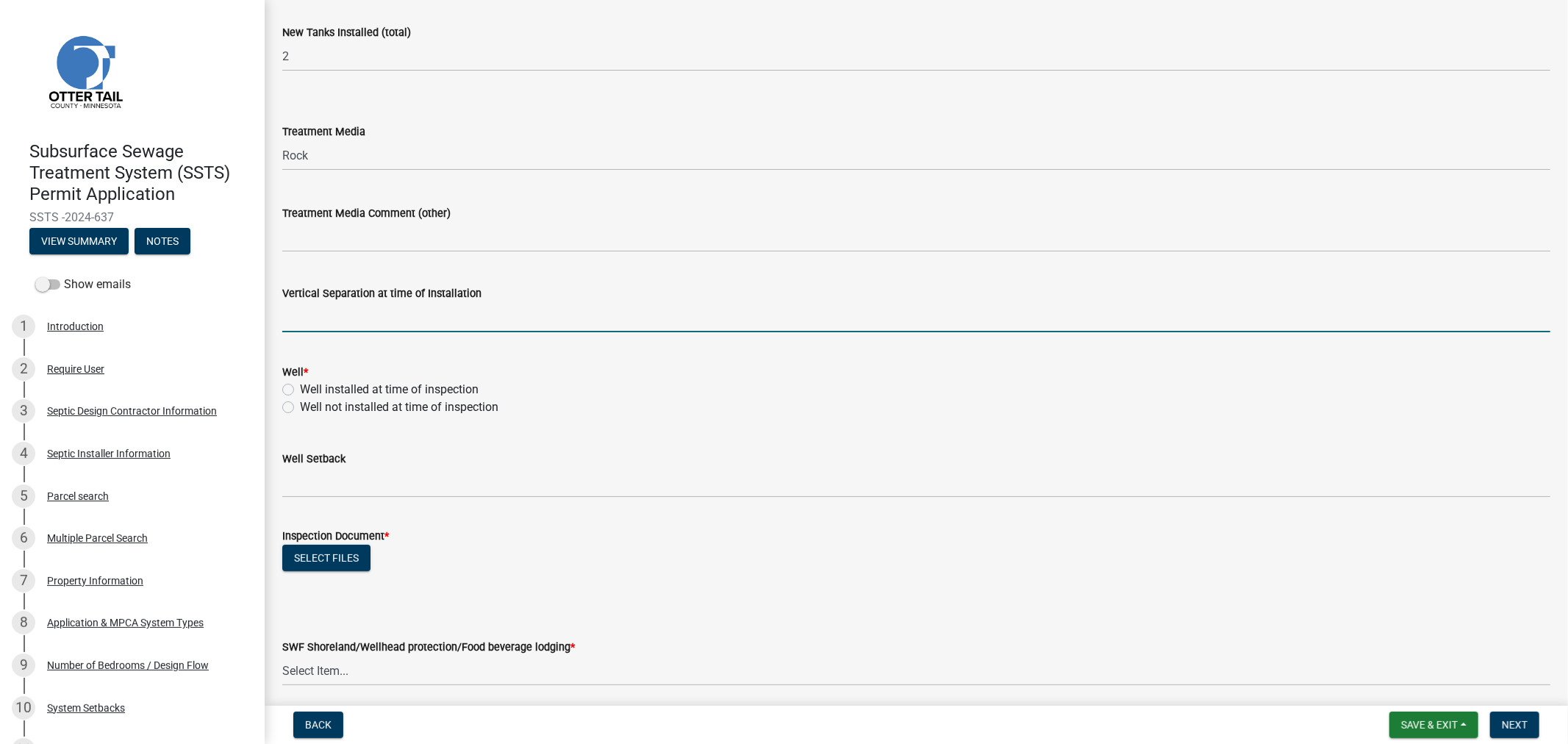
type input "6"
type input "38"
click at [296, 388] on div "Well installed at time of inspection" at bounding box center [916, 389] width 1268 height 17
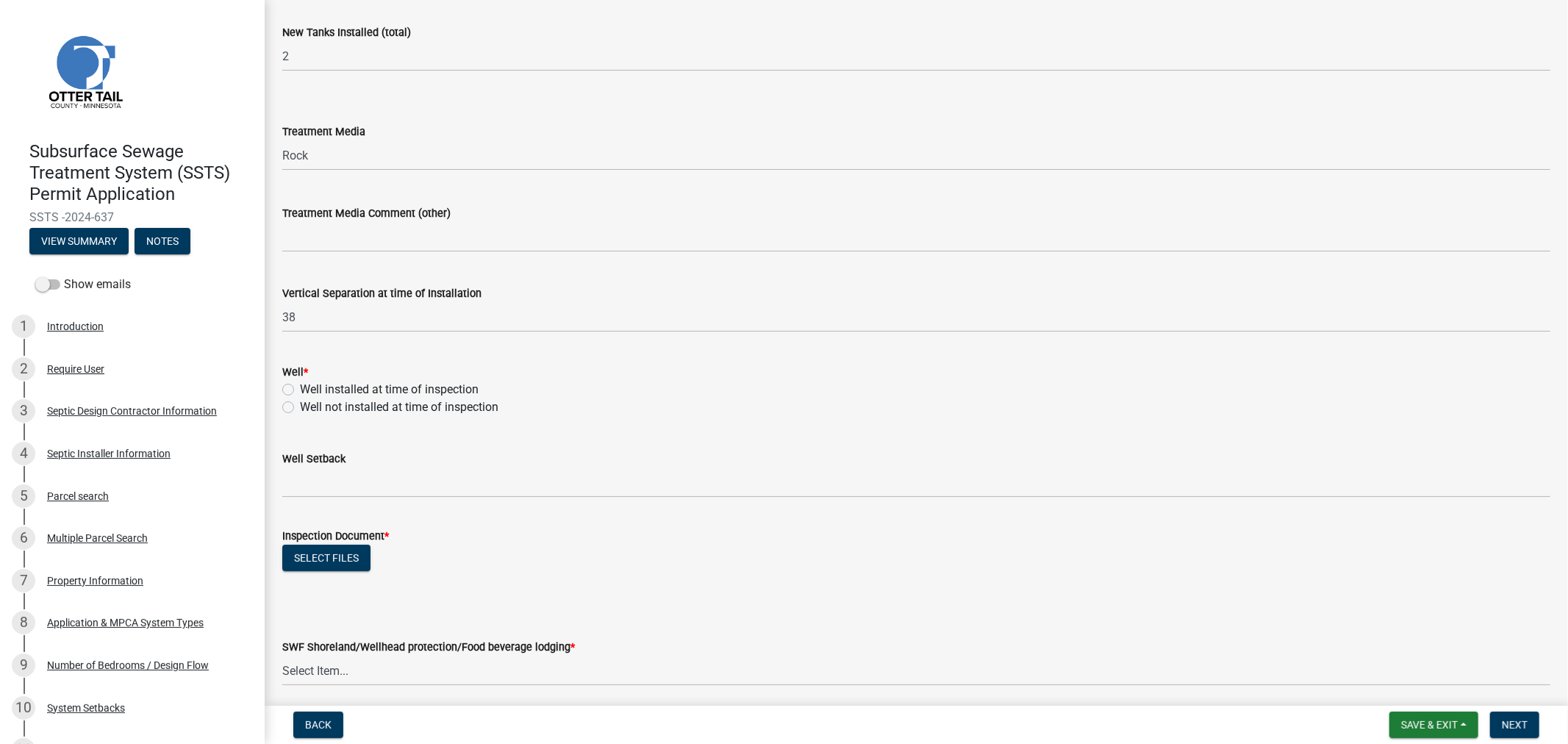
click at [300, 391] on label "Well installed at time of inspection" at bounding box center [389, 389] width 179 height 17
click at [300, 390] on input "Well installed at time of inspection" at bounding box center [305, 386] width 9 height 9
radio input "true"
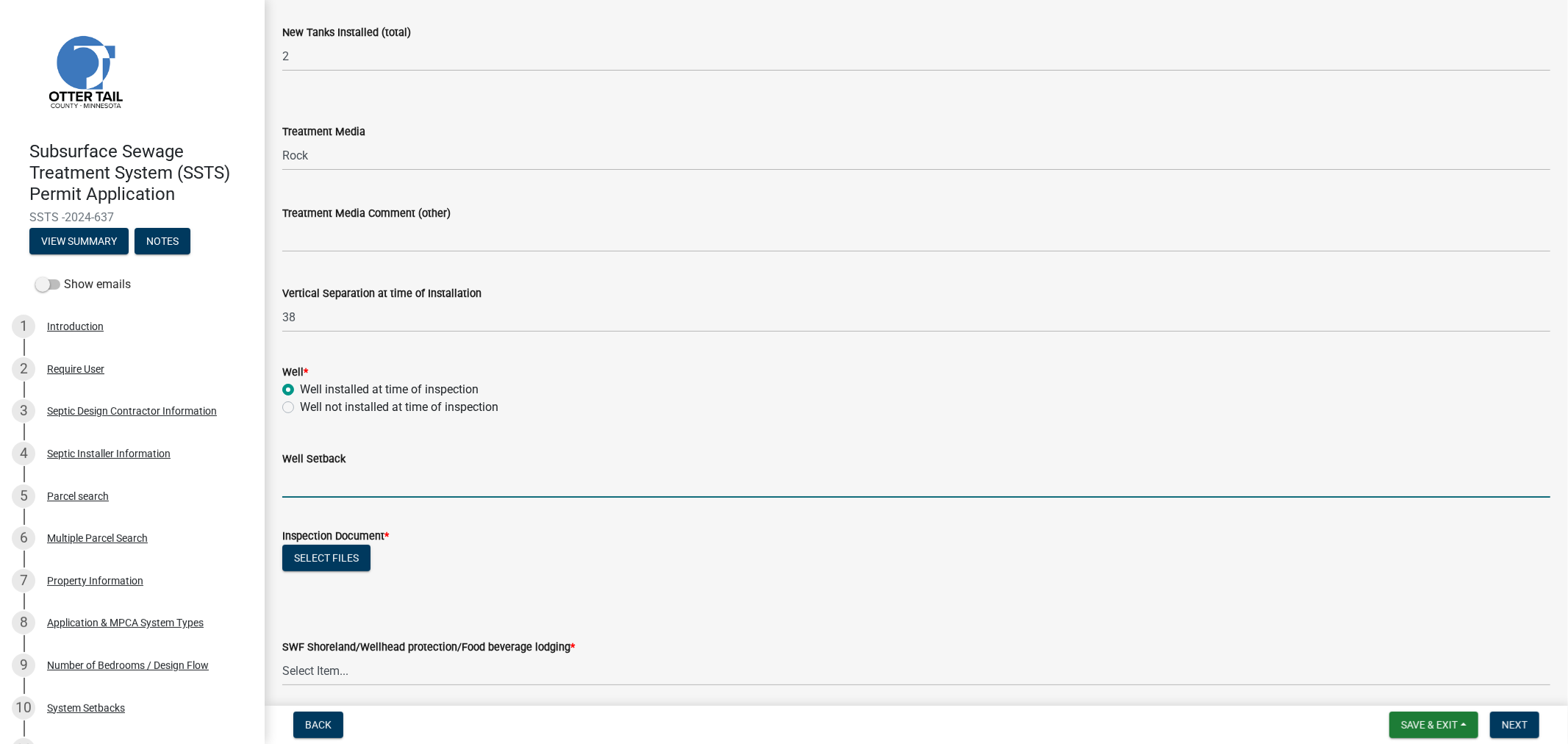
click at [321, 482] on input "Well Setback" at bounding box center [916, 482] width 1268 height 30
type input "82"
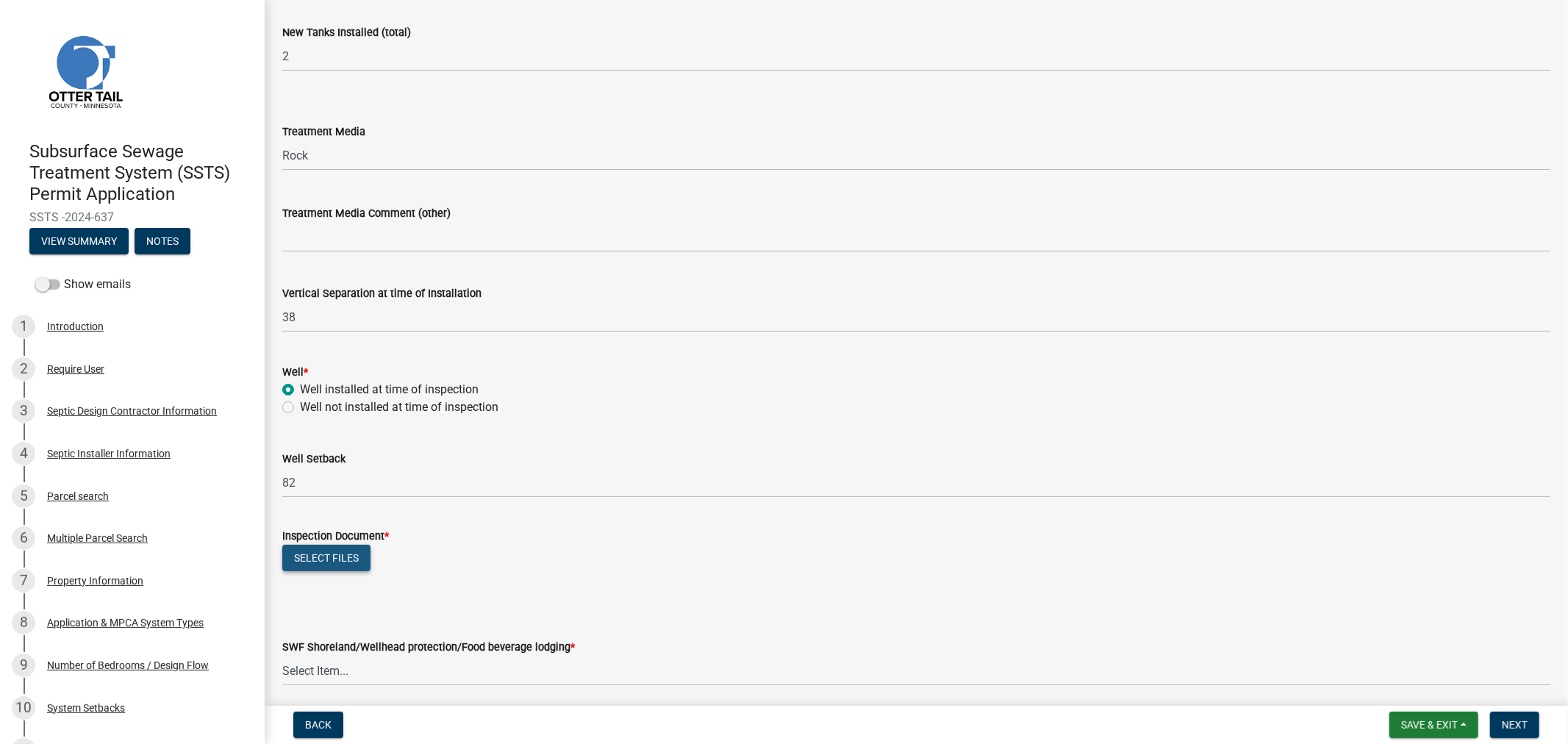
click at [305, 552] on button "Select files" at bounding box center [327, 558] width 88 height 27
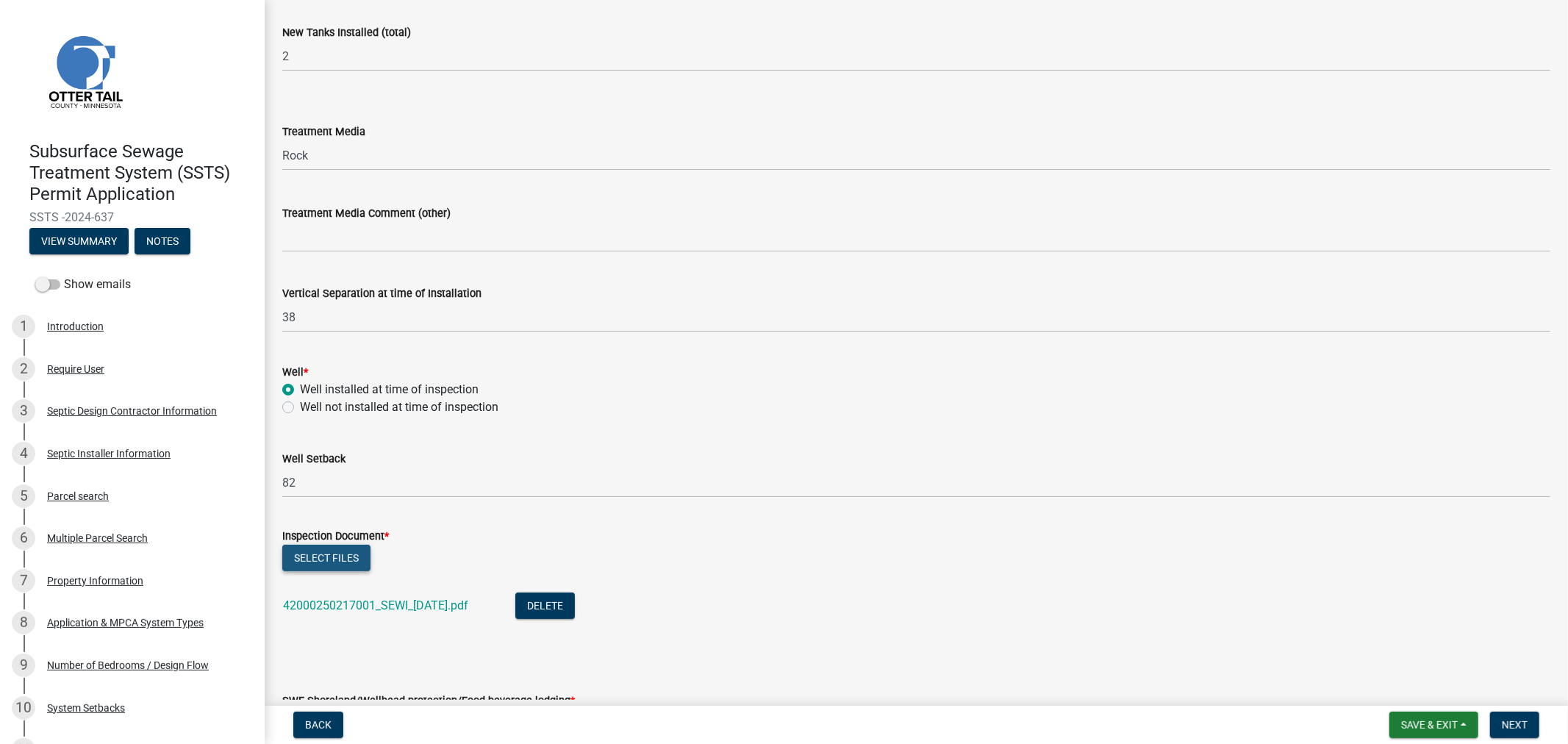
click at [345, 557] on button "Select files" at bounding box center [327, 558] width 88 height 27
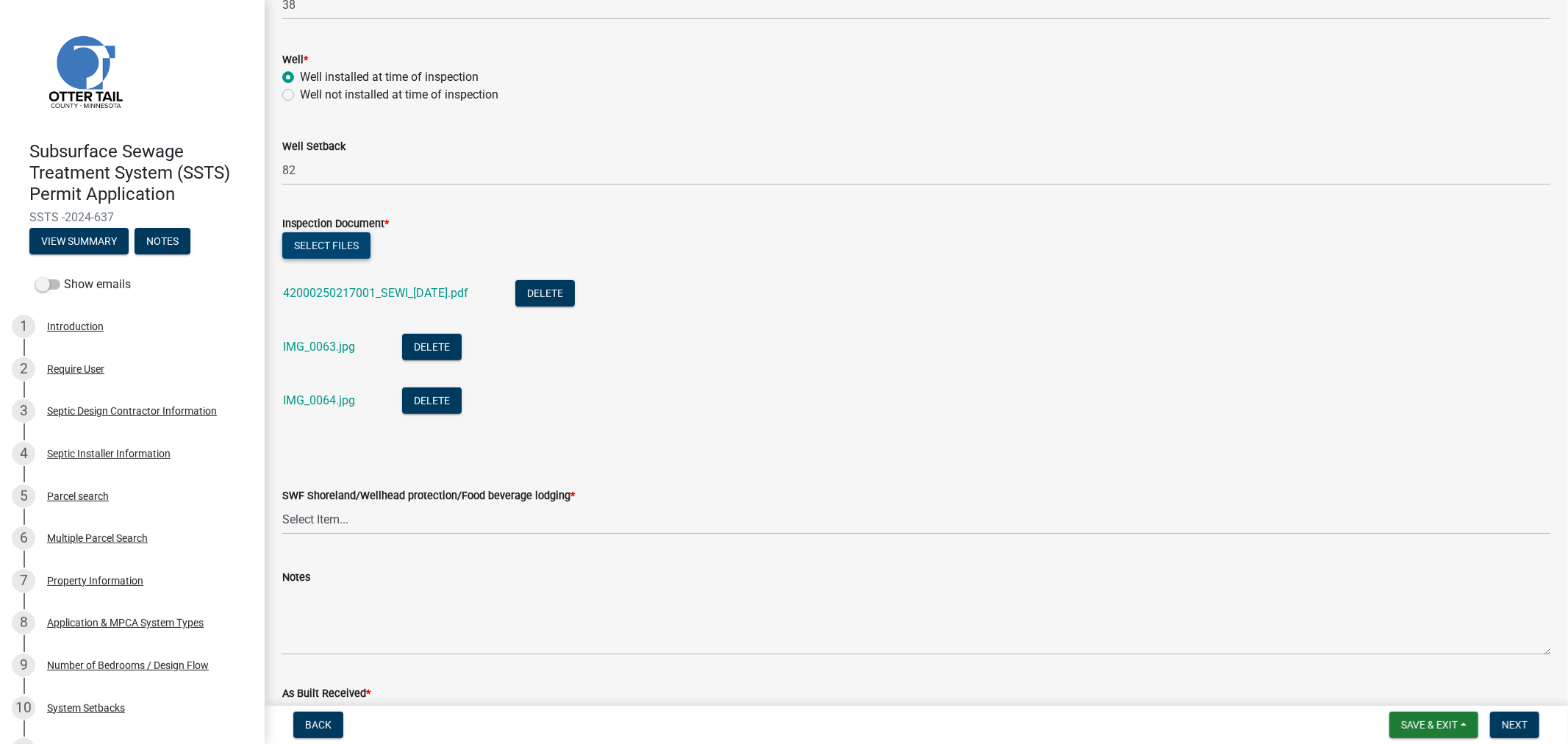
scroll to position [490, 0]
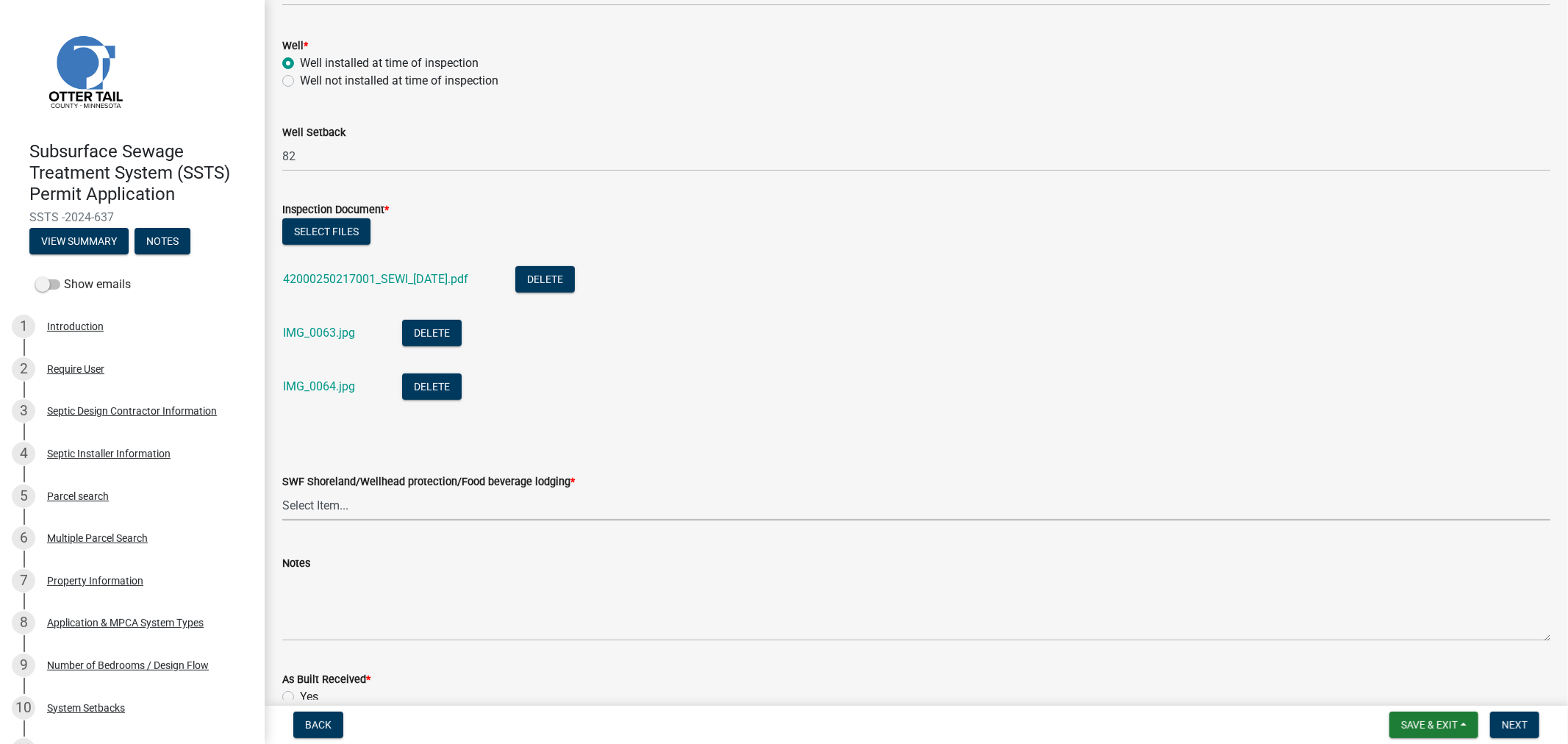
click at [417, 497] on select "Select Item... Shoreland Non-shoreland" at bounding box center [916, 505] width 1268 height 30
click at [283, 490] on select "Select Item... Shoreland Non-shoreland" at bounding box center [916, 505] width 1268 height 30
select select "b4118b1e-db84-47ed-abfc-52de4b604092"
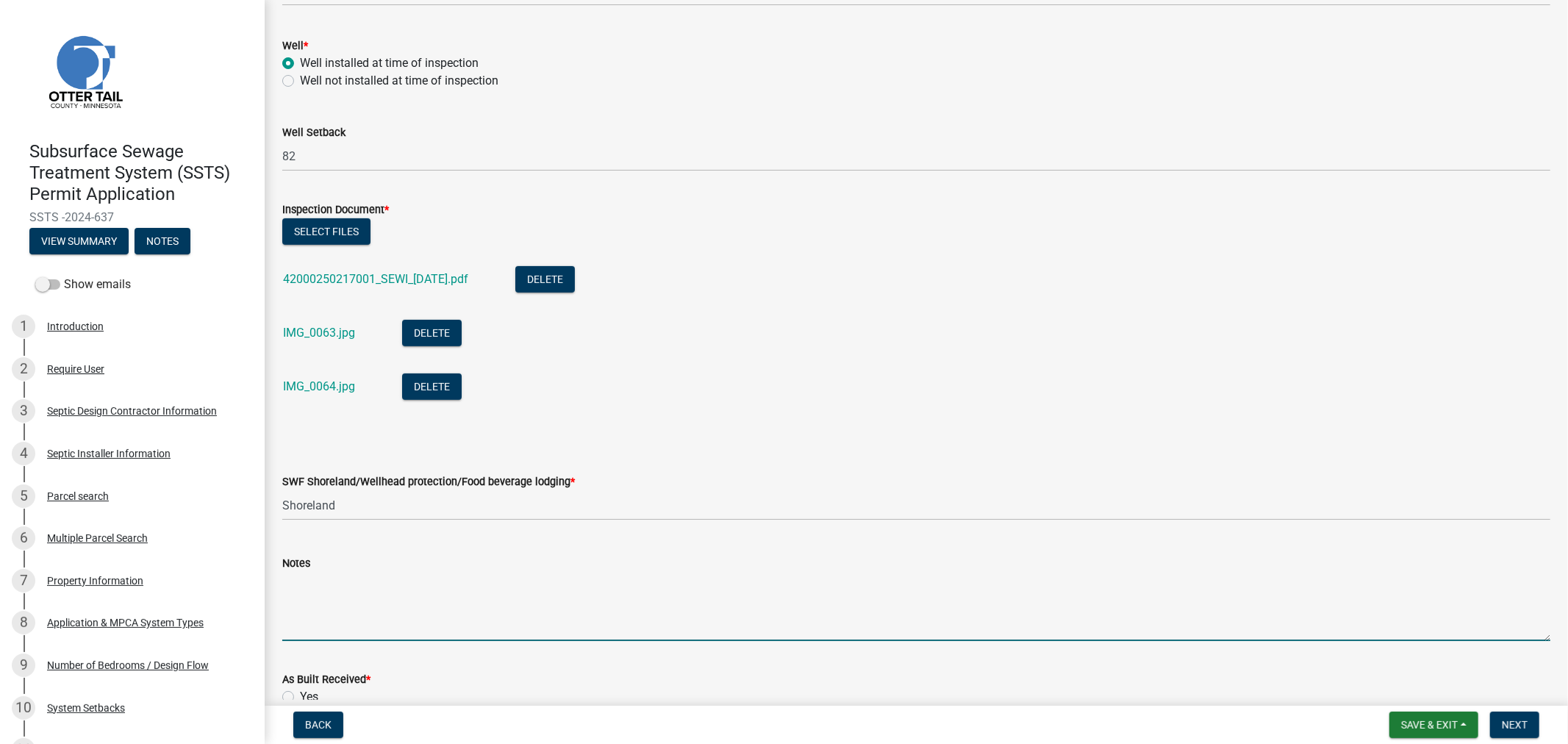
click at [436, 627] on textarea "Notes" at bounding box center [916, 606] width 1268 height 69
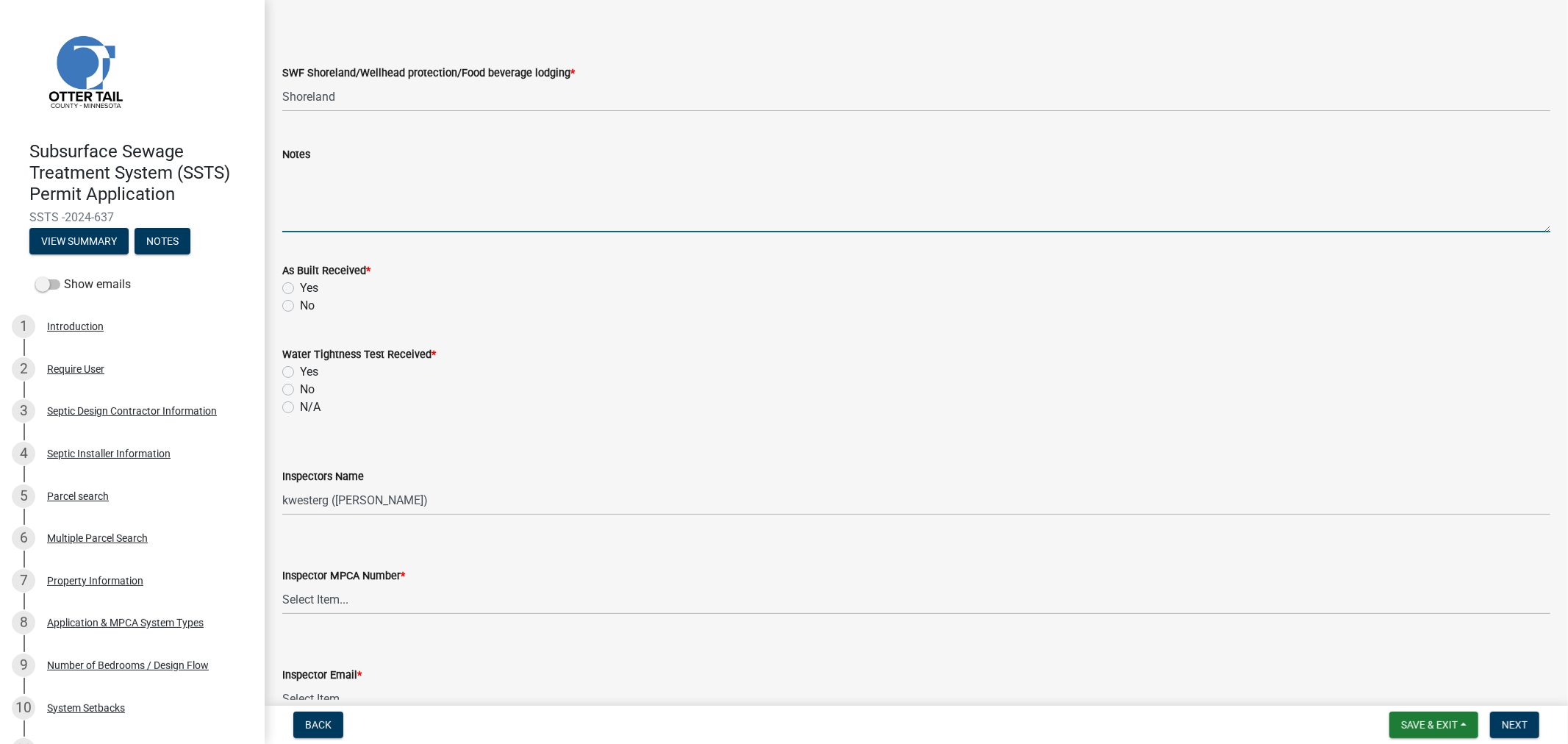
click at [300, 371] on label "Yes" at bounding box center [309, 371] width 18 height 17
click at [300, 371] on input "Yes" at bounding box center [305, 367] width 9 height 9
radio input "true"
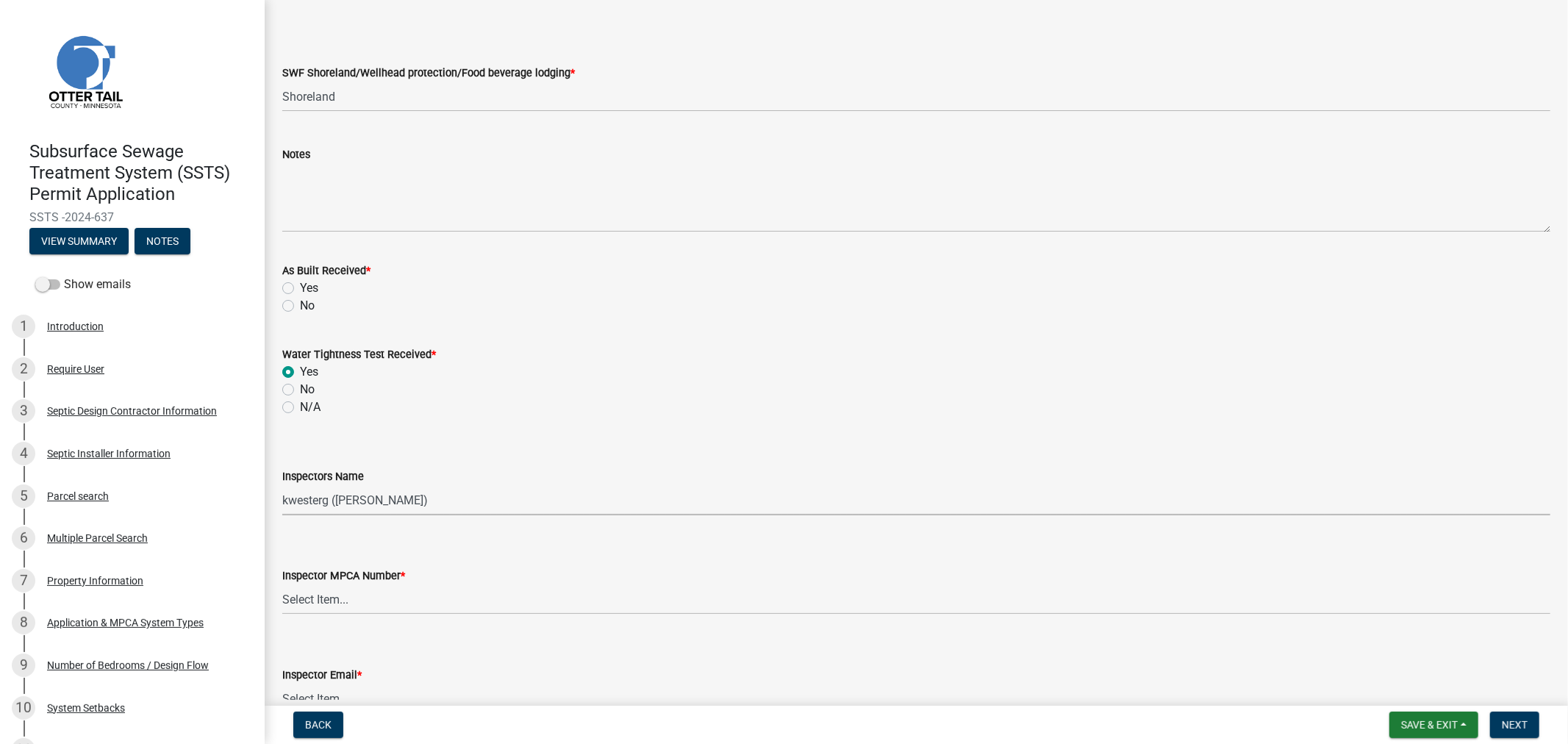
click at [340, 502] on select "Select Item... btollefson ([PERSON_NAME]) [PERSON_NAME] ([PERSON_NAME]) eplaste…" at bounding box center [916, 500] width 1268 height 30
select select "64cc3fb4-2a84-49c8-ae2d-a7b3072cebaf"
click at [283, 485] on select "Select Item... btollefson ([PERSON_NAME]) [PERSON_NAME] ([PERSON_NAME]) eplaste…" at bounding box center [916, 500] width 1268 height 30
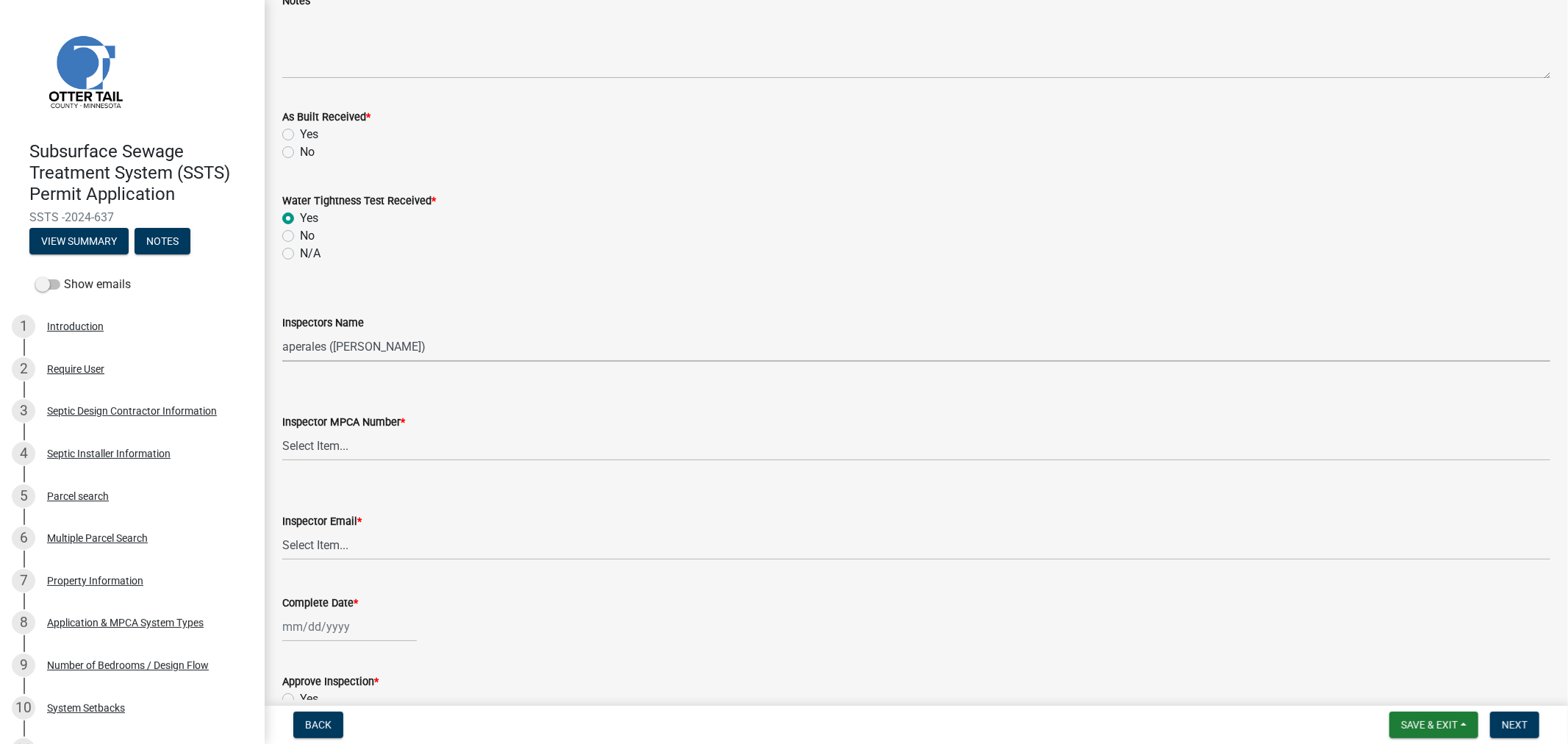
scroll to position [1062, 0]
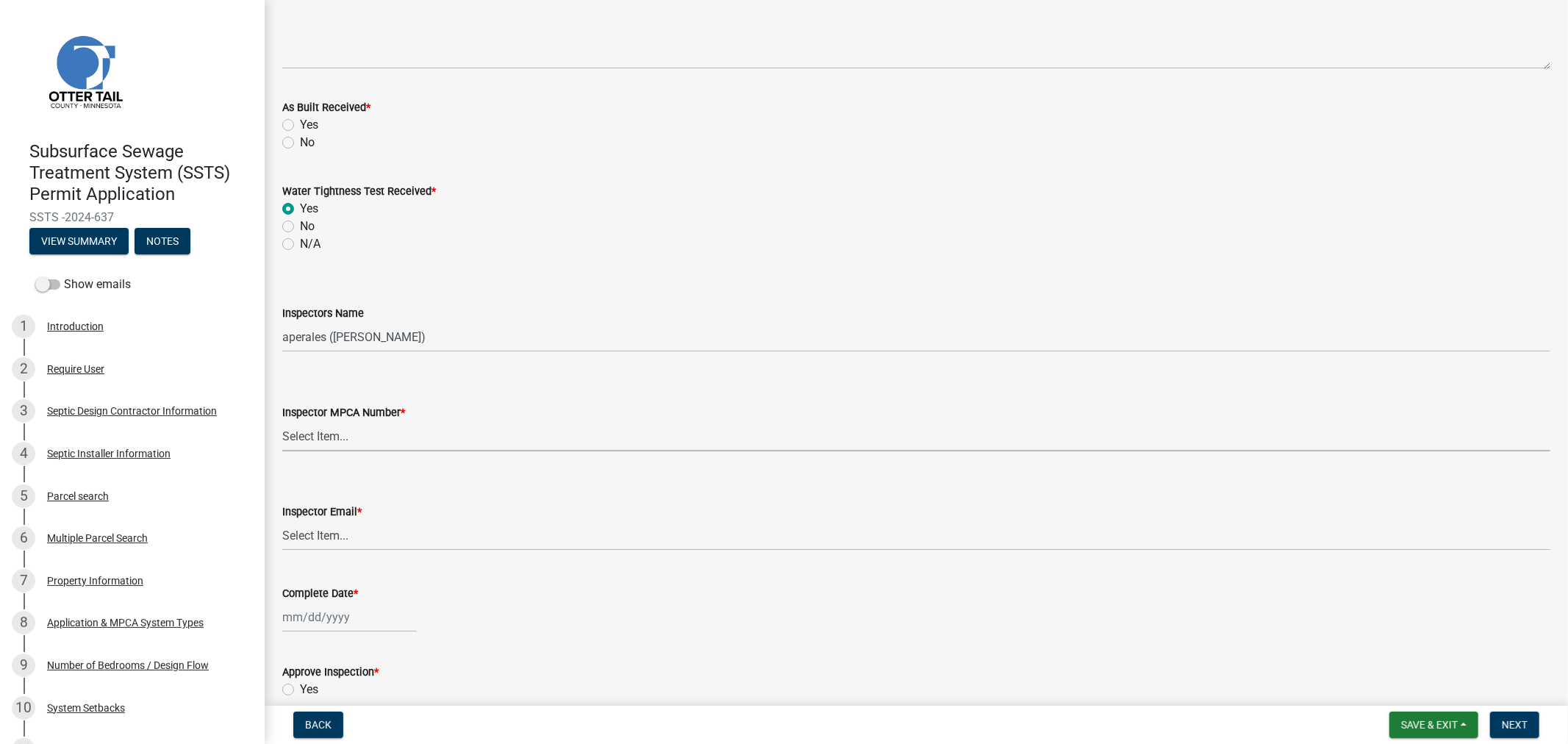
click at [310, 435] on select "Select Item... [PERSON_NAME] (10415) [PERSON_NAME] (924) [PERSON_NAME] (1957) […" at bounding box center [916, 436] width 1268 height 30
click at [283, 421] on select "Select Item... [PERSON_NAME] (10415) [PERSON_NAME] (924) [PERSON_NAME] (1957) […" at bounding box center [916, 436] width 1268 height 30
select select "6979e2cf-acfc-4aeb-b273-cede3e7f0b0f"
click at [366, 538] on select "Select Item... [PERSON_NAME] ([EMAIL_ADDRESS][DOMAIN_NAME]) [PERSON_NAME] ([EMA…" at bounding box center [916, 535] width 1268 height 30
click at [283, 520] on select "Select Item... [PERSON_NAME] ([EMAIL_ADDRESS][DOMAIN_NAME]) [PERSON_NAME] ([EMA…" at bounding box center [916, 535] width 1268 height 30
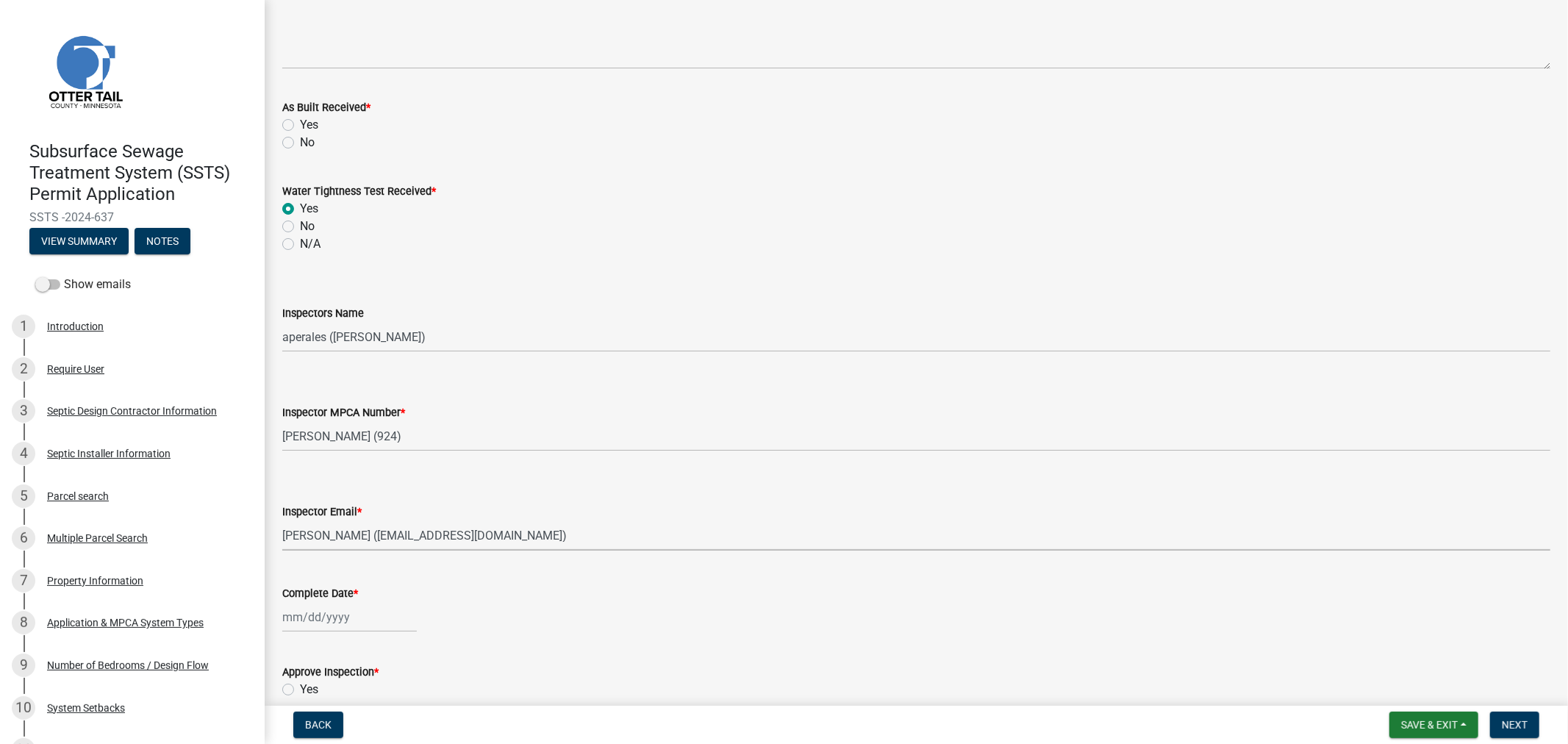
select select "fc504d62-a492-4196-a78d-ce00230c60b4"
select select "8"
select select "2025"
click at [332, 622] on div "[PERSON_NAME] Feb Mar Apr [PERSON_NAME][DATE] Oct Nov [DATE] 1526 1527 1528 152…" at bounding box center [350, 617] width 134 height 30
click at [290, 415] on button "Previous month" at bounding box center [296, 422] width 17 height 24
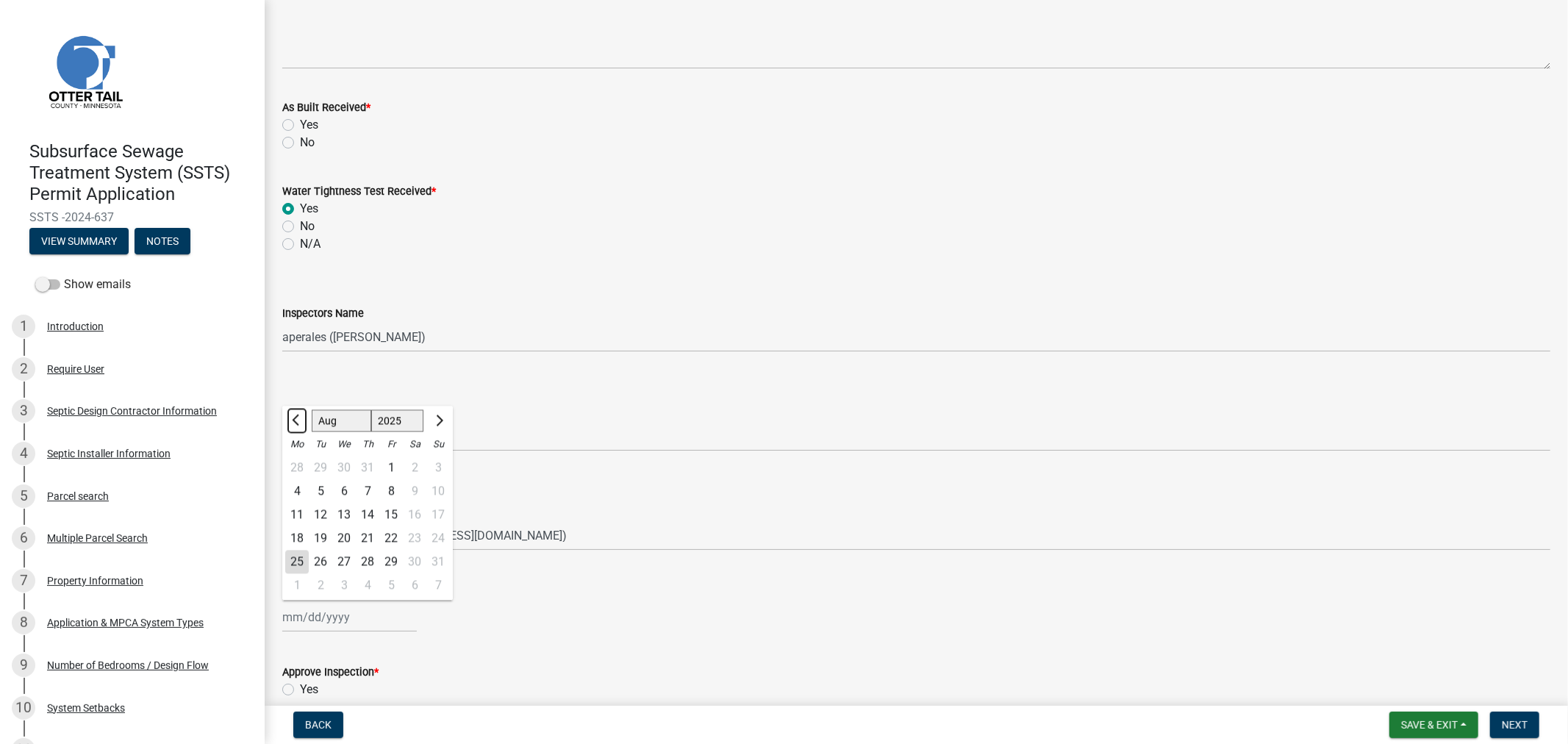
select select "7"
click at [372, 559] on div "31" at bounding box center [367, 563] width 24 height 24
type input "[DATE]"
click at [428, 622] on div "[DATE]" at bounding box center [916, 617] width 1268 height 30
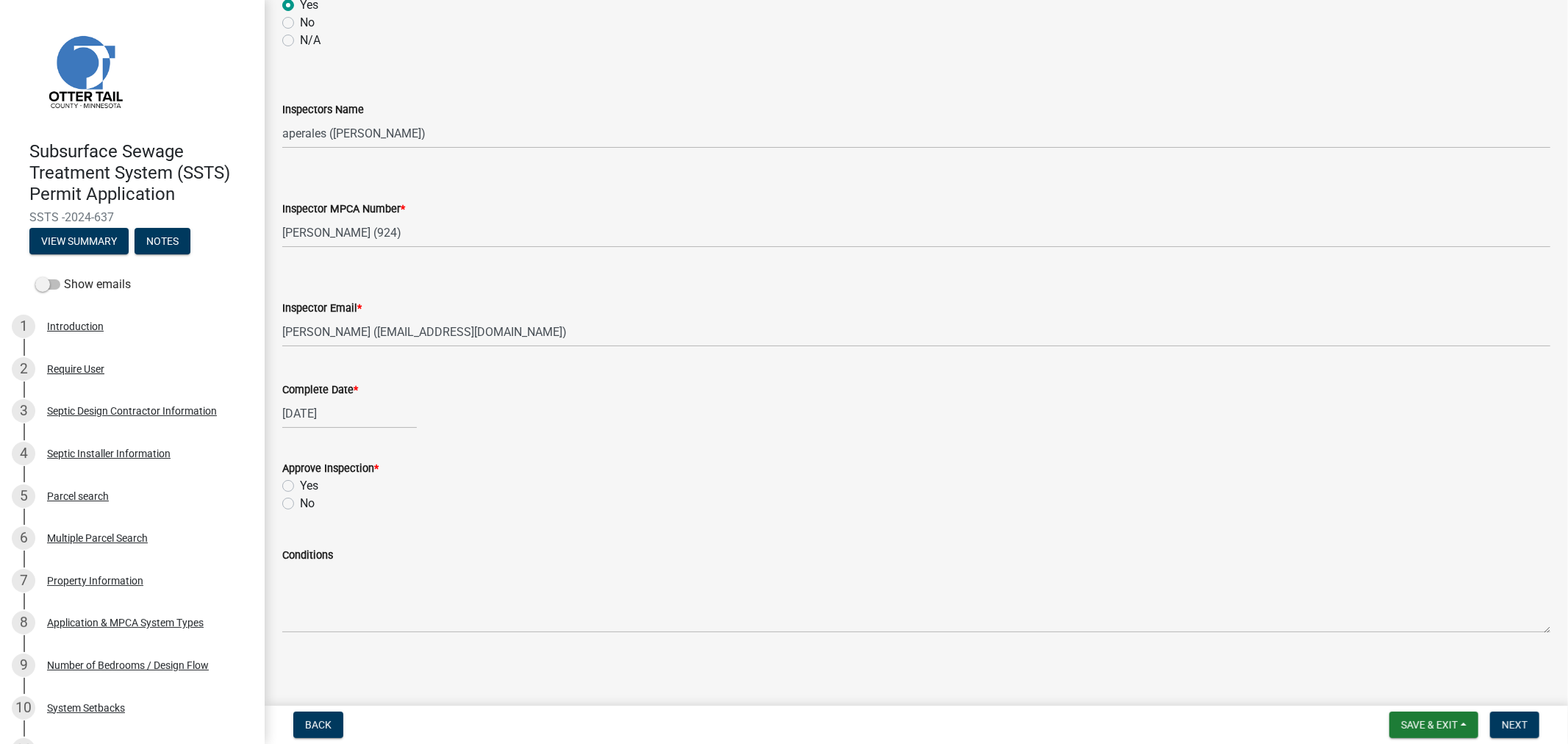
scroll to position [1266, 0]
click at [300, 486] on label "Yes" at bounding box center [309, 483] width 18 height 17
click at [300, 485] on input "Yes" at bounding box center [305, 480] width 9 height 9
radio input "true"
click at [1506, 727] on span "Next" at bounding box center [1515, 725] width 26 height 12
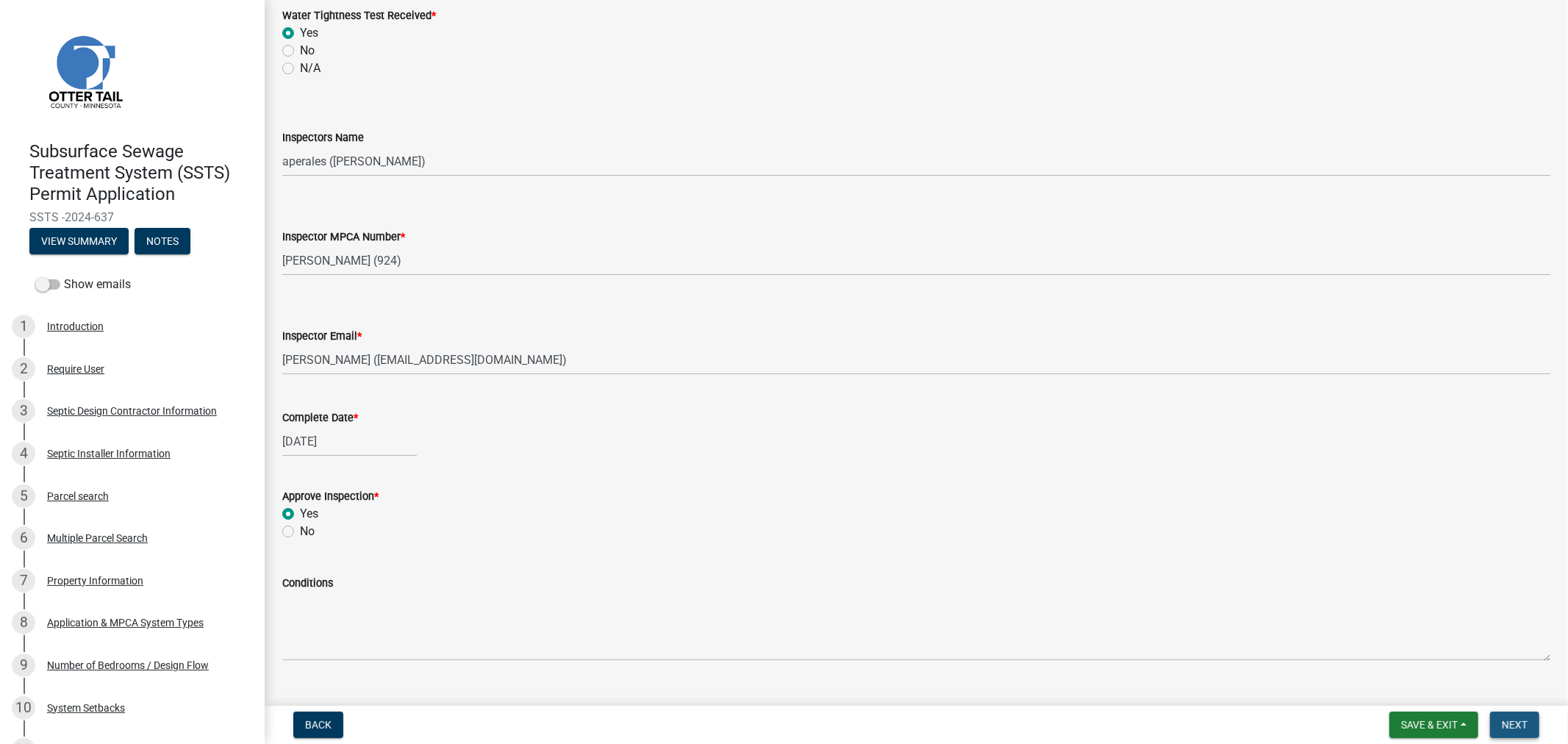
scroll to position [1296, 0]
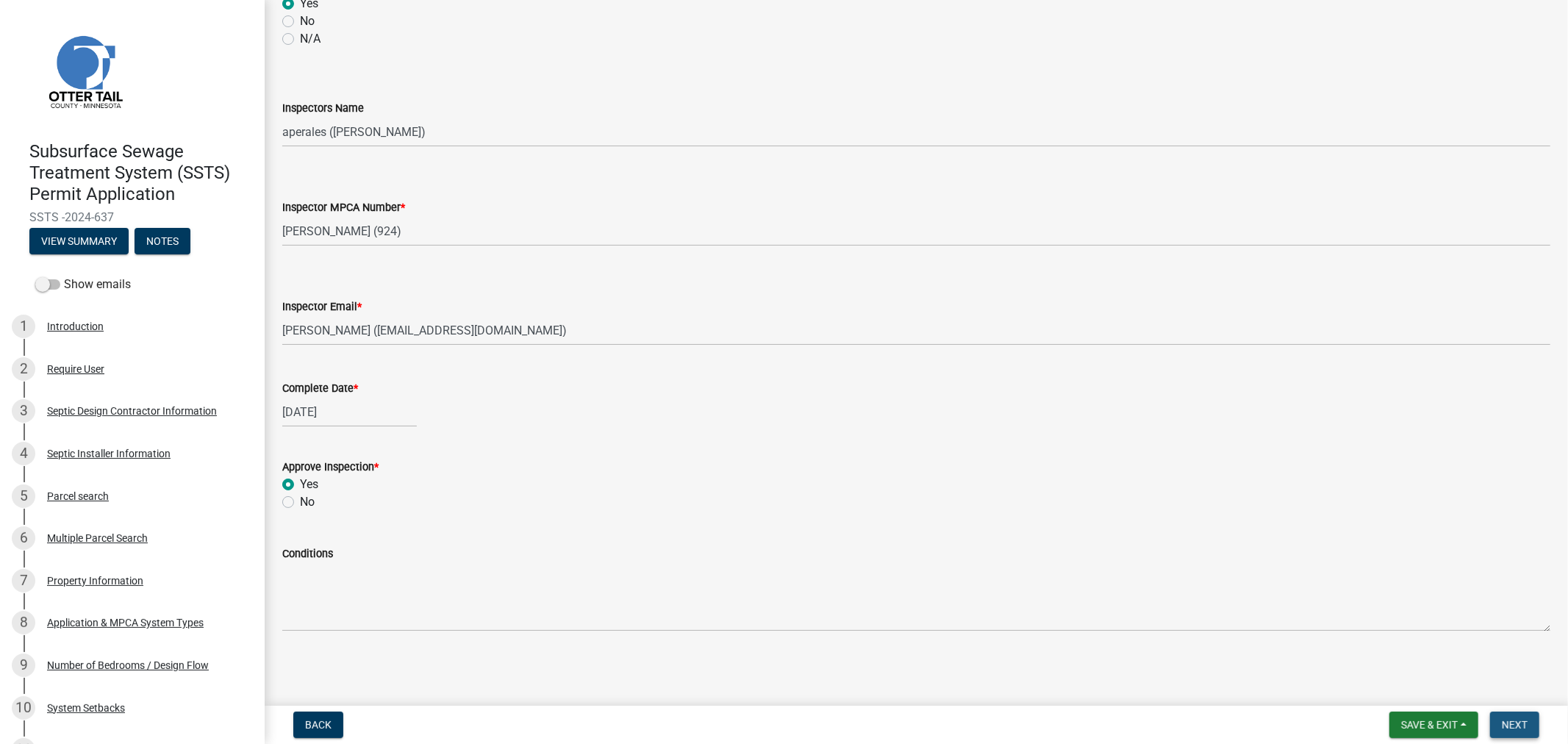
click at [1514, 726] on span "Next" at bounding box center [1515, 725] width 26 height 12
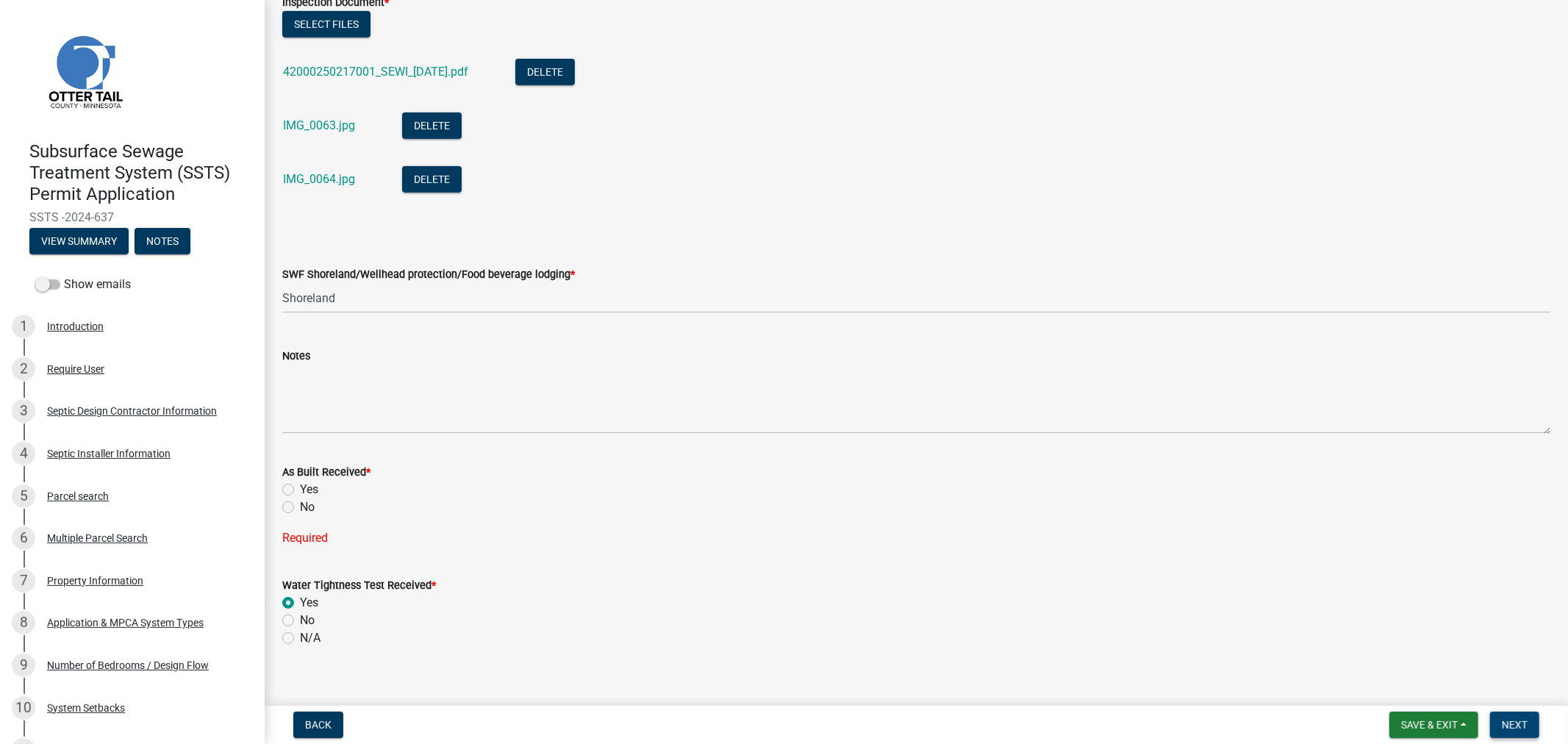
scroll to position [735, 0]
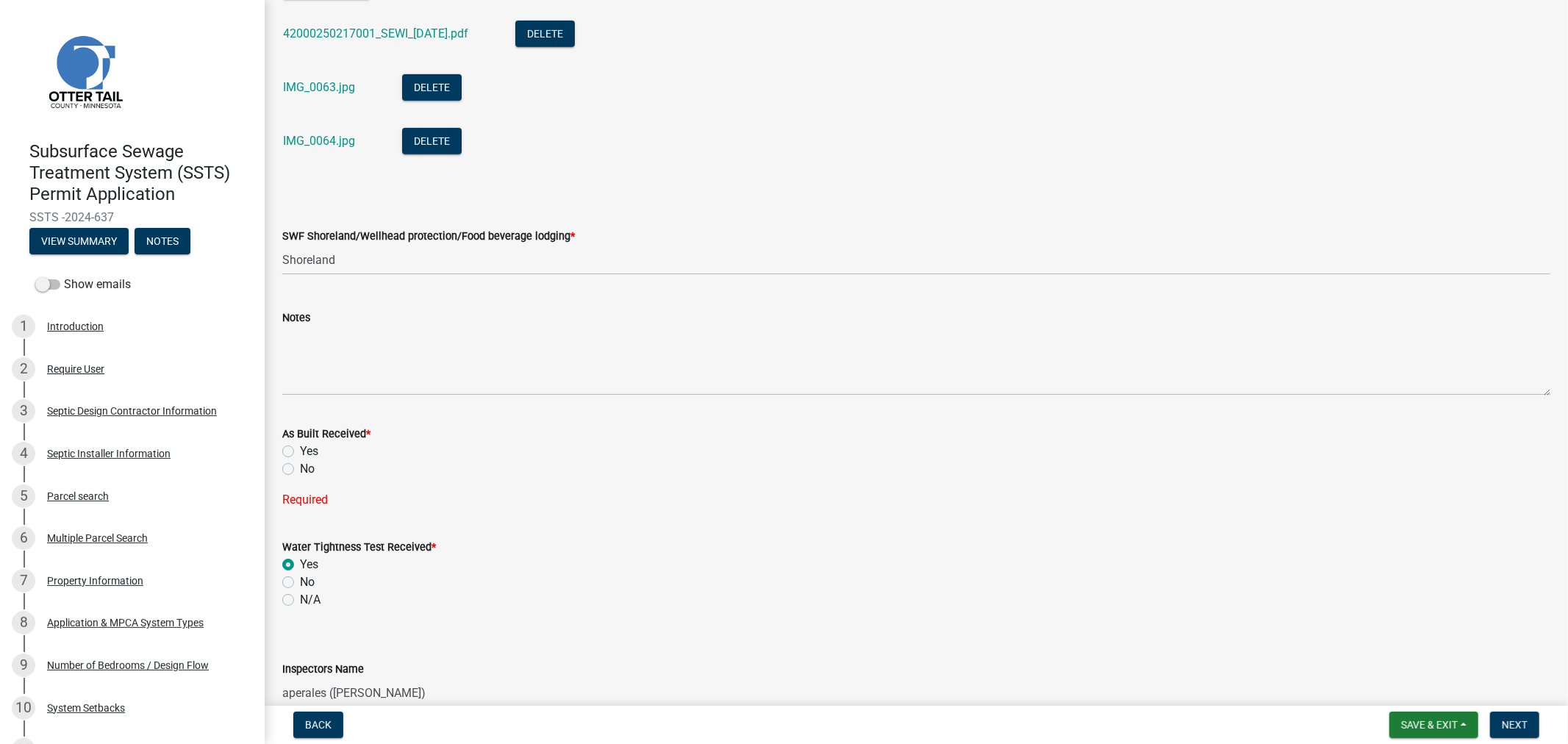
click at [300, 452] on label "Yes" at bounding box center [309, 451] width 18 height 17
click at [300, 452] on input "Yes" at bounding box center [305, 448] width 9 height 9
radio input "true"
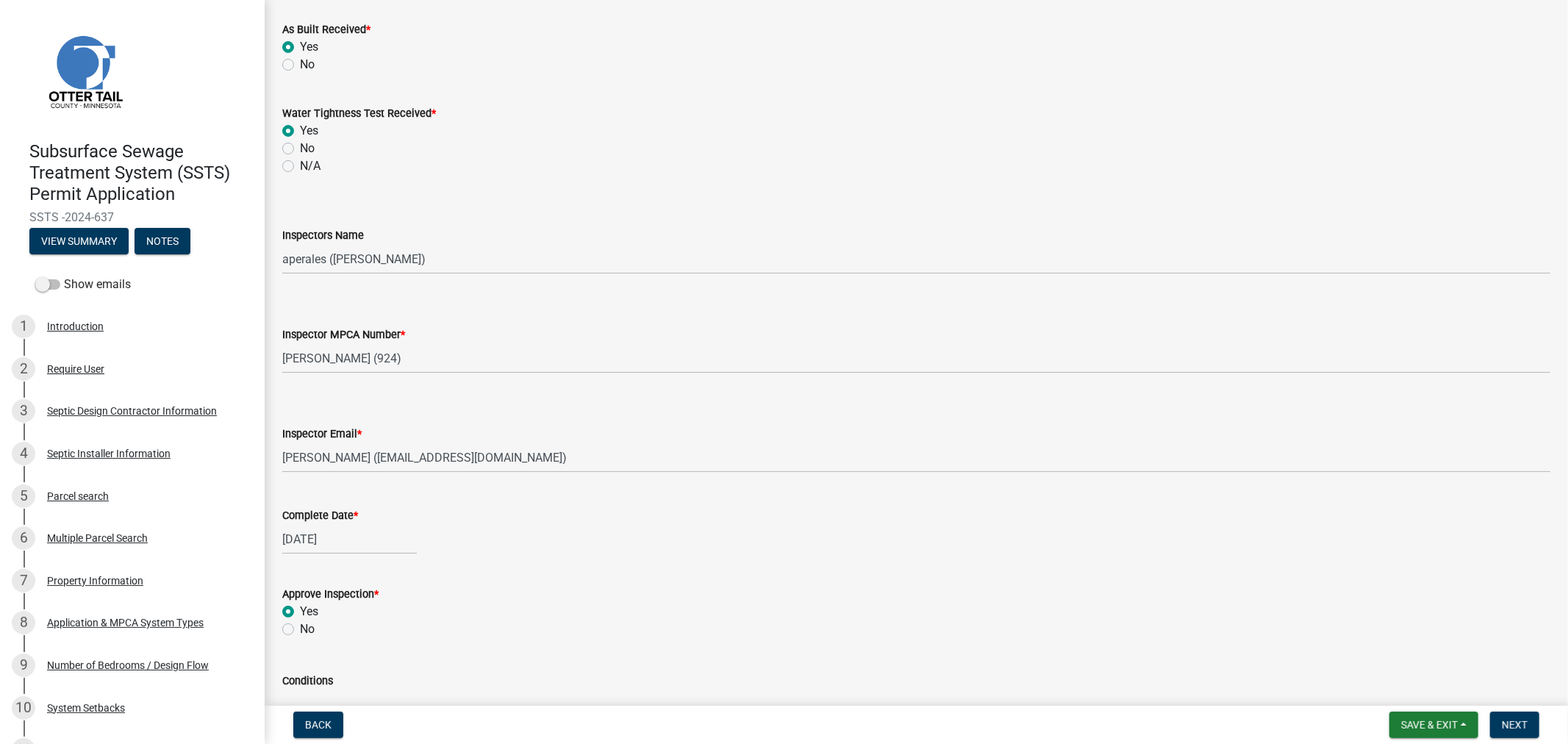
scroll to position [1143, 0]
click at [305, 160] on label "N/A" at bounding box center [310, 162] width 20 height 17
click at [305, 160] on input "N/A" at bounding box center [305, 158] width 9 height 9
radio input "true"
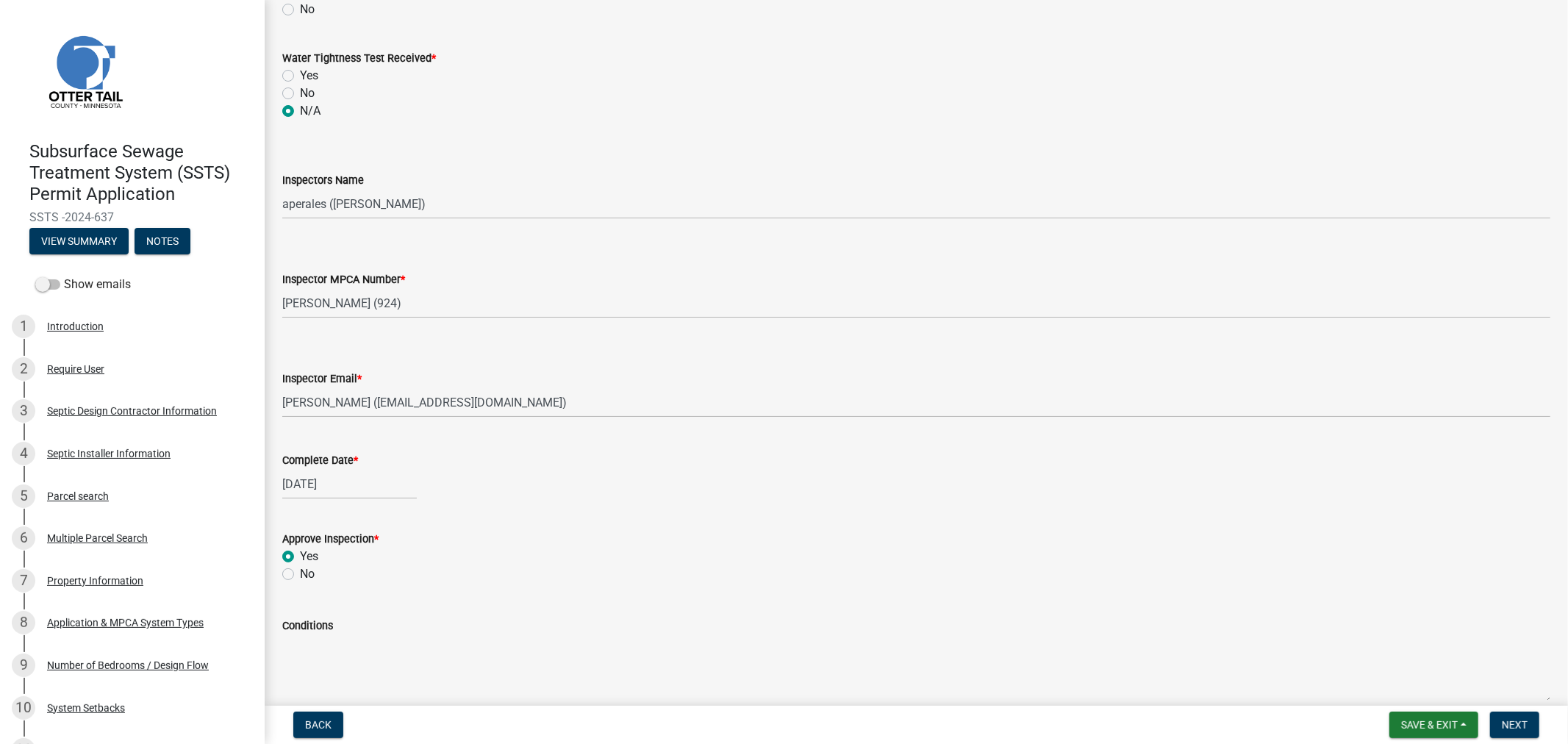
scroll to position [1266, 0]
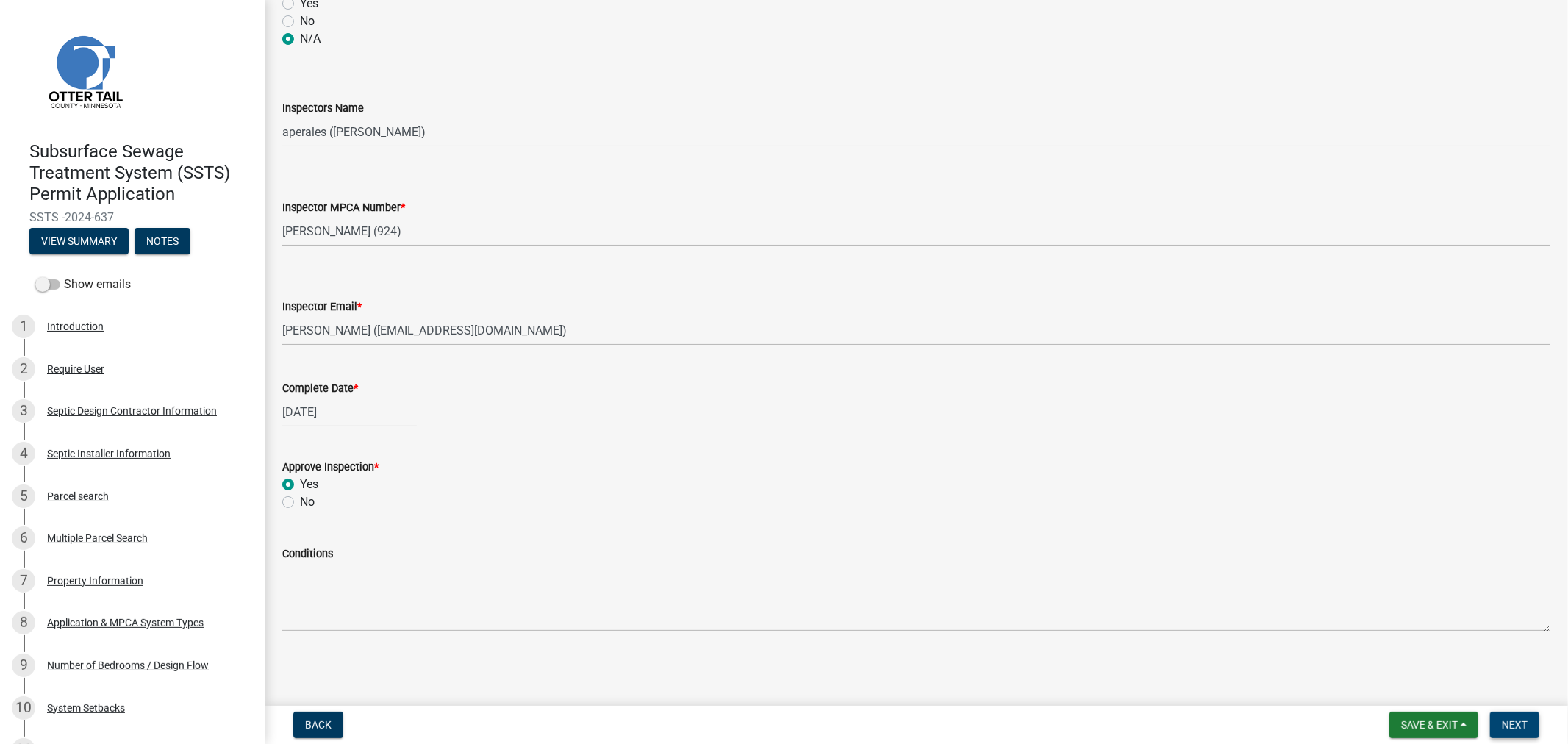
click at [1514, 727] on span "Next" at bounding box center [1515, 725] width 26 height 12
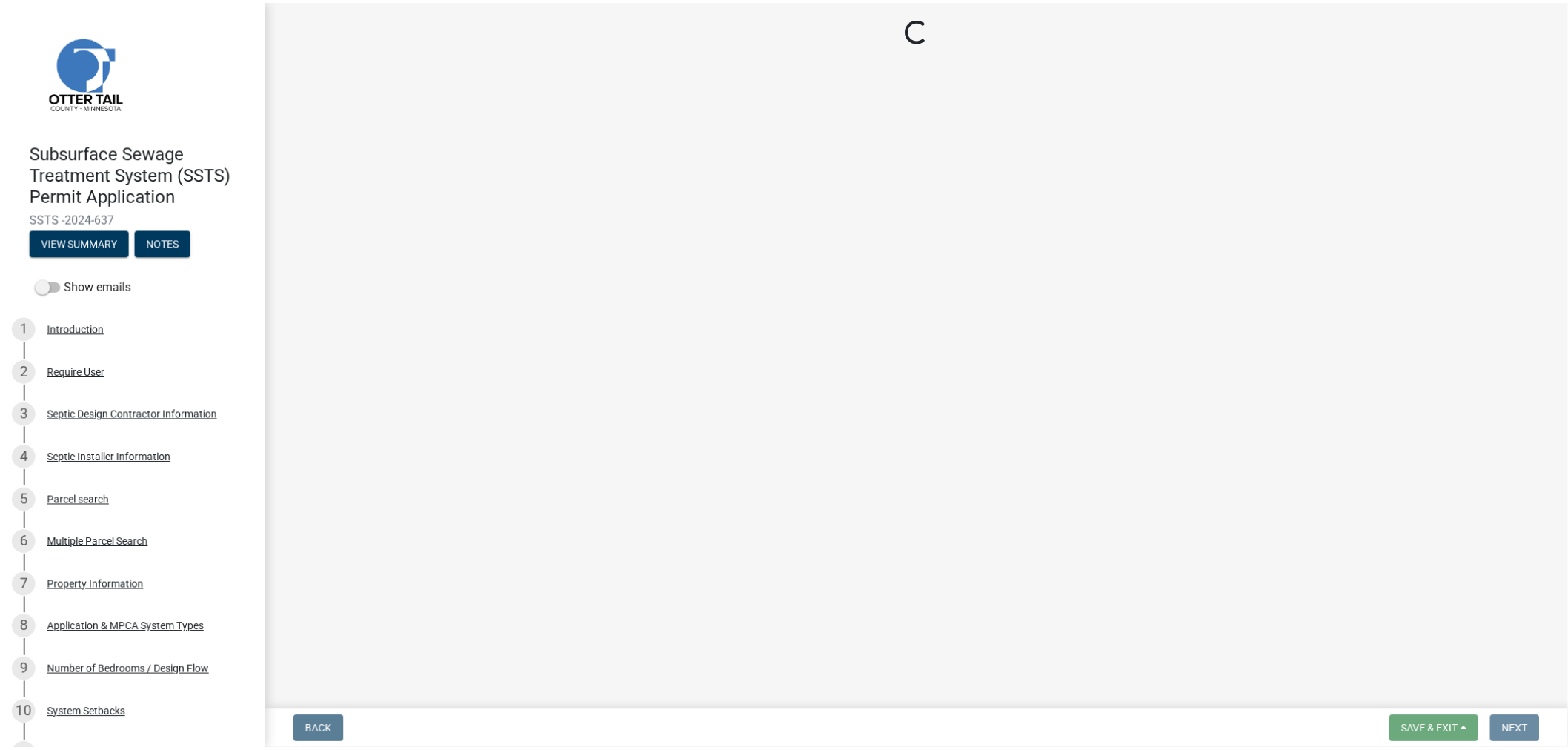
scroll to position [0, 0]
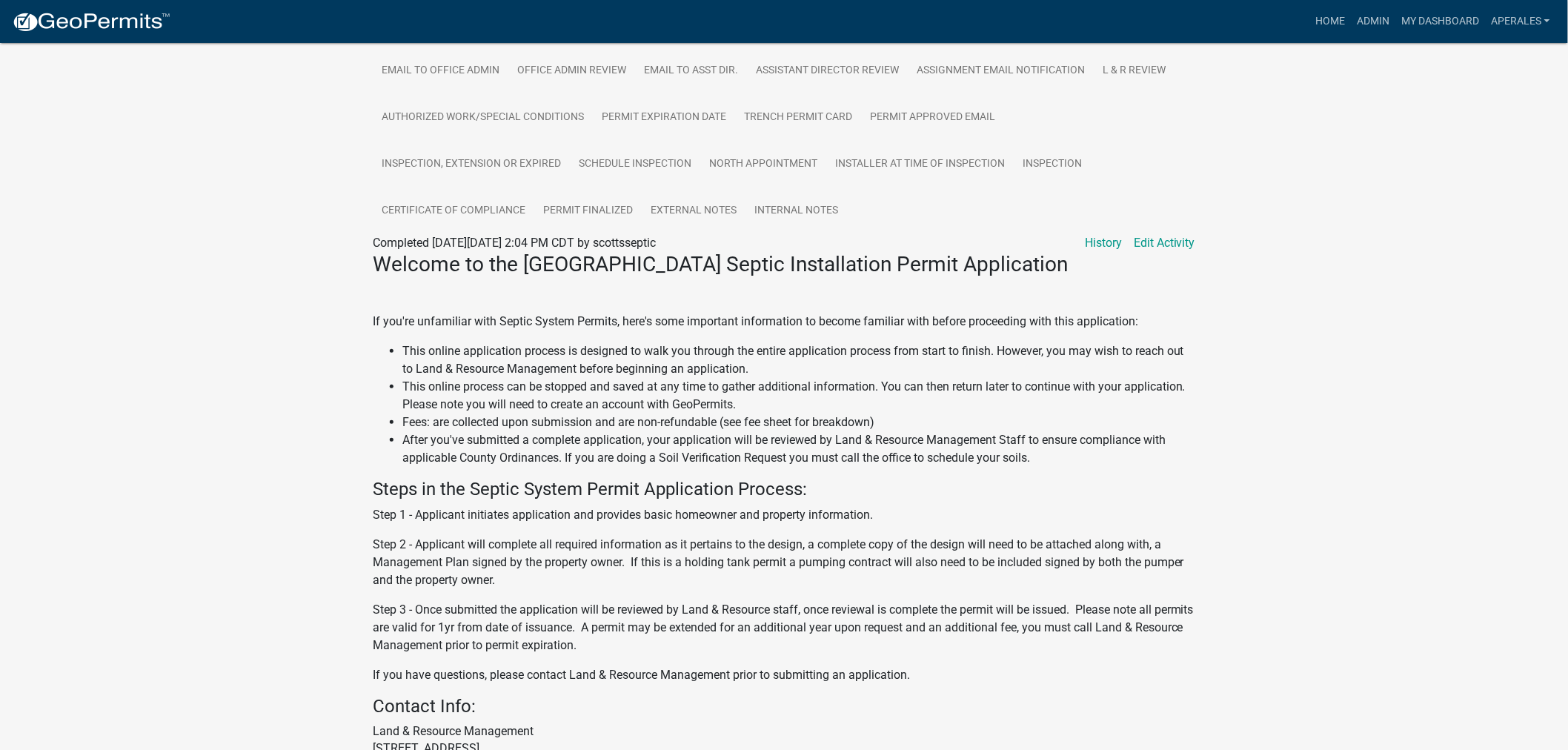
scroll to position [213, 0]
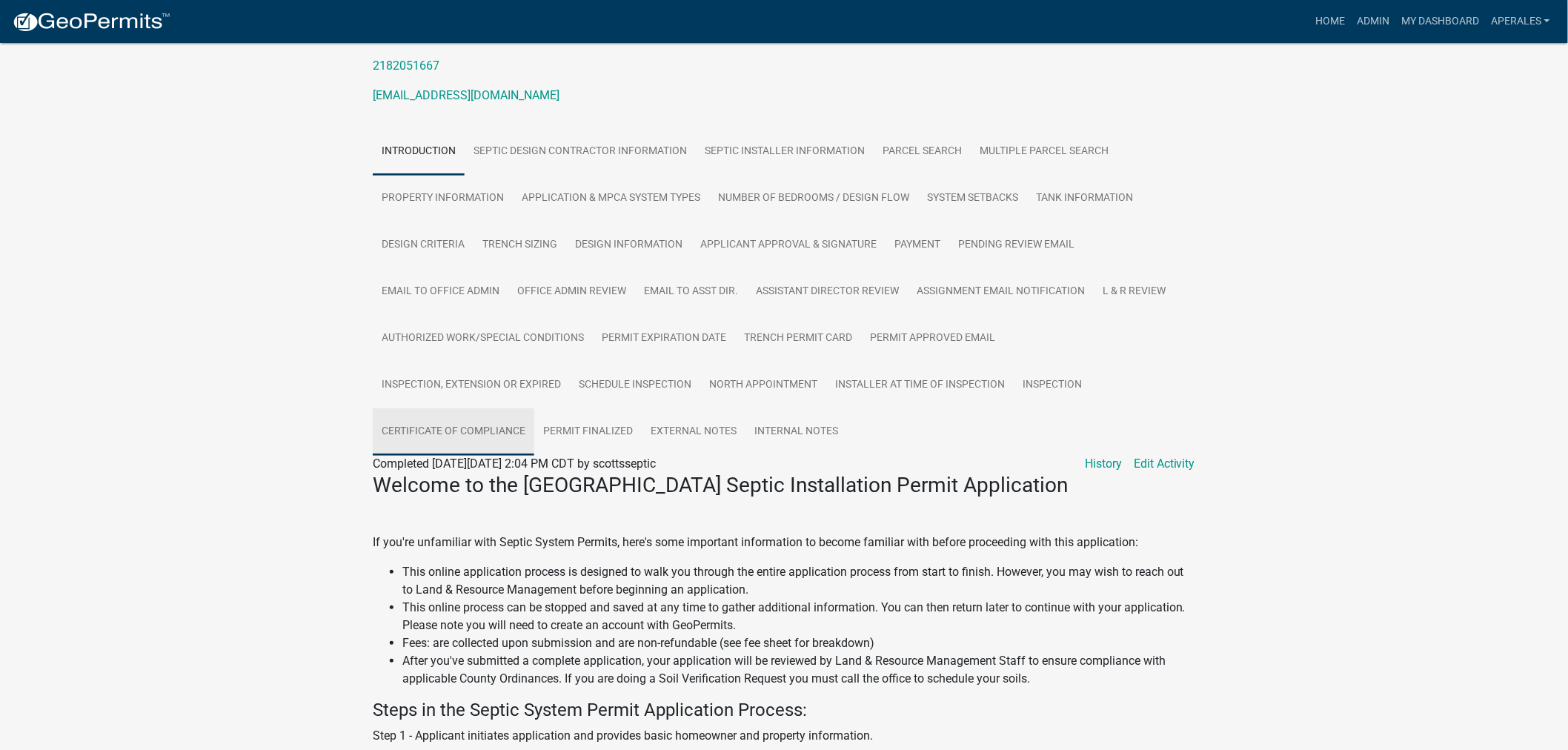
click at [486, 437] on link "Certificate of Compliance" at bounding box center [454, 432] width 162 height 47
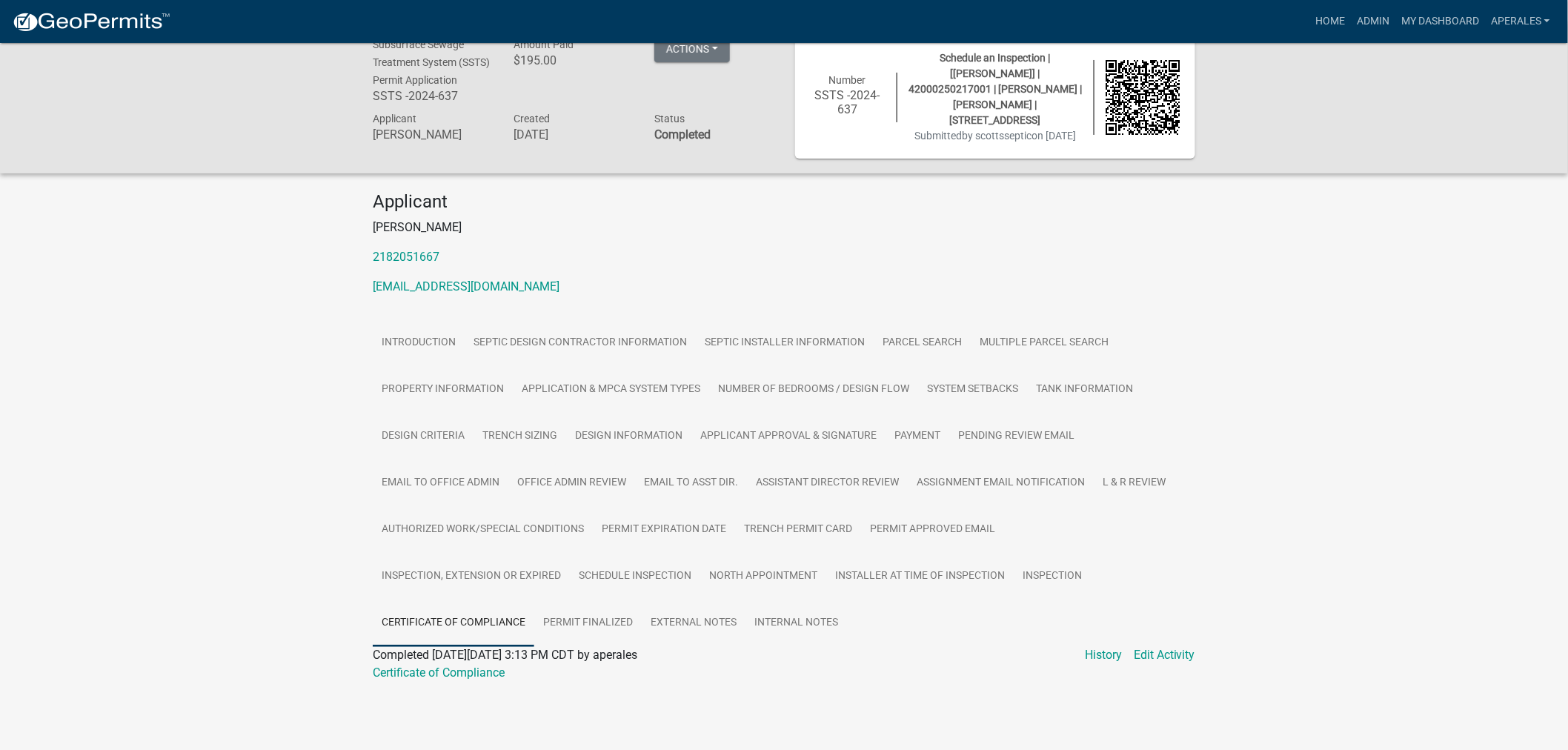
scroll to position [43, 0]
